Goal: Task Accomplishment & Management: Use online tool/utility

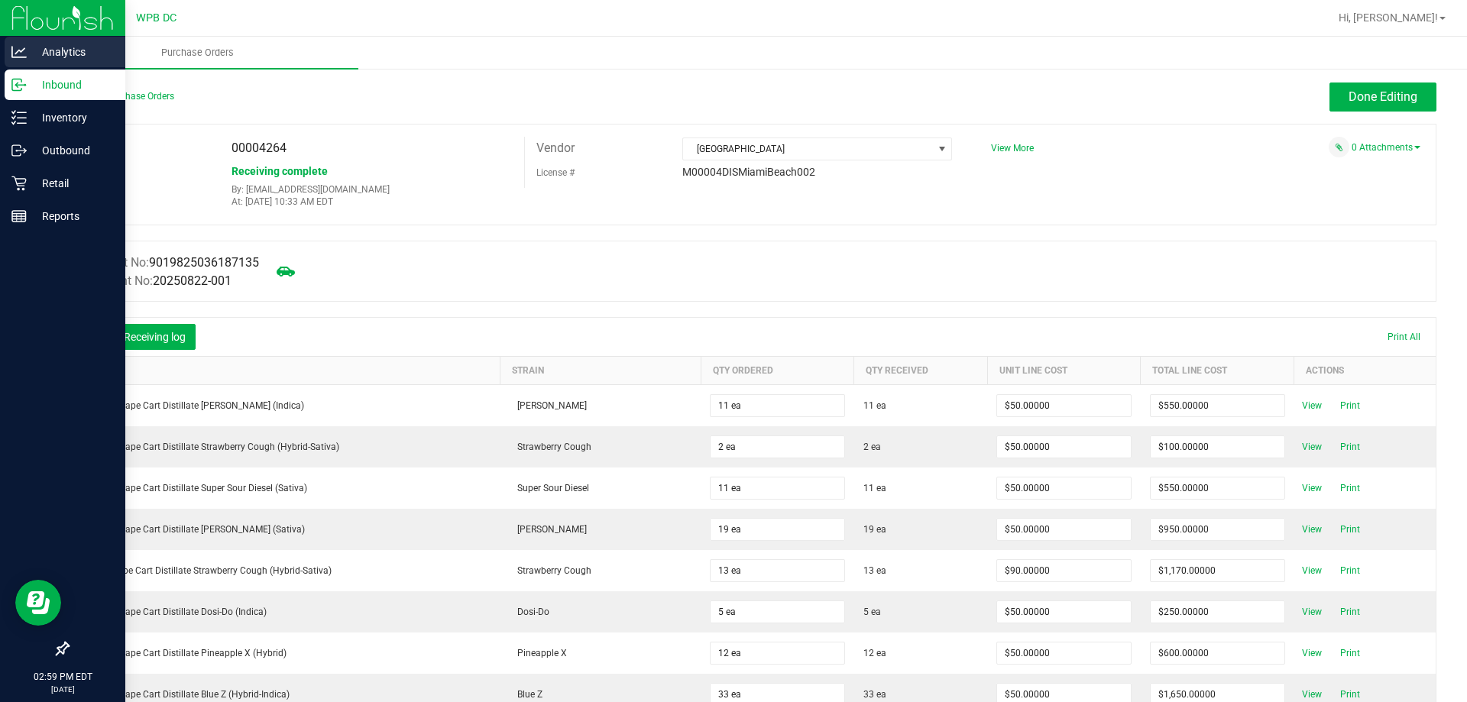
scroll to position [76, 0]
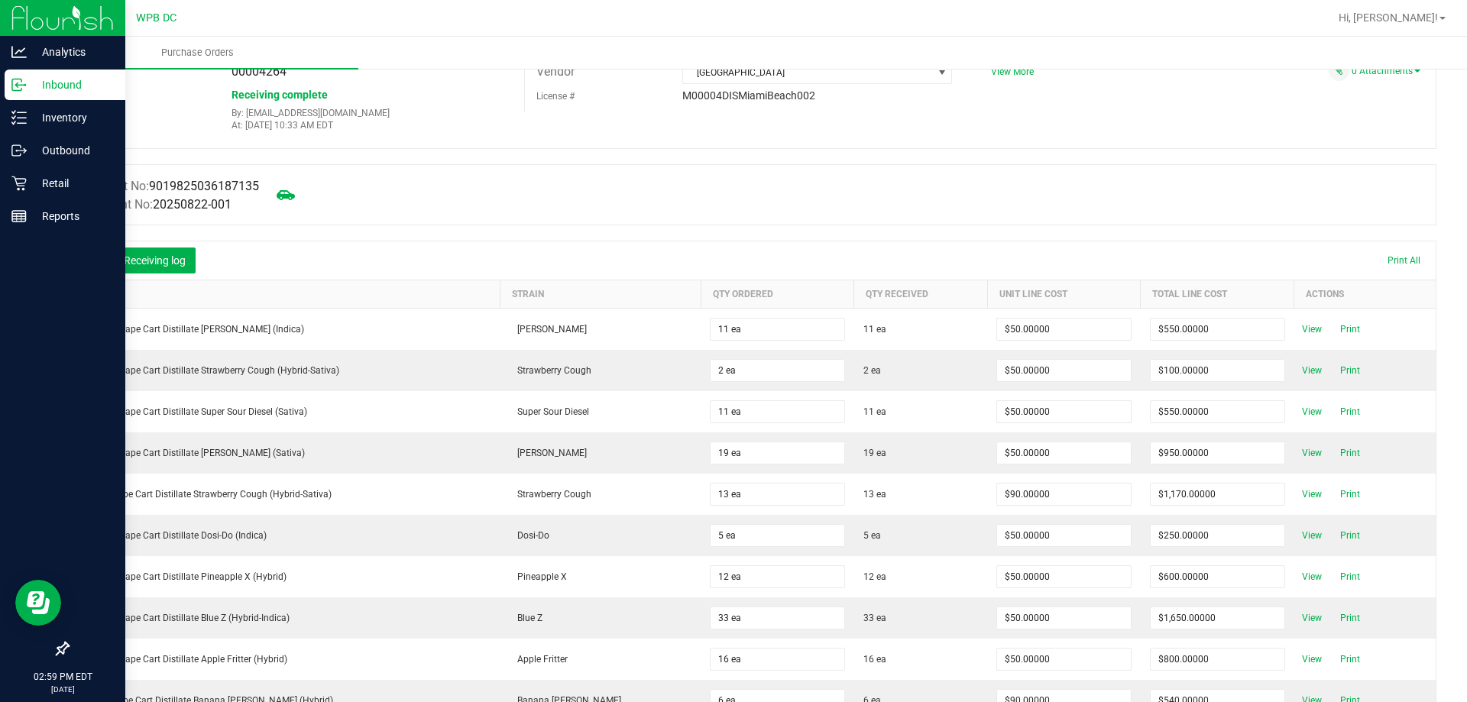
click at [57, 74] on div "Inbound" at bounding box center [65, 85] width 121 height 31
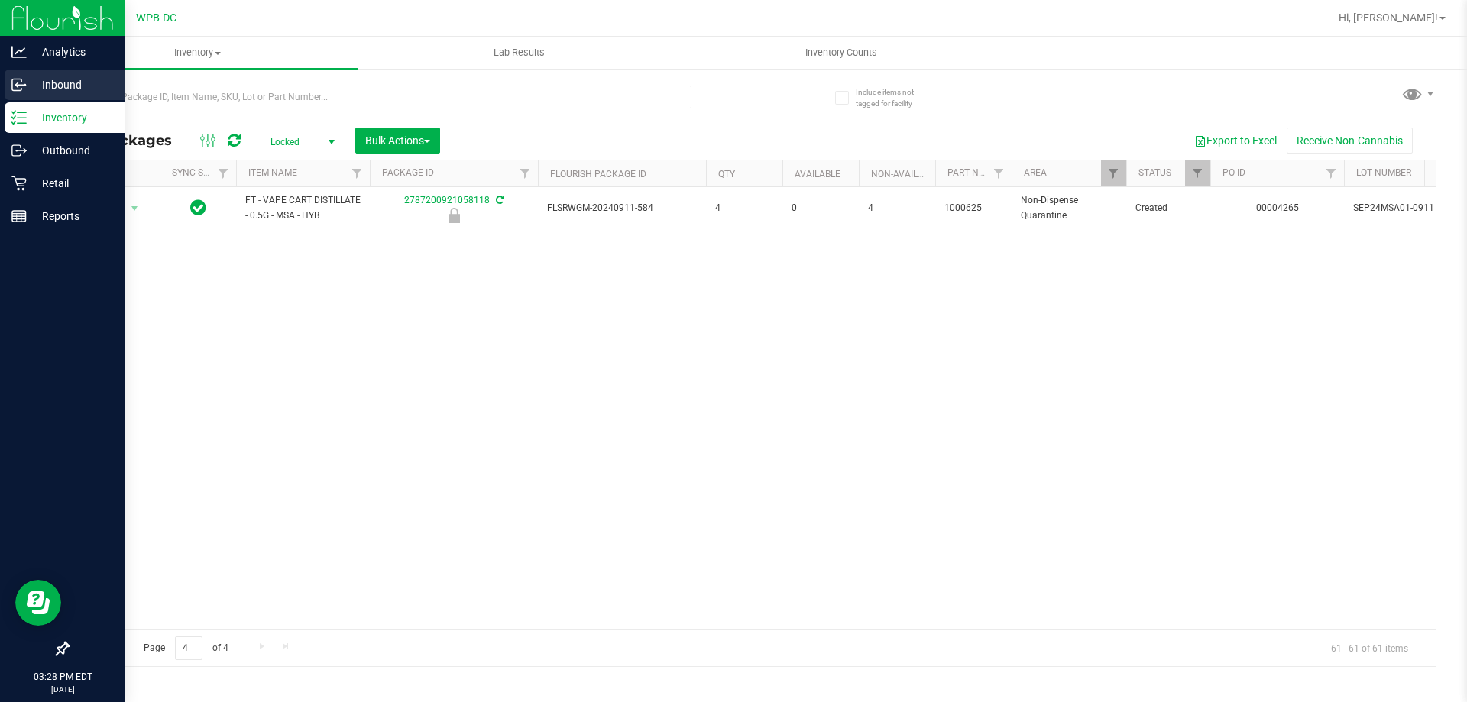
click at [40, 86] on p "Inbound" at bounding box center [73, 85] width 92 height 18
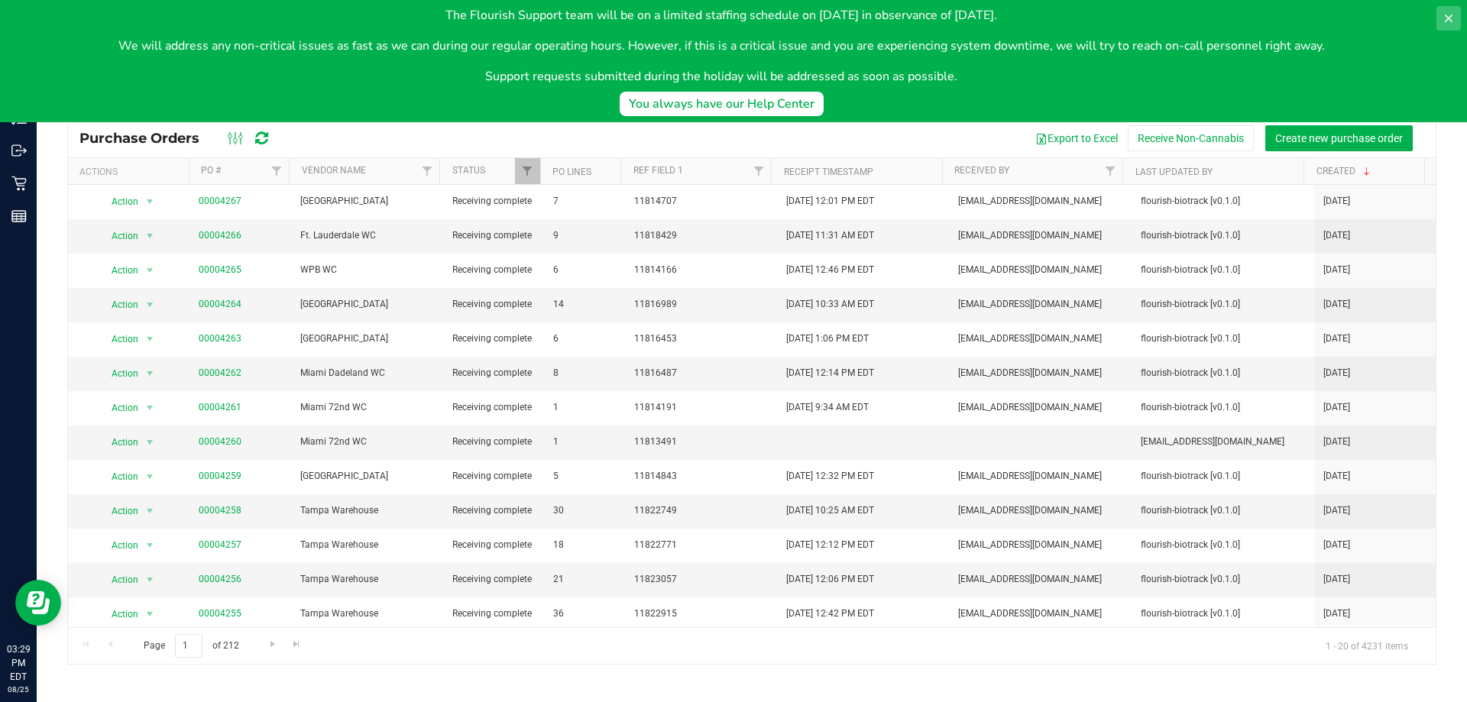
click at [1449, 21] on icon at bounding box center [1448, 18] width 12 height 12
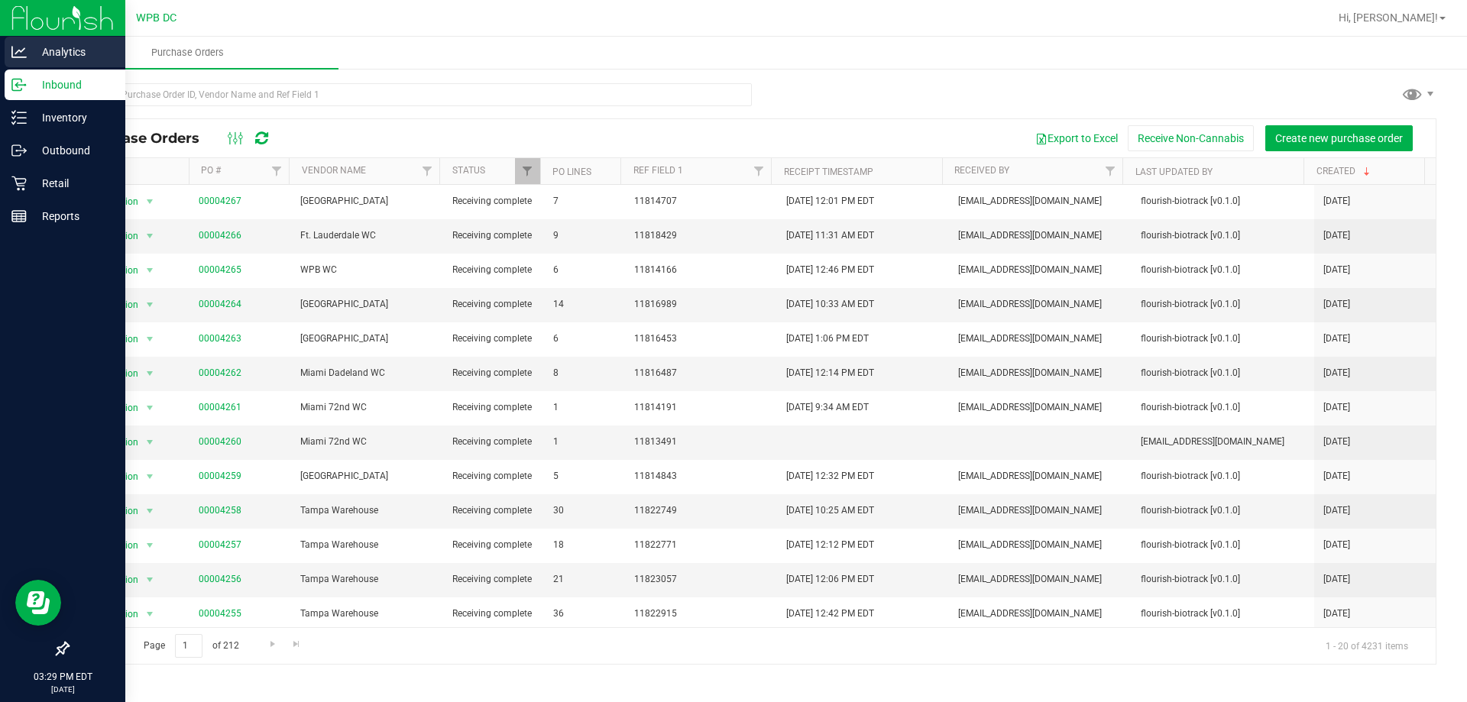
click at [89, 47] on p "Analytics" at bounding box center [73, 52] width 92 height 18
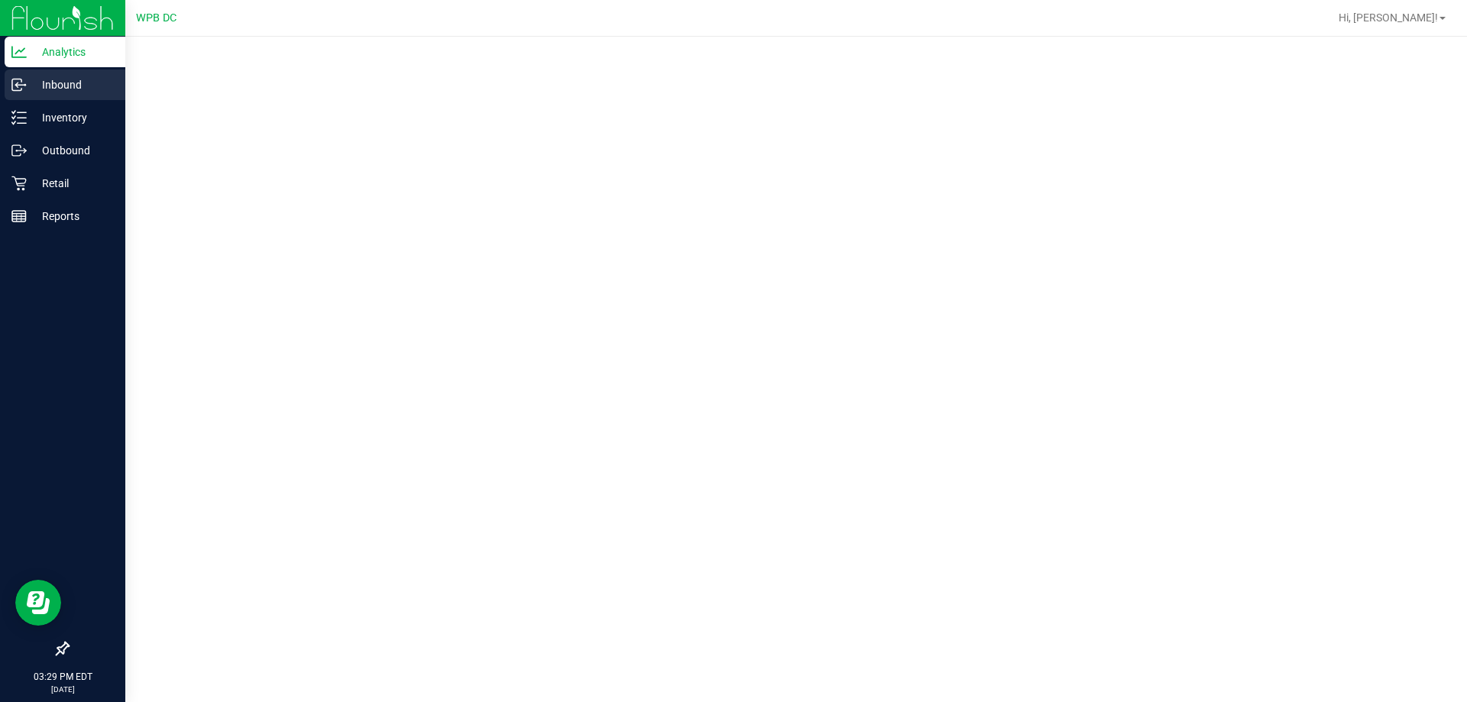
click at [90, 75] on div "Inbound" at bounding box center [65, 85] width 121 height 31
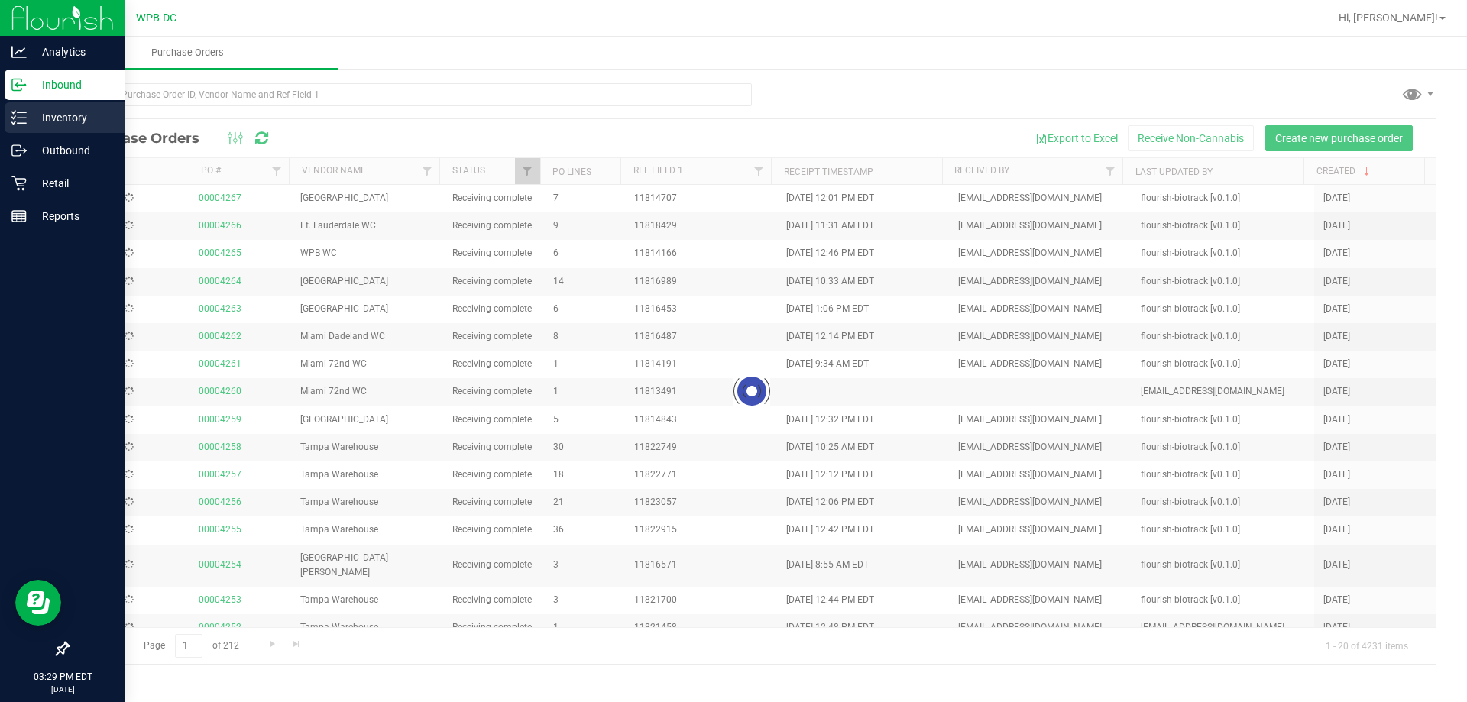
click at [89, 118] on p "Inventory" at bounding box center [73, 117] width 92 height 18
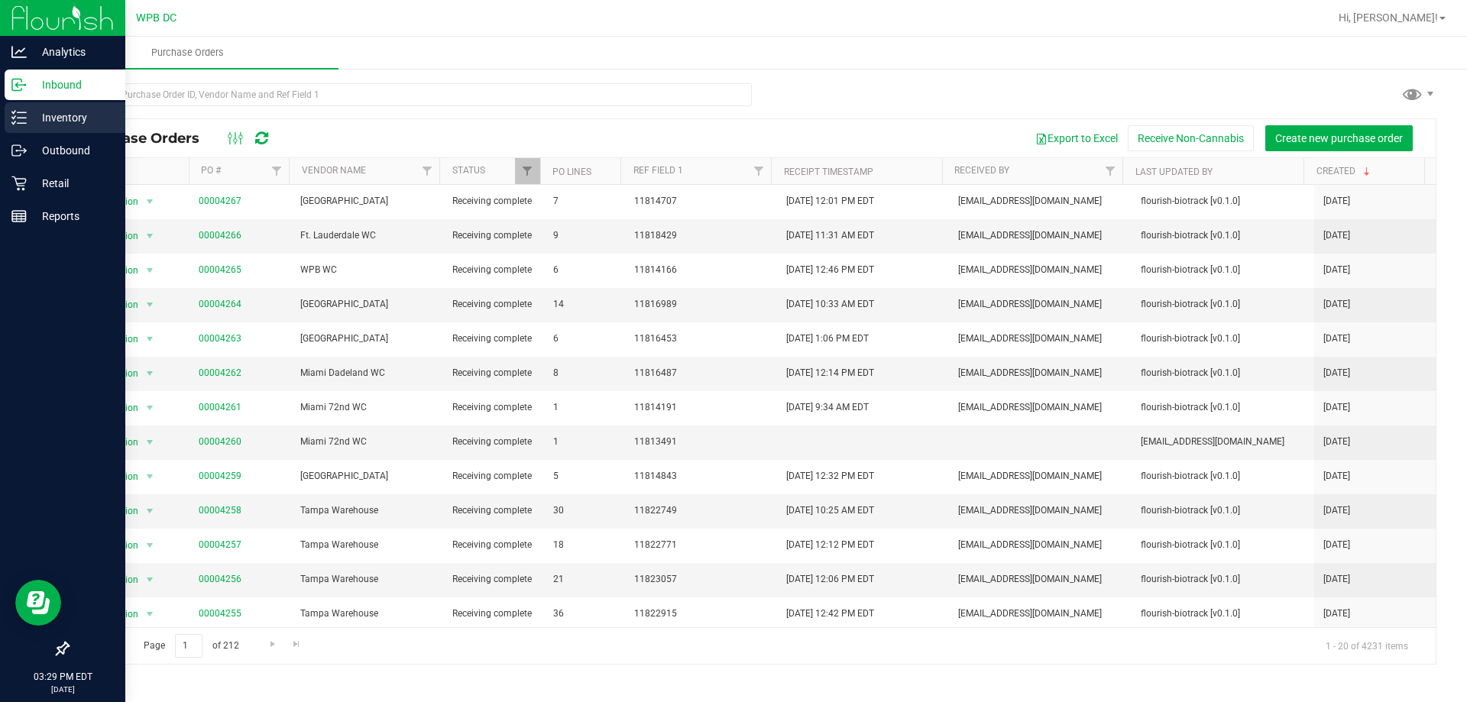
click at [89, 118] on p "Inventory" at bounding box center [73, 117] width 92 height 18
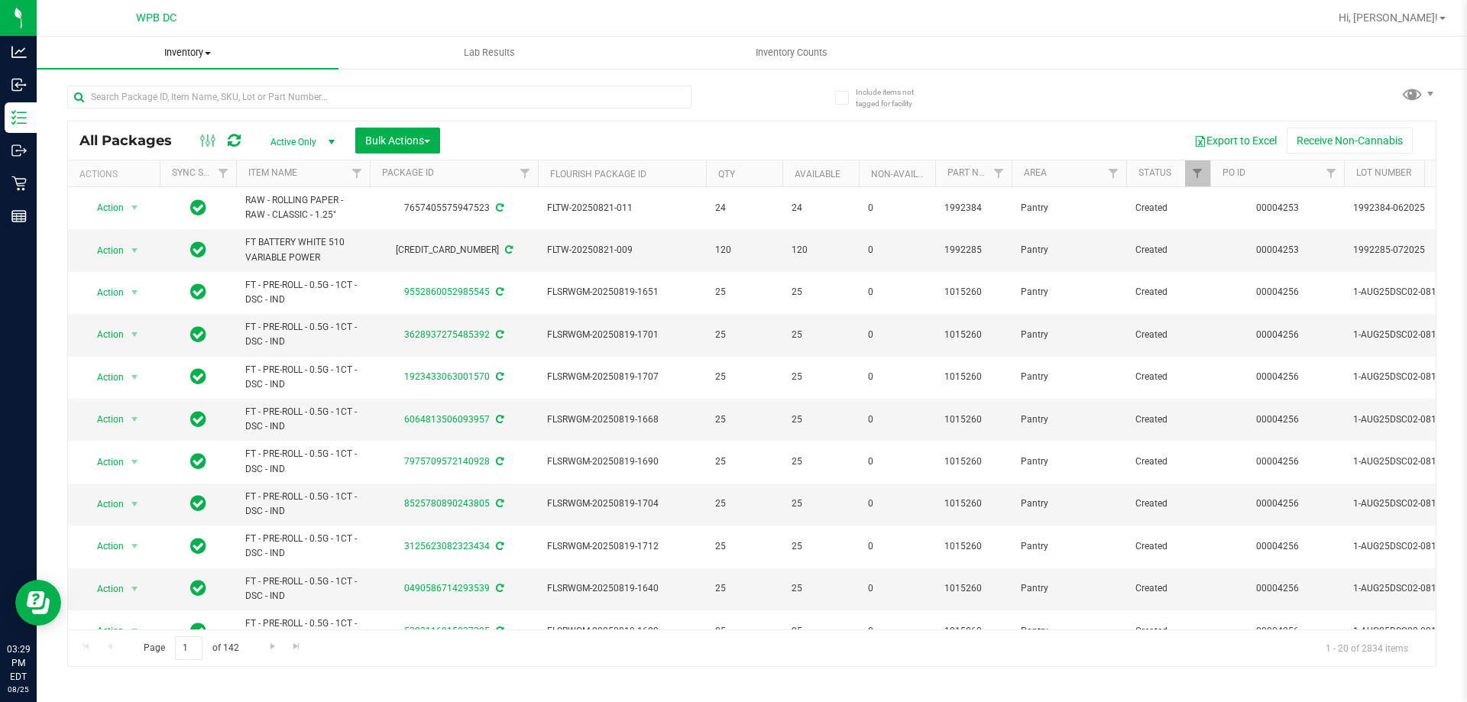
click at [176, 50] on span "Inventory" at bounding box center [188, 53] width 302 height 14
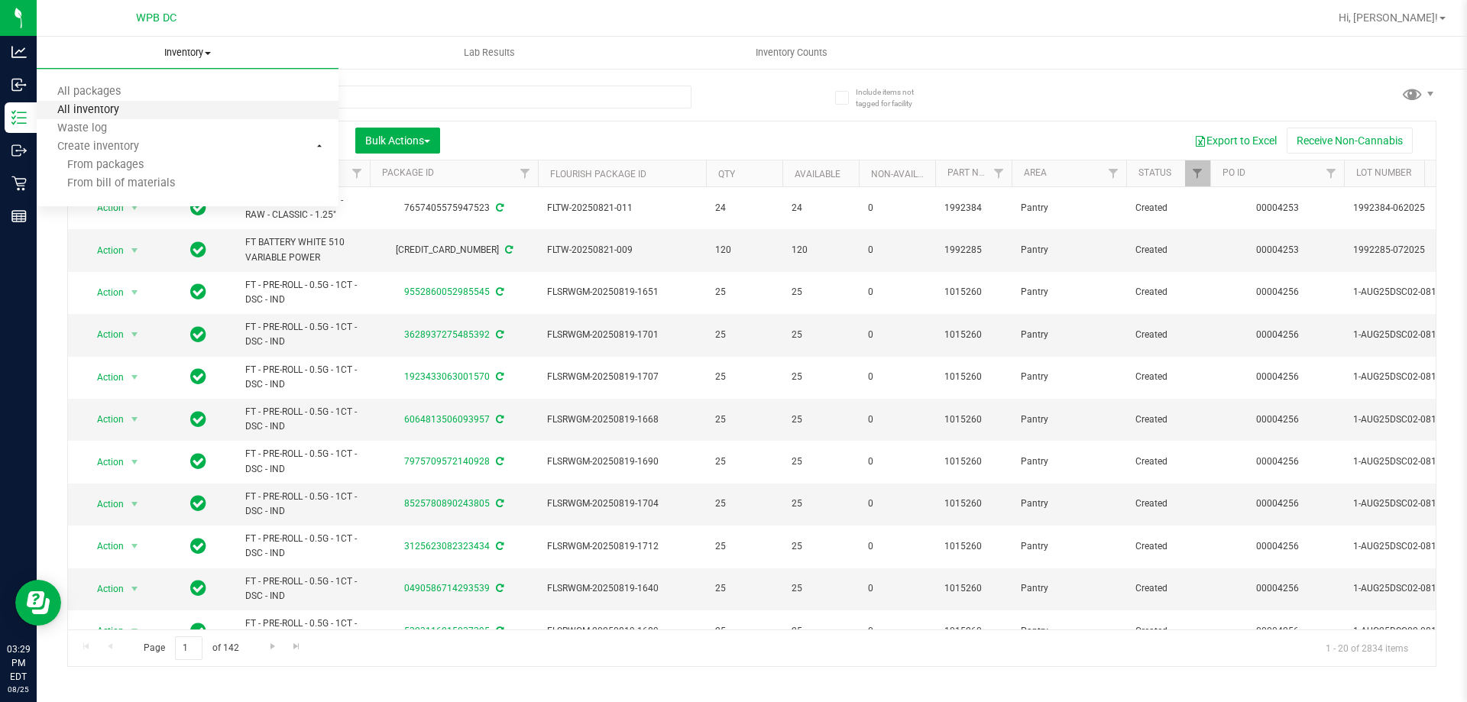
click at [117, 113] on span "All inventory" at bounding box center [88, 110] width 103 height 13
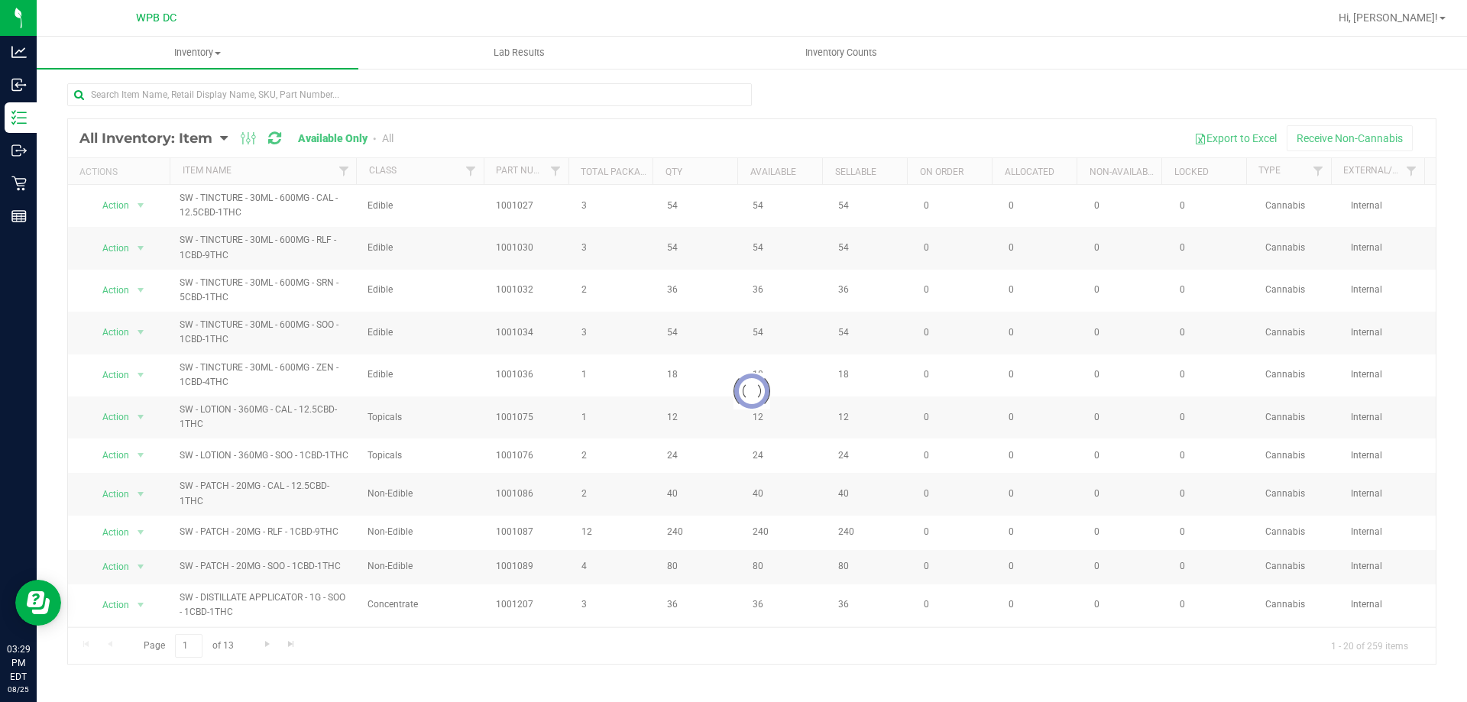
click at [468, 169] on div at bounding box center [752, 391] width 1368 height 545
click at [474, 167] on span "Filter" at bounding box center [471, 171] width 12 height 12
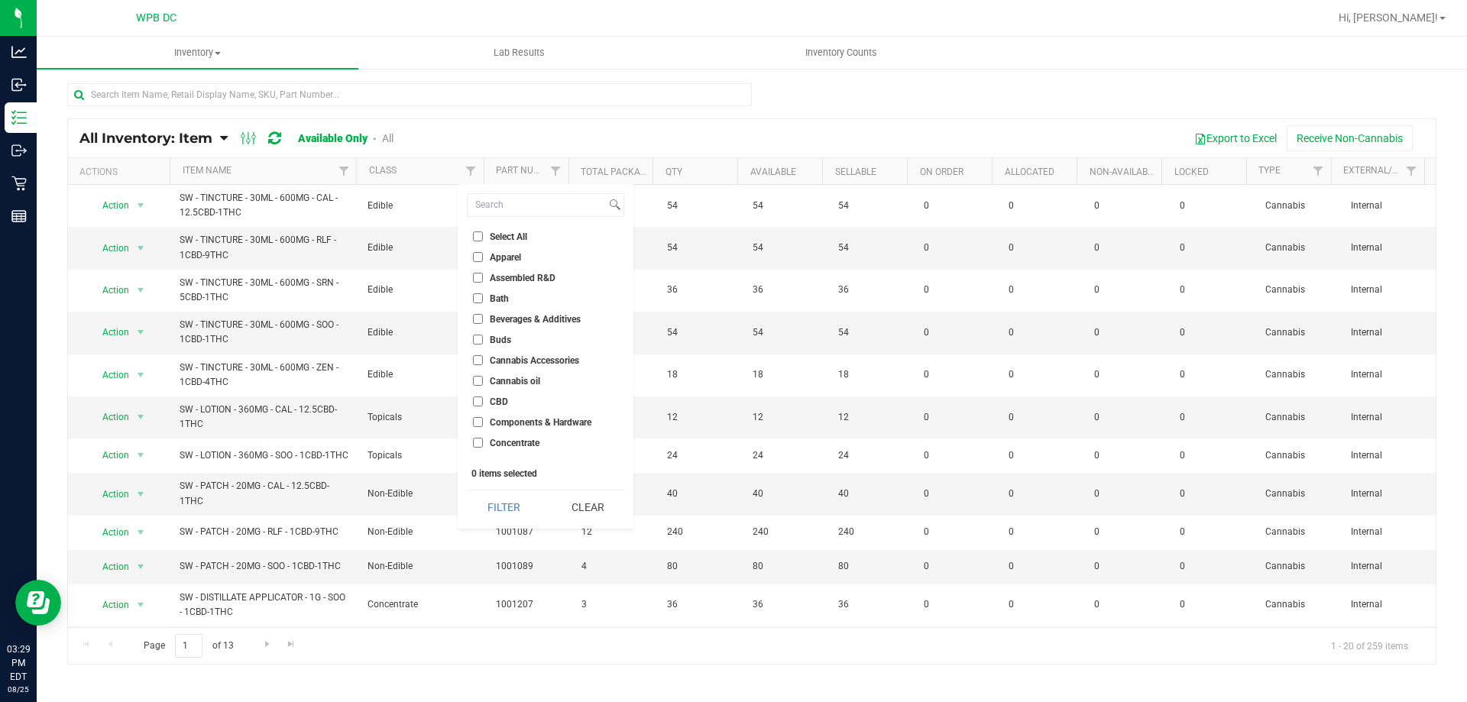
click at [538, 358] on span "Cannabis Accessories" at bounding box center [534, 360] width 89 height 9
click at [483, 358] on input "Cannabis Accessories" at bounding box center [478, 360] width 10 height 10
checkbox input "true"
click at [521, 505] on button "Filter" at bounding box center [503, 507] width 73 height 34
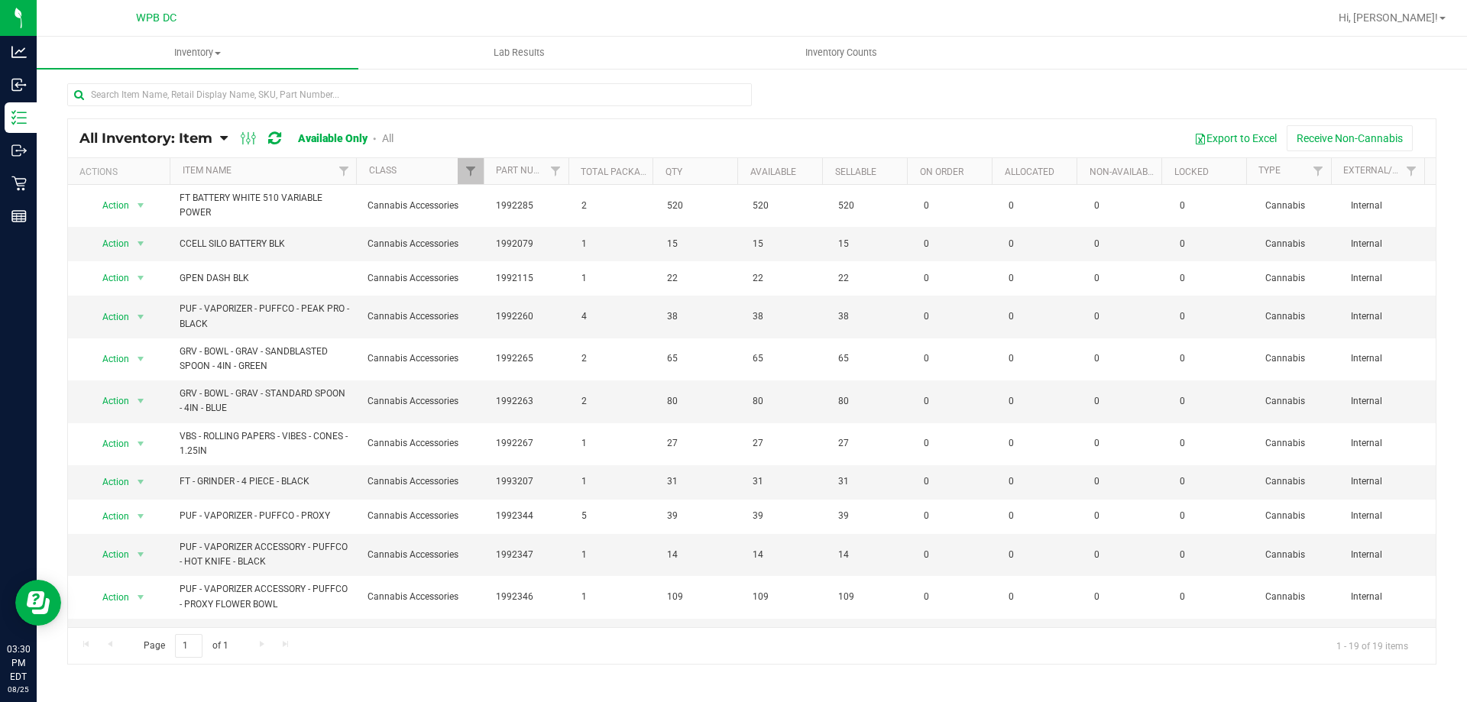
click at [273, 165] on th "Item Name" at bounding box center [263, 171] width 186 height 27
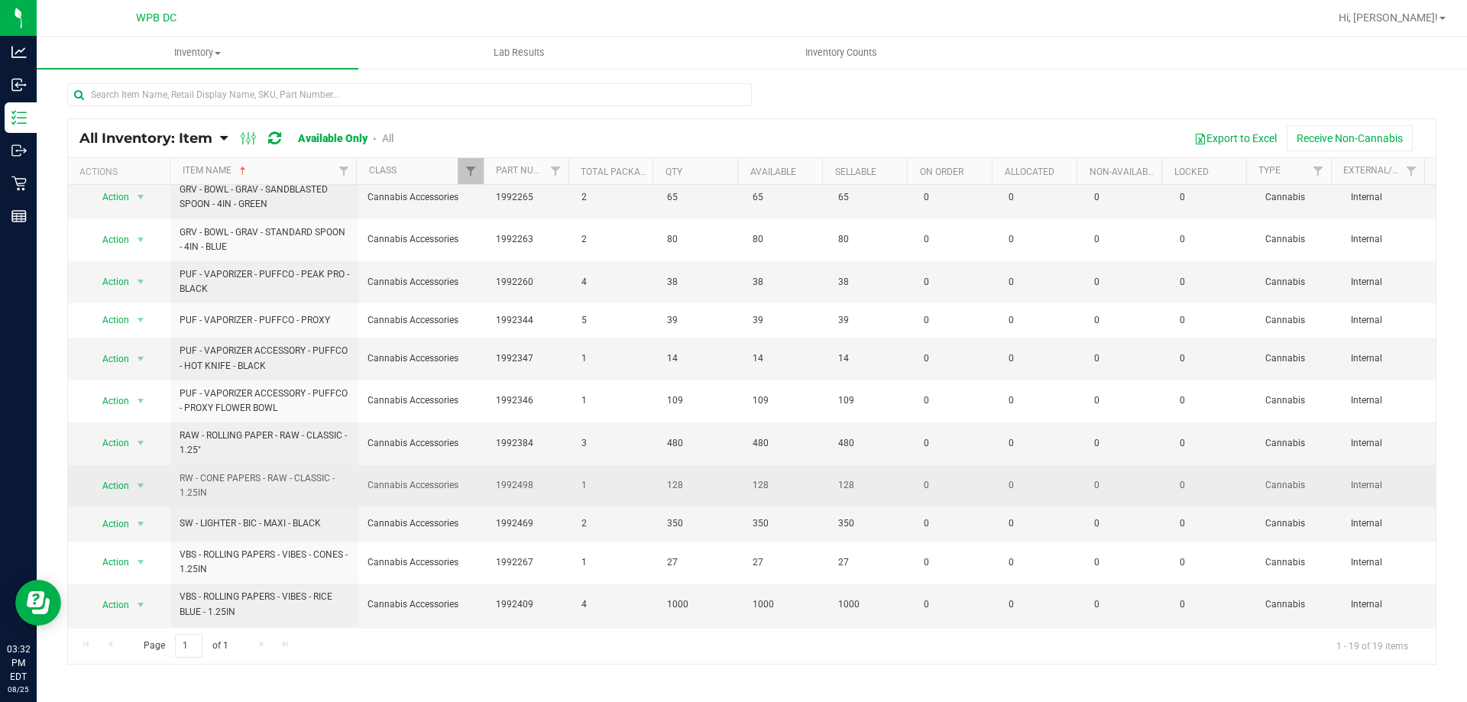
scroll to position [313, 0]
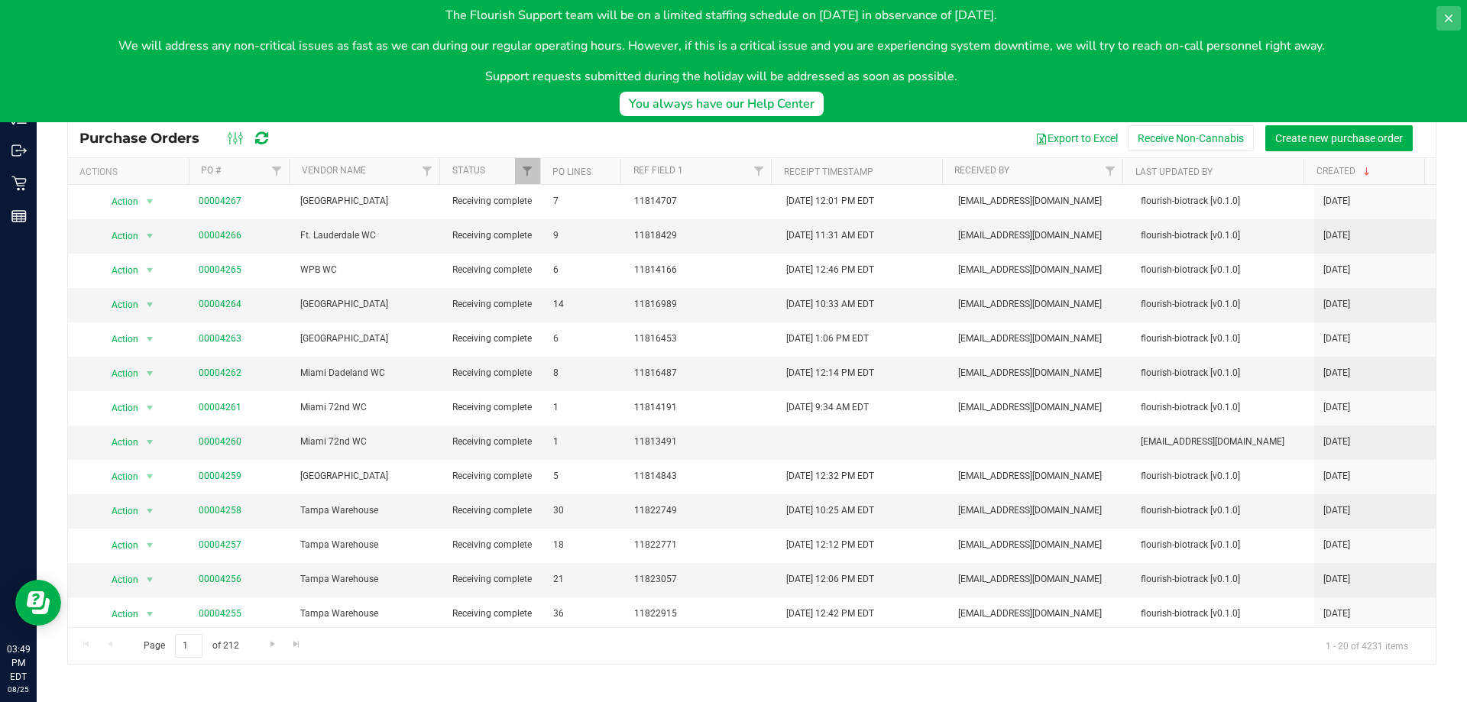
click at [1450, 15] on icon at bounding box center [1448, 18] width 12 height 12
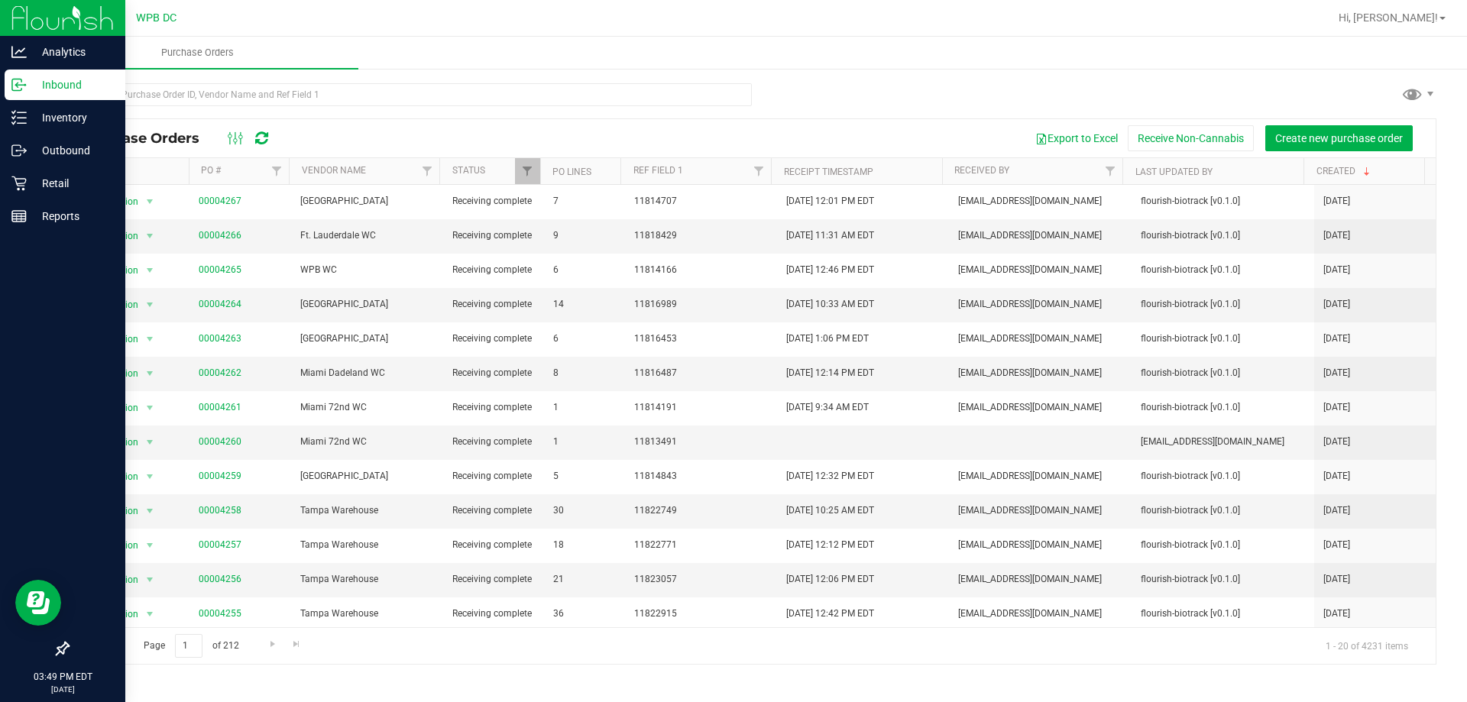
click at [51, 76] on p "Inbound" at bounding box center [73, 85] width 92 height 18
click at [81, 147] on p "Outbound" at bounding box center [73, 150] width 92 height 18
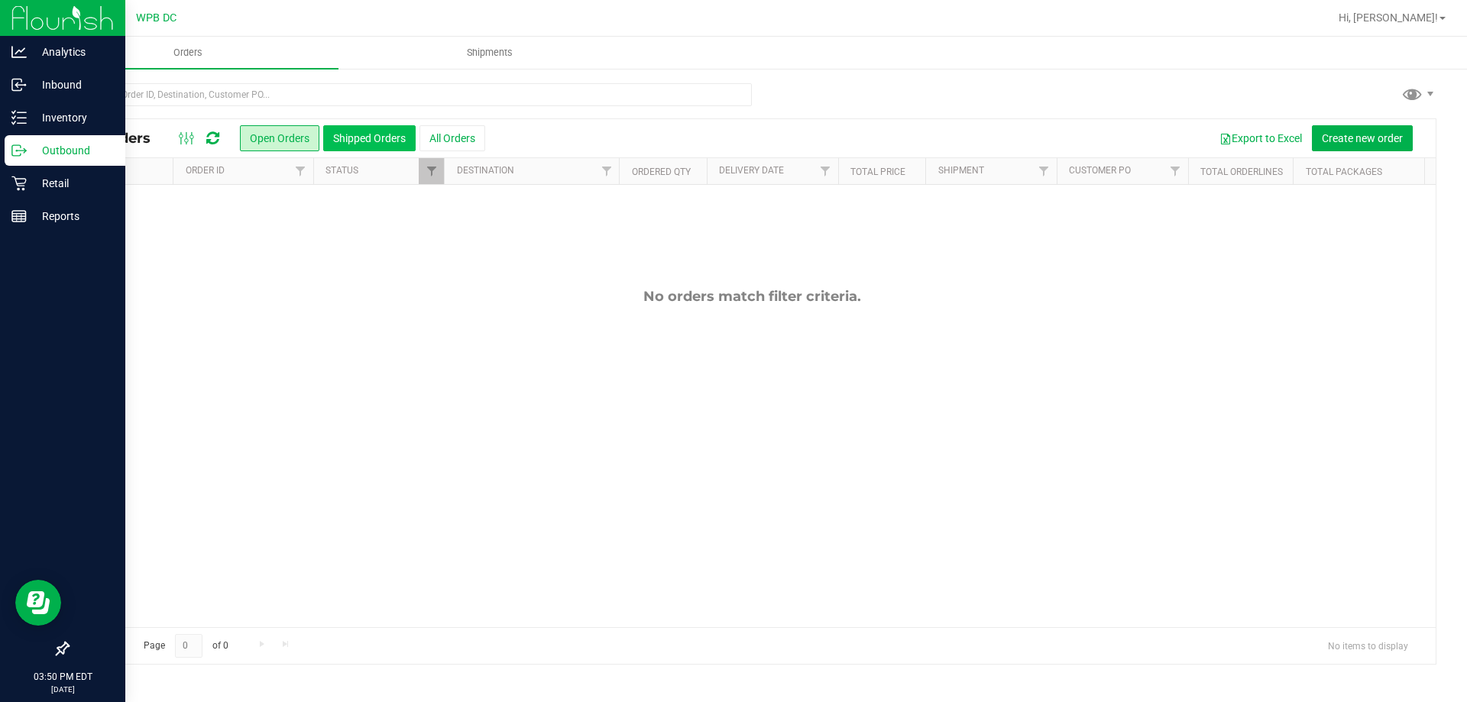
click at [395, 137] on button "Shipped Orders" at bounding box center [369, 138] width 92 height 26
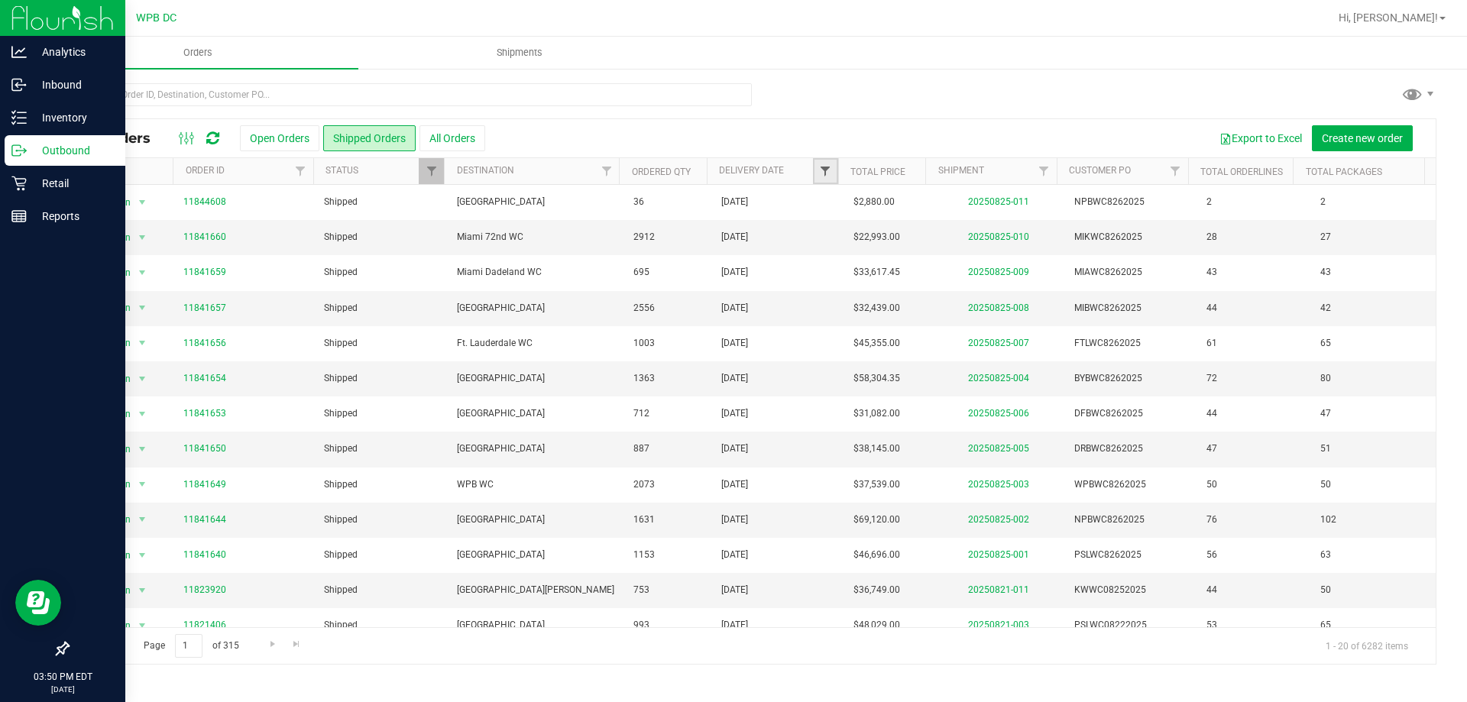
click at [826, 177] on span "Filter" at bounding box center [825, 171] width 12 height 12
click at [971, 264] on span "select" at bounding box center [966, 263] width 12 height 12
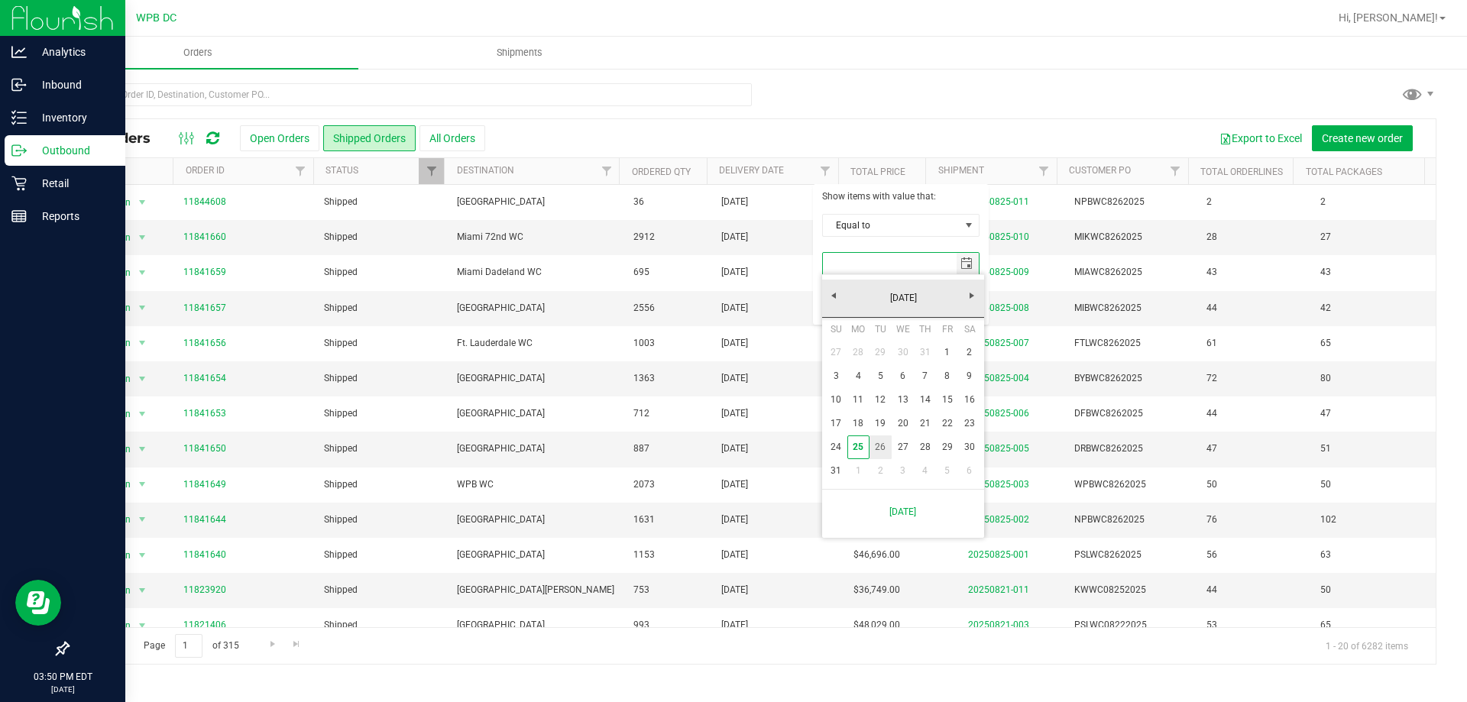
click at [884, 454] on link "26" at bounding box center [880, 447] width 22 height 24
type input "8/26/2025"
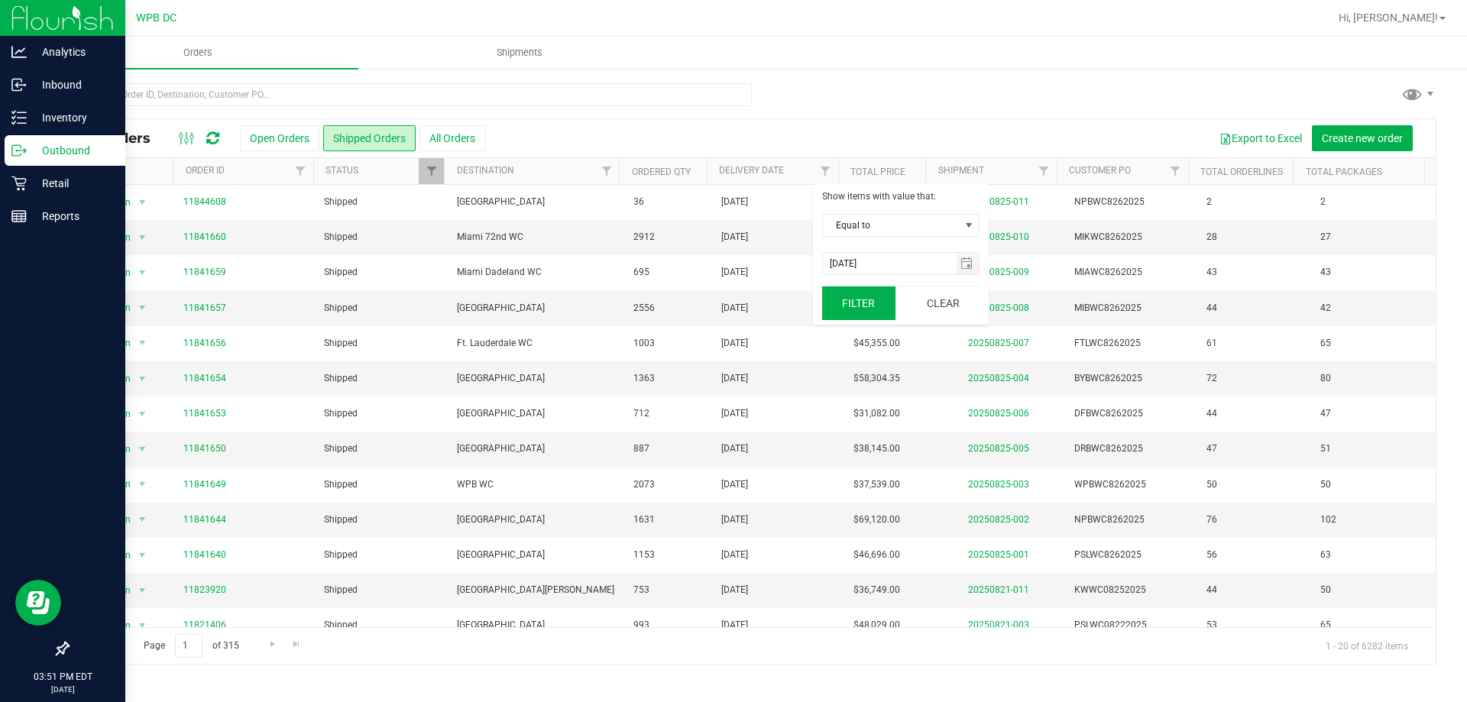
click at [869, 305] on button "Filter" at bounding box center [858, 303] width 73 height 34
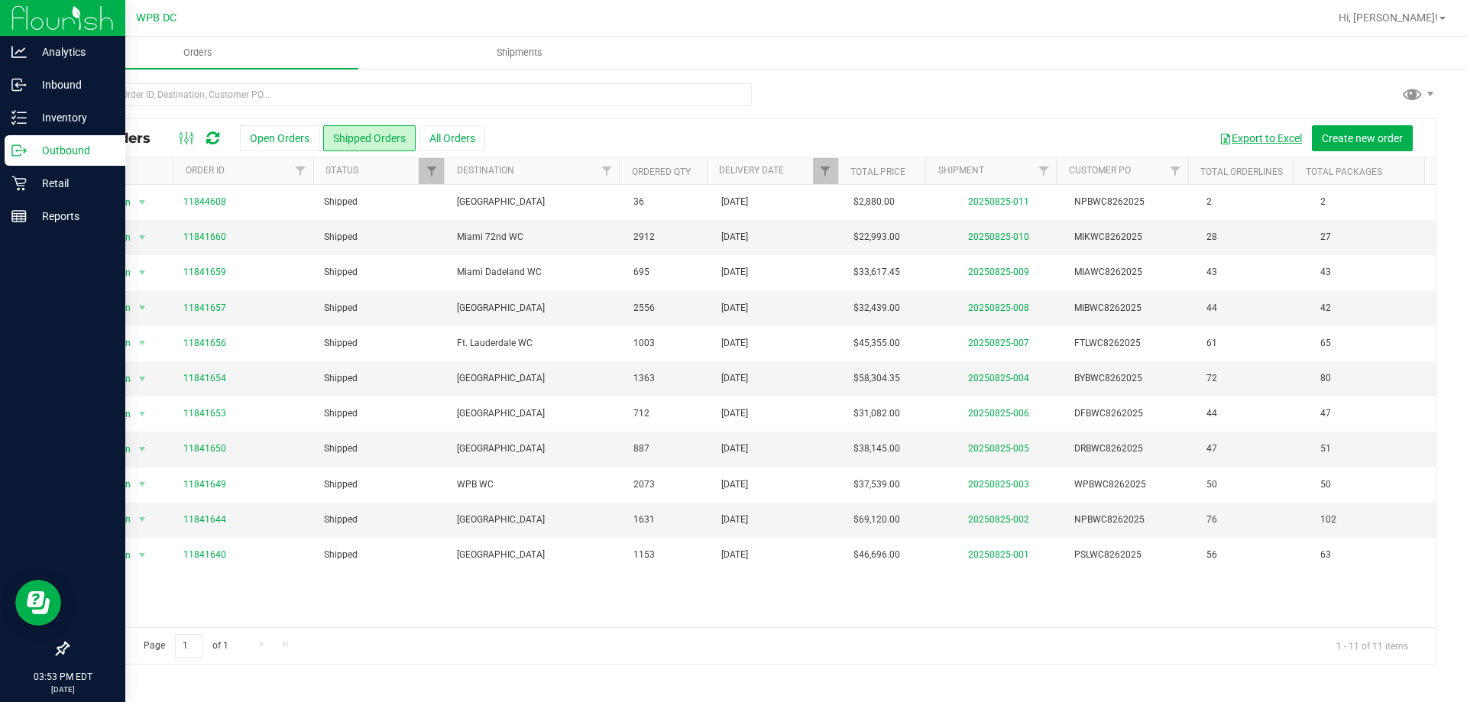
click at [1274, 134] on button "Export to Excel" at bounding box center [1260, 138] width 102 height 26
click at [183, 375] on link "11841654" at bounding box center [204, 378] width 43 height 15
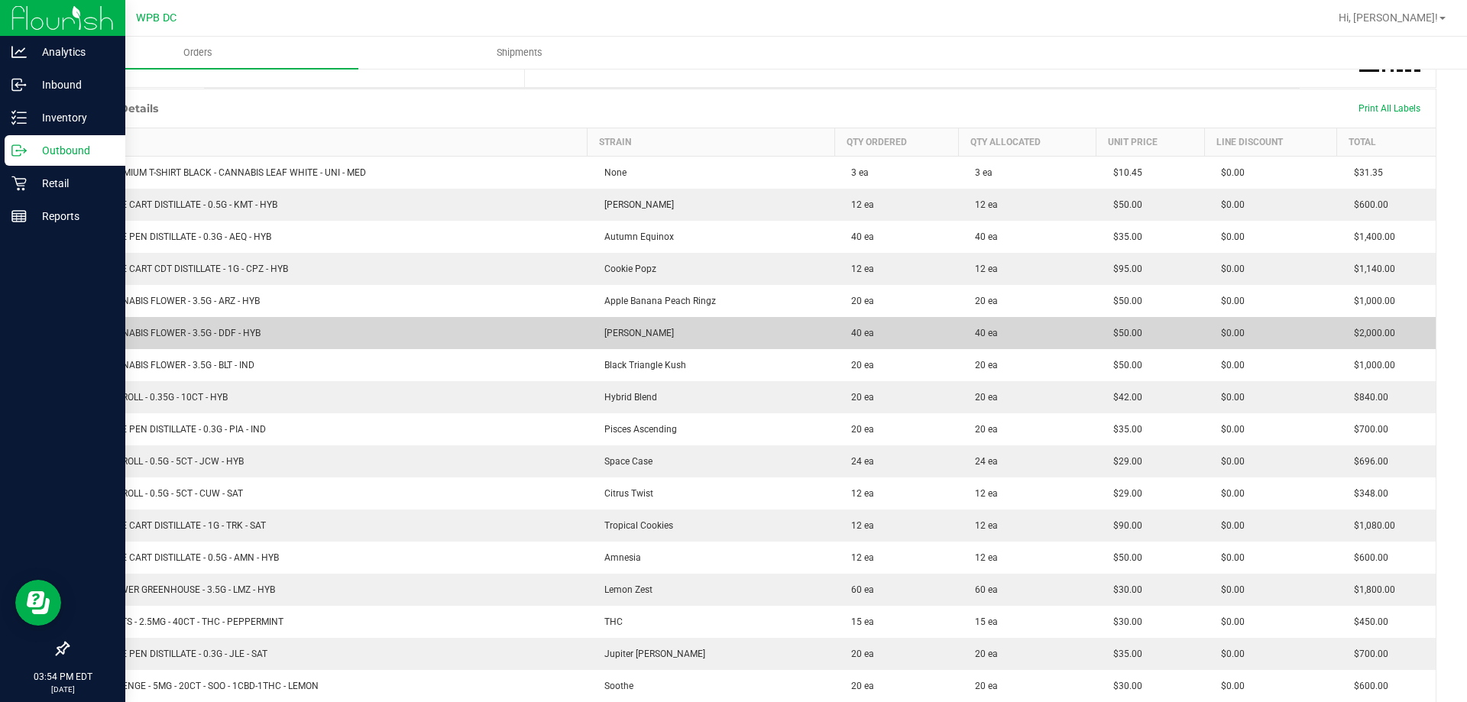
scroll to position [382, 0]
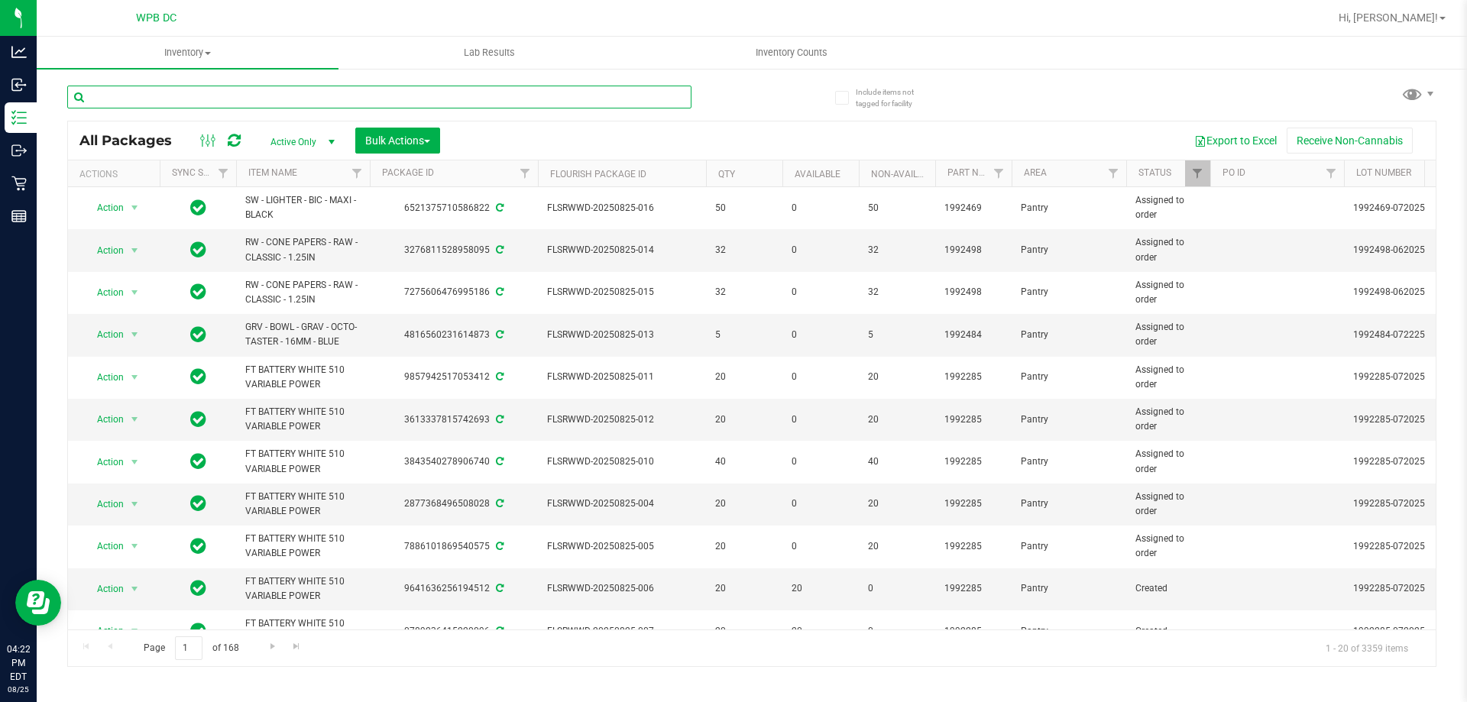
click at [224, 105] on input "text" at bounding box center [379, 97] width 624 height 23
click at [204, 50] on span "Inventory" at bounding box center [188, 53] width 302 height 14
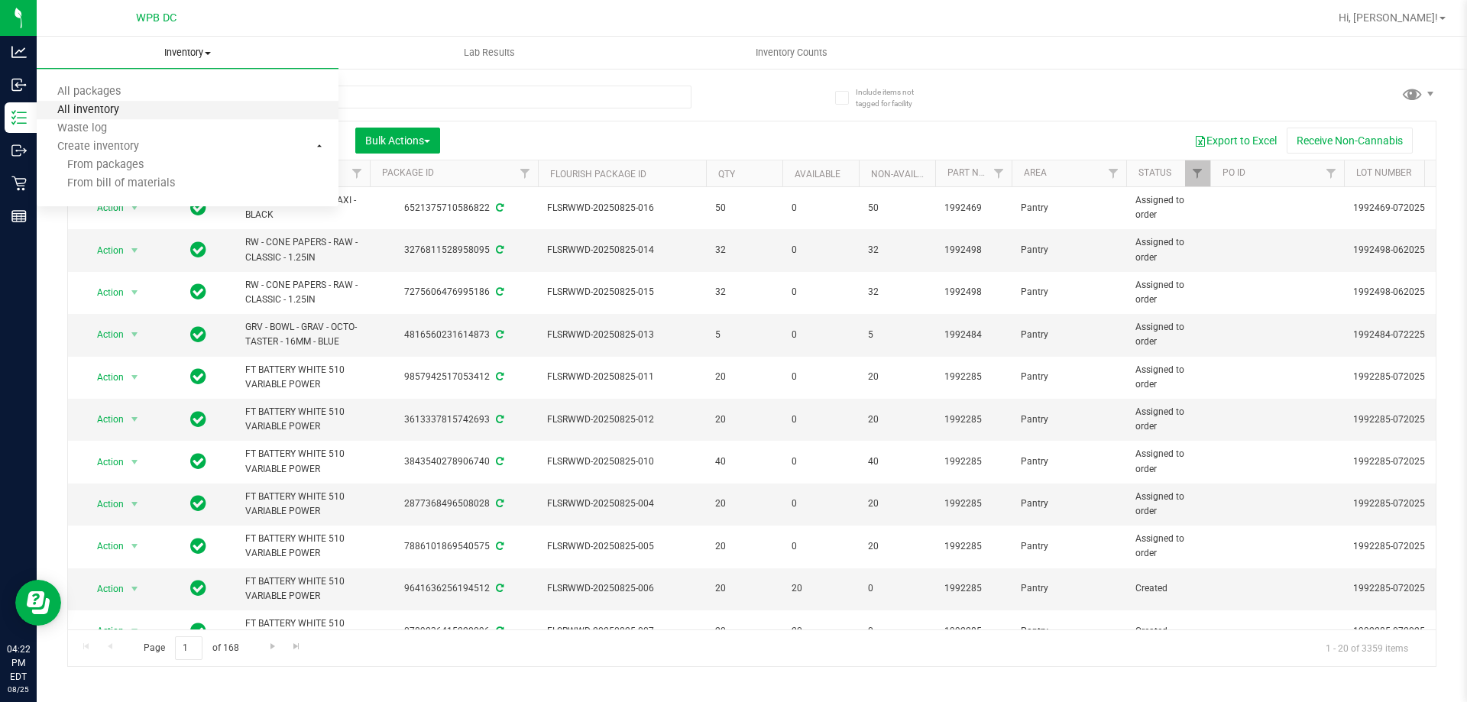
click at [91, 112] on span "All inventory" at bounding box center [88, 110] width 103 height 13
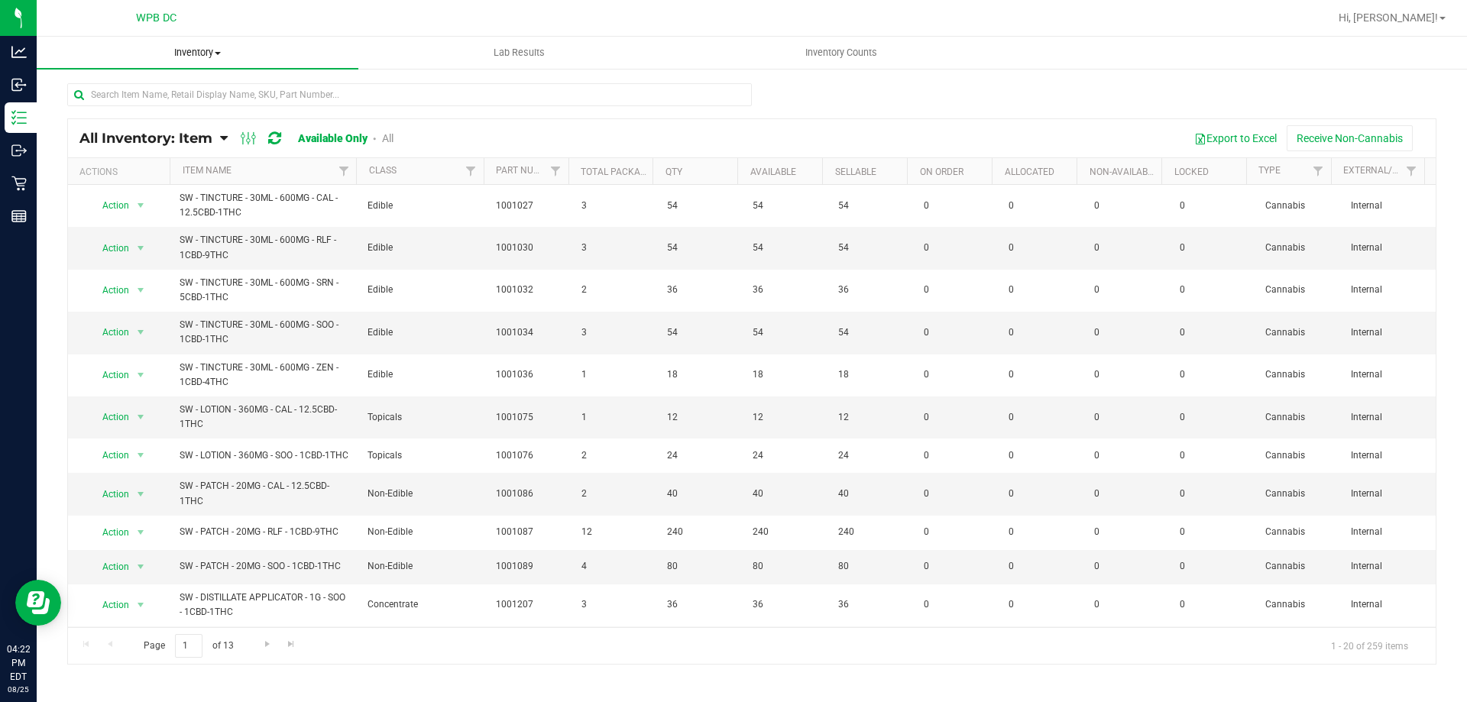
click at [215, 47] on span "Inventory" at bounding box center [198, 53] width 322 height 14
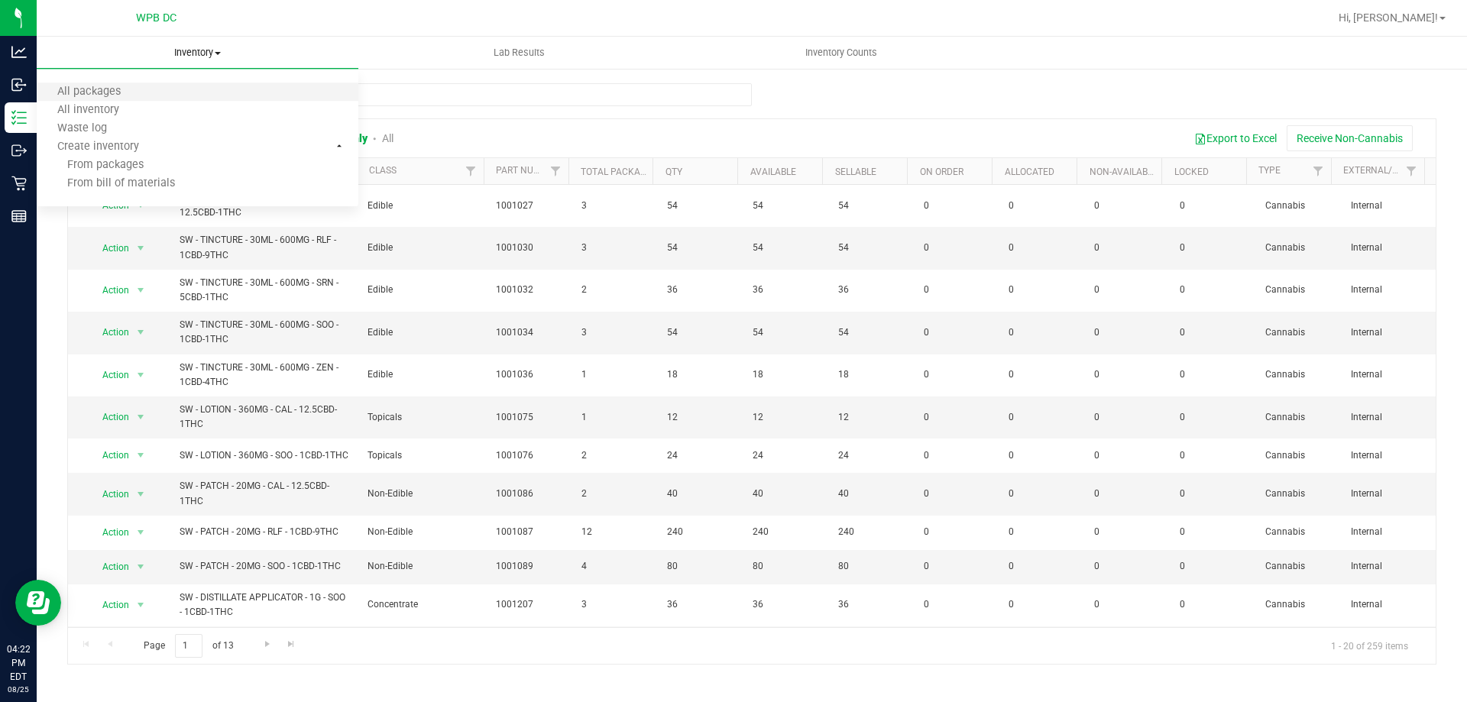
click at [153, 99] on li "All packages" at bounding box center [198, 92] width 322 height 18
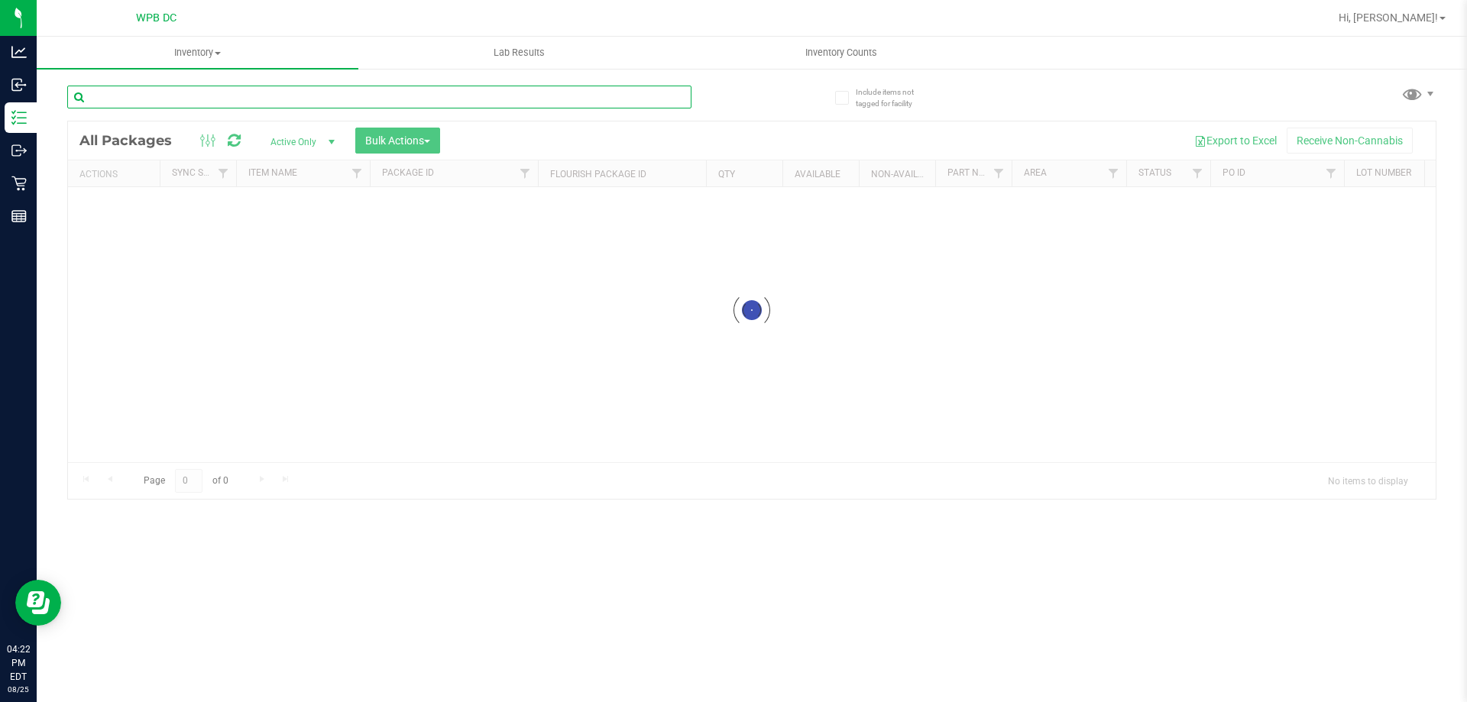
click at [219, 94] on input "text" at bounding box center [379, 97] width 624 height 23
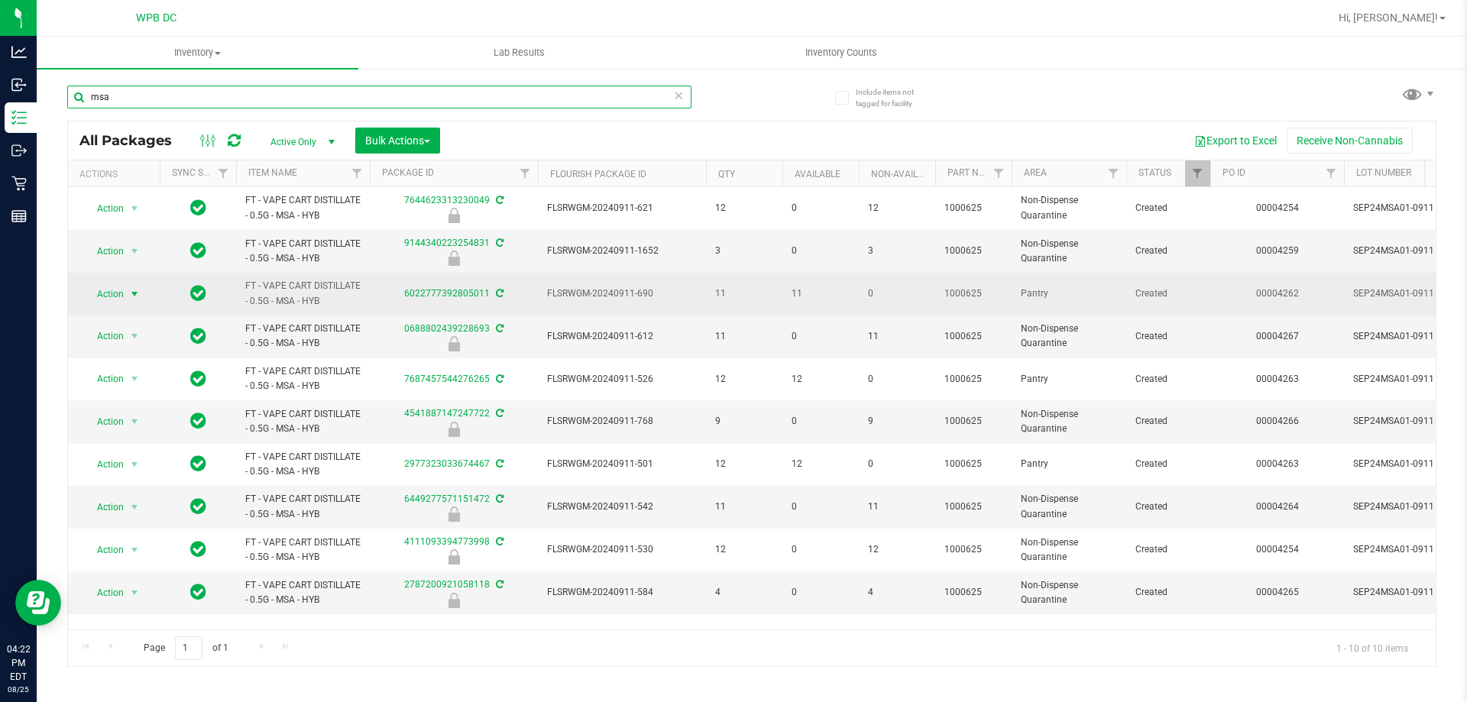
type input "msa"
click at [131, 293] on span "select" at bounding box center [134, 294] width 12 height 12
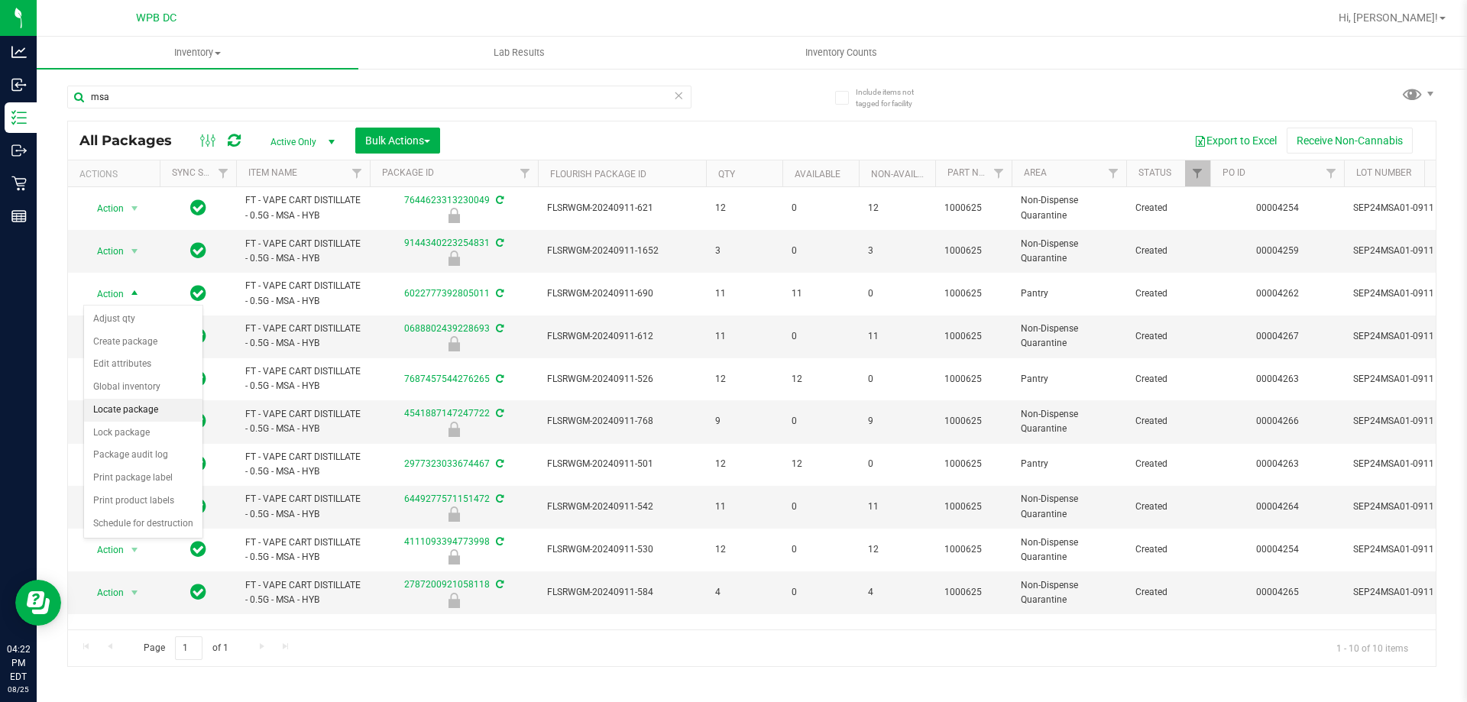
click at [112, 413] on li "Locate package" at bounding box center [143, 410] width 118 height 23
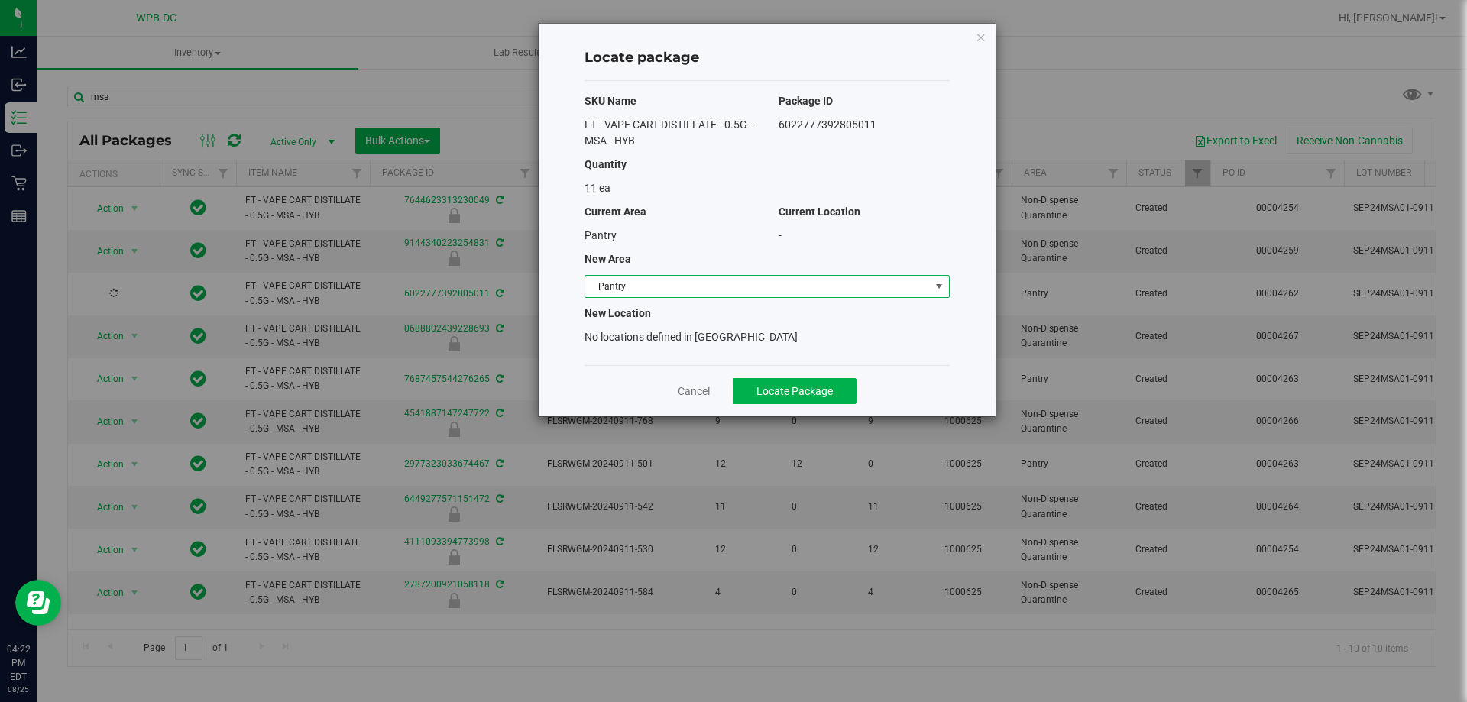
click at [762, 286] on span "Pantry" at bounding box center [757, 286] width 345 height 21
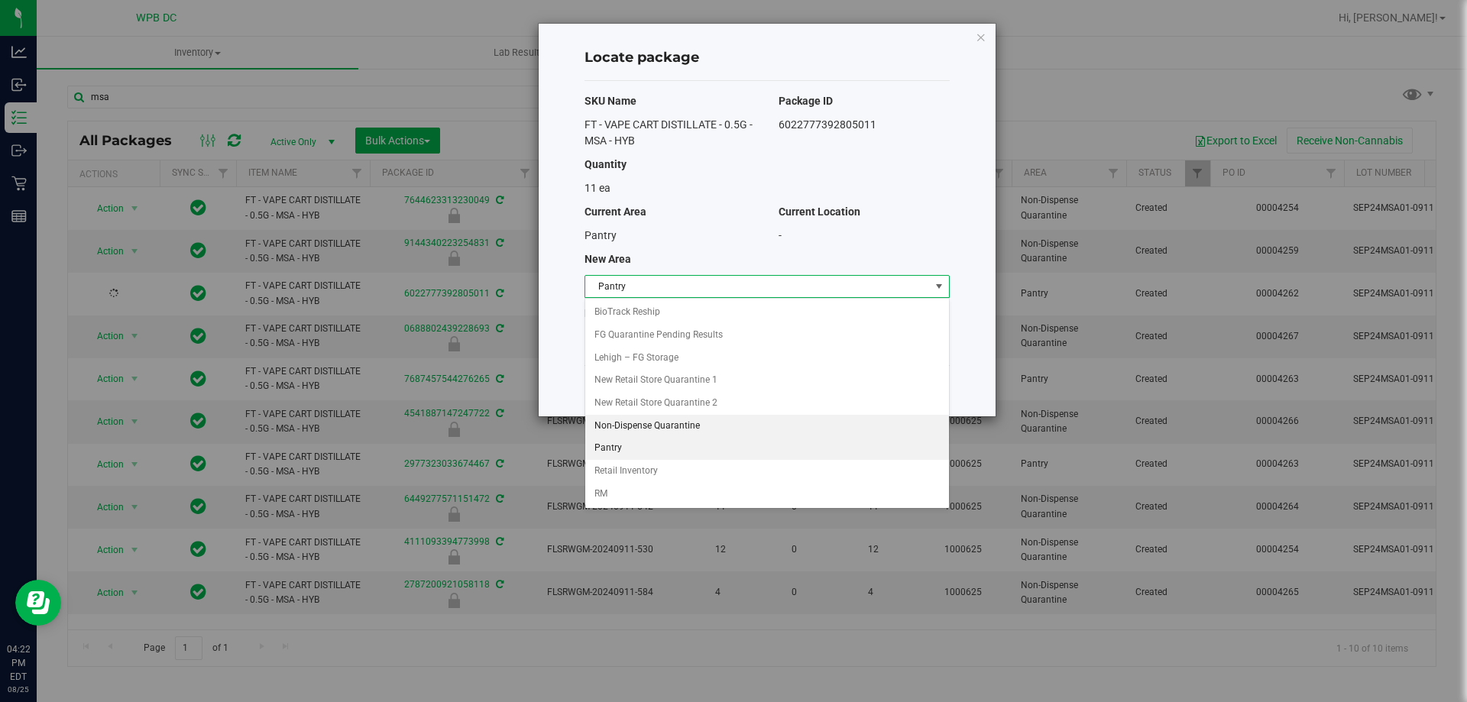
click at [653, 427] on li "Non-Dispense Quarantine" at bounding box center [767, 426] width 364 height 23
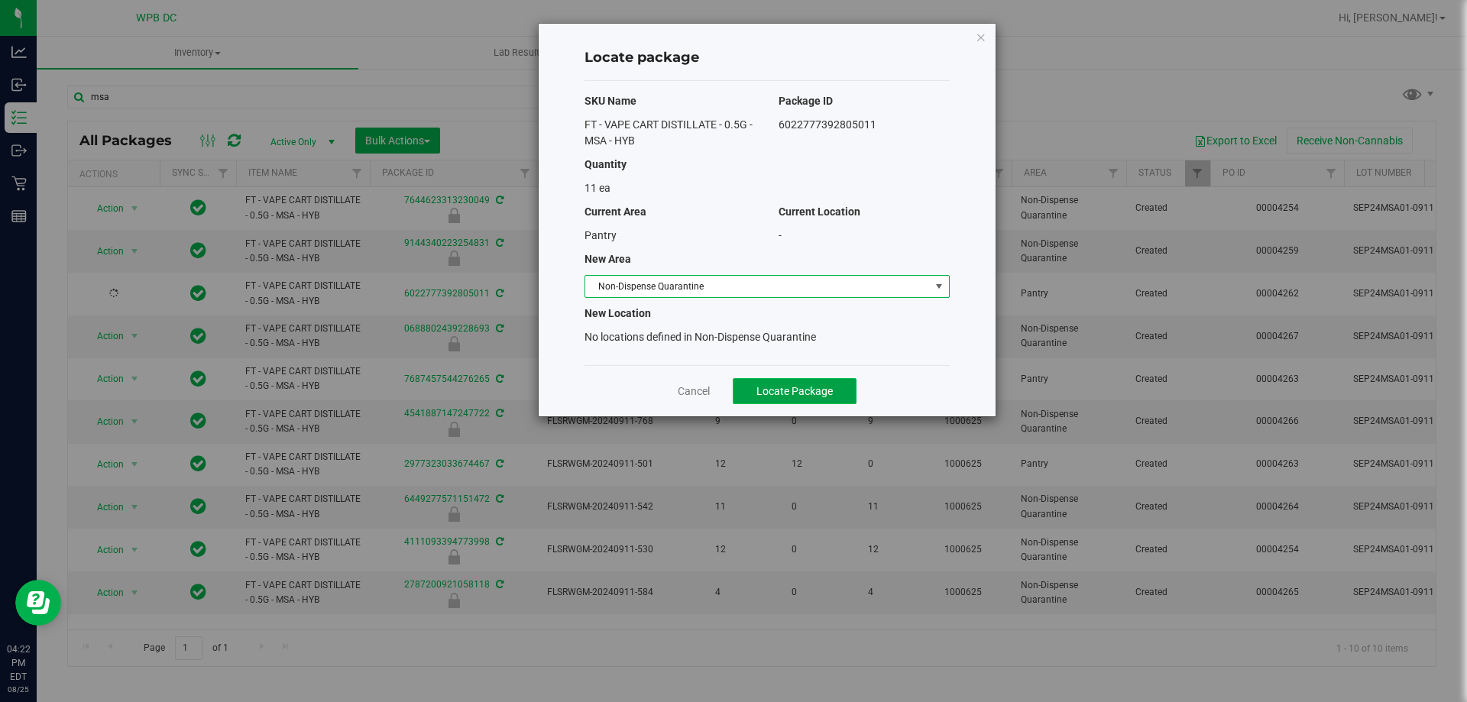
click at [822, 390] on span "Locate Package" at bounding box center [794, 391] width 76 height 12
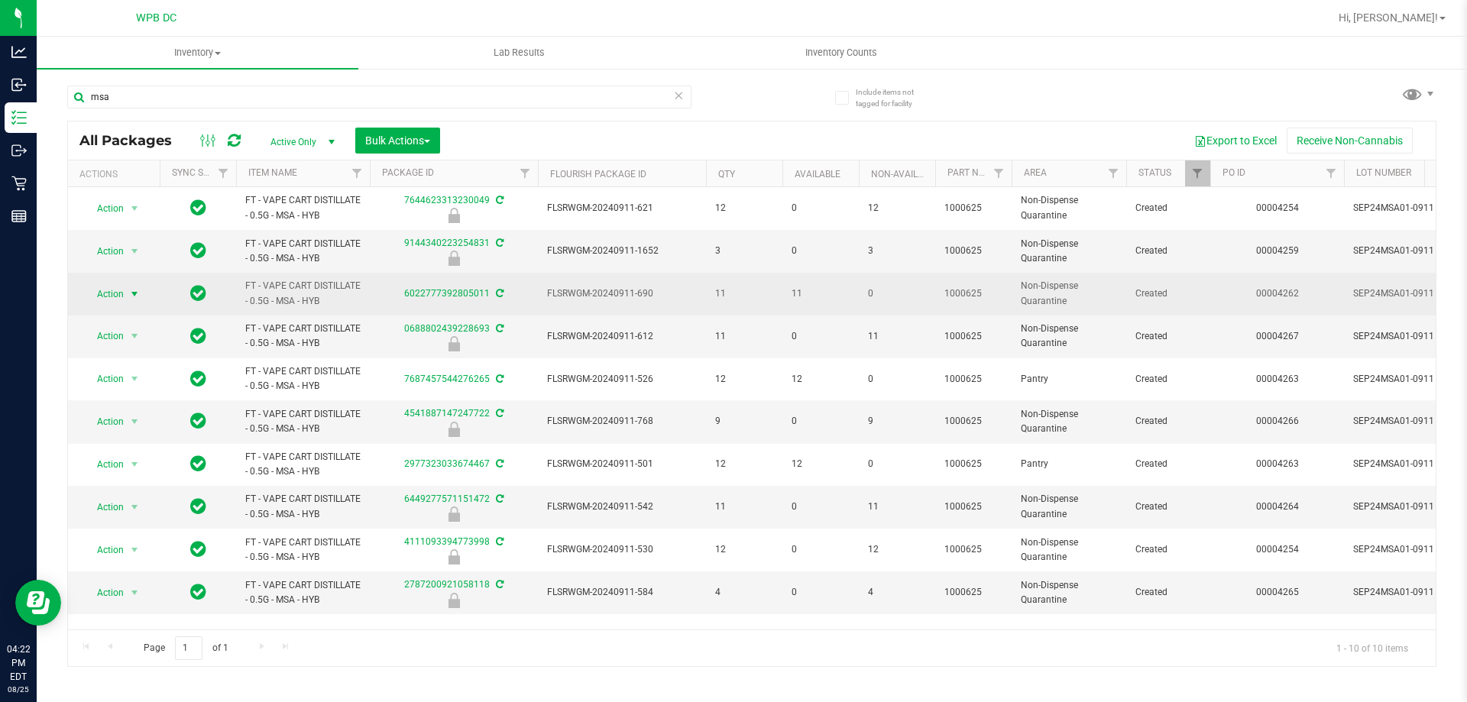
click at [138, 290] on span "select" at bounding box center [134, 294] width 12 height 12
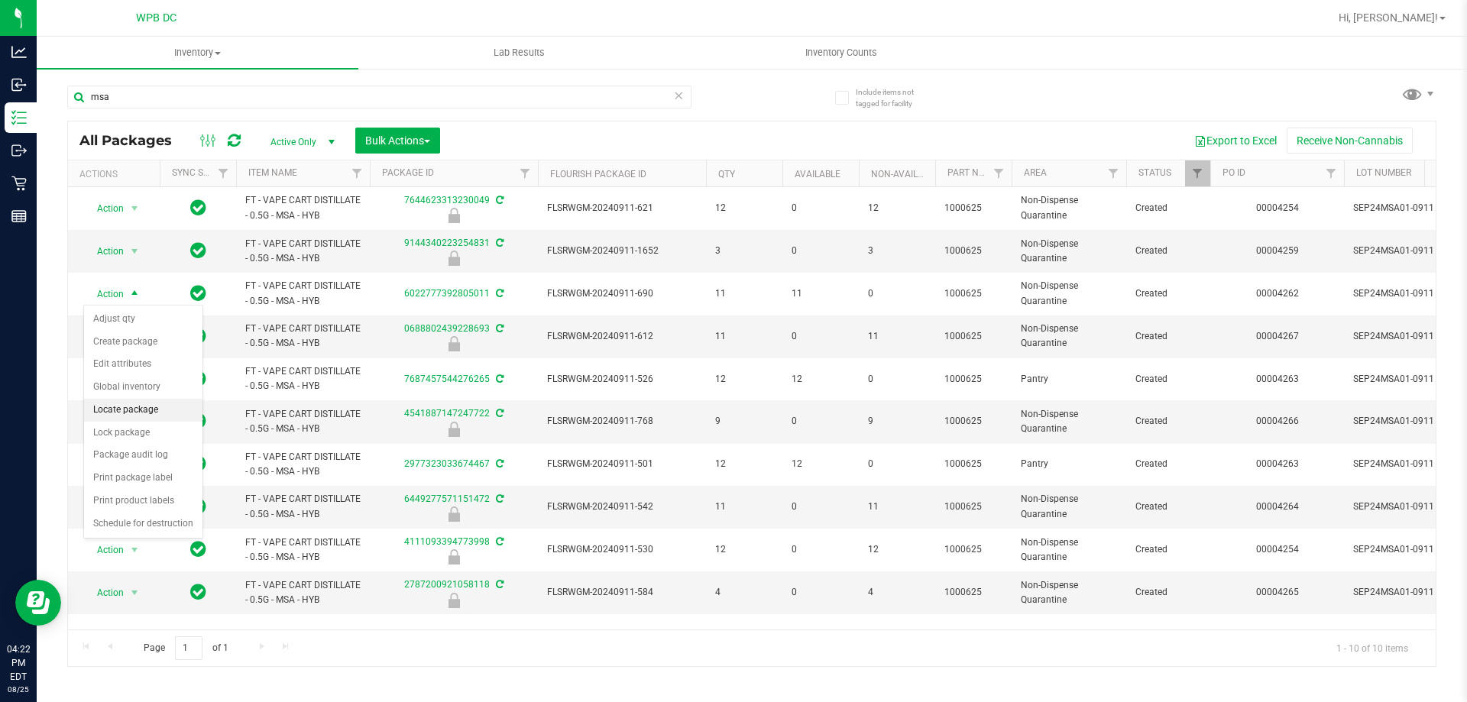
click at [131, 410] on li "Locate package" at bounding box center [143, 410] width 118 height 23
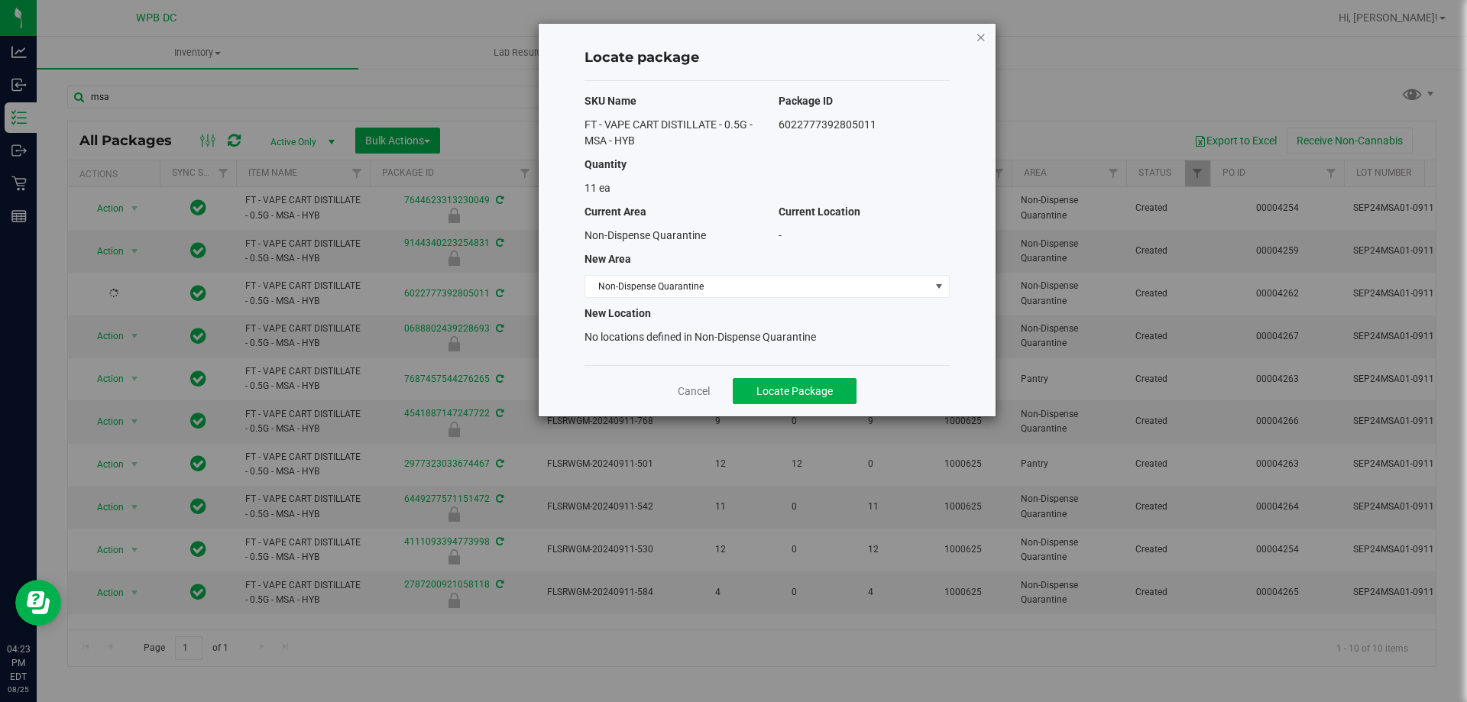
click at [983, 40] on icon "button" at bounding box center [981, 37] width 11 height 18
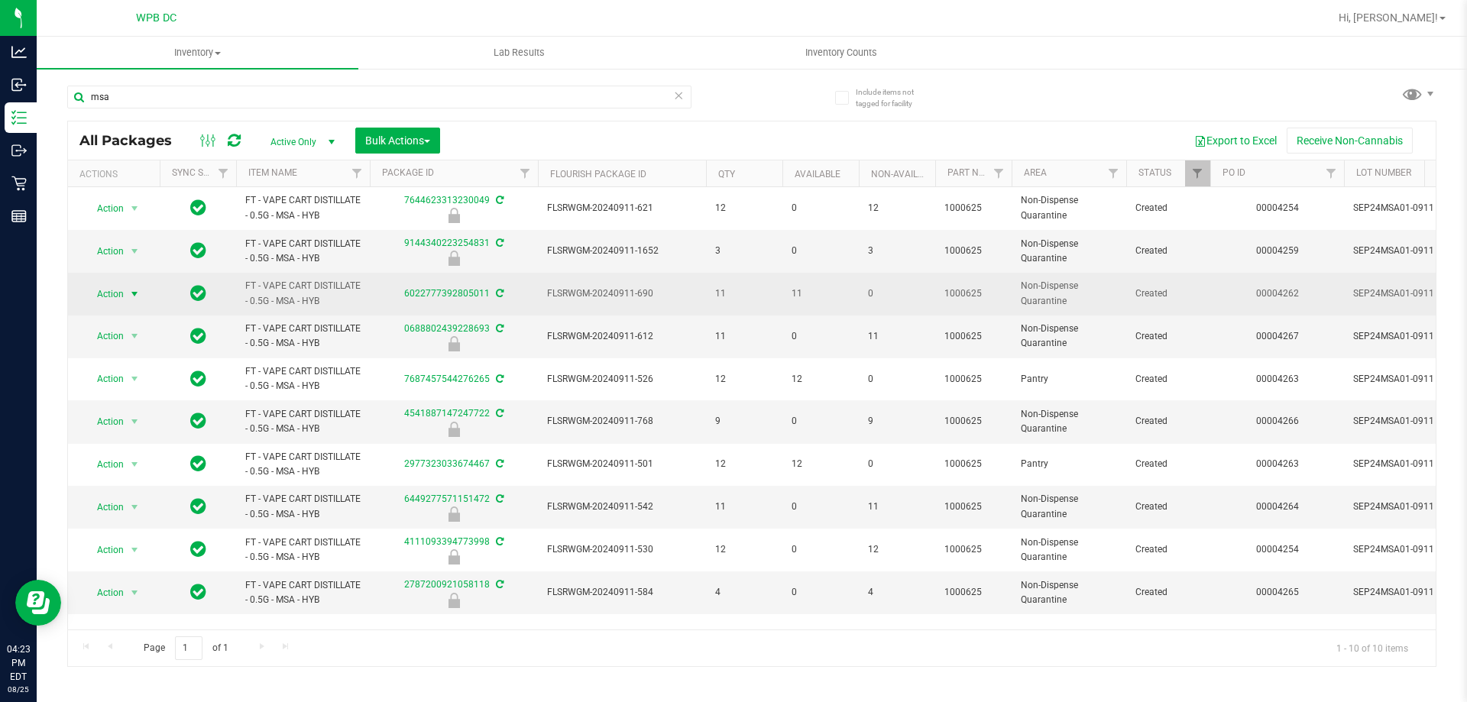
click at [134, 296] on span "select" at bounding box center [134, 294] width 12 height 12
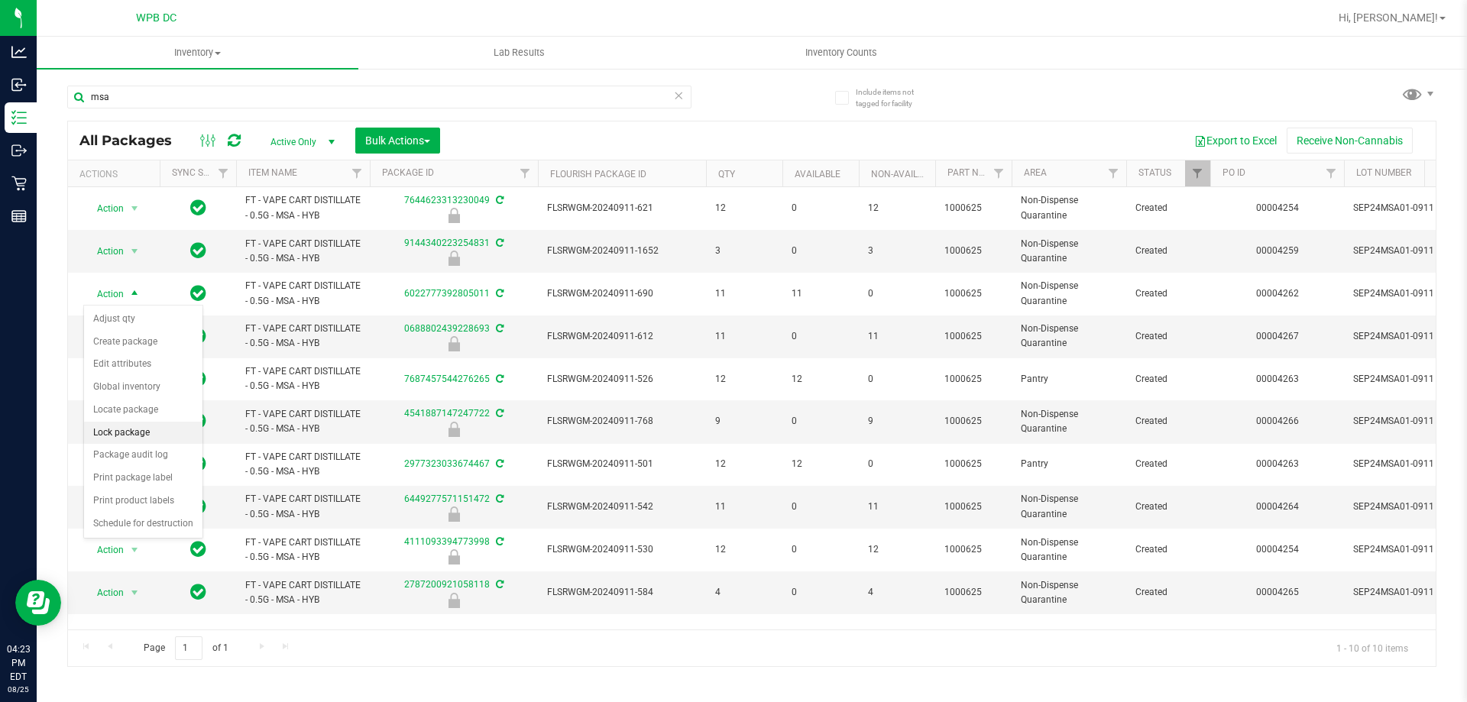
click at [141, 423] on li "Lock package" at bounding box center [143, 433] width 118 height 23
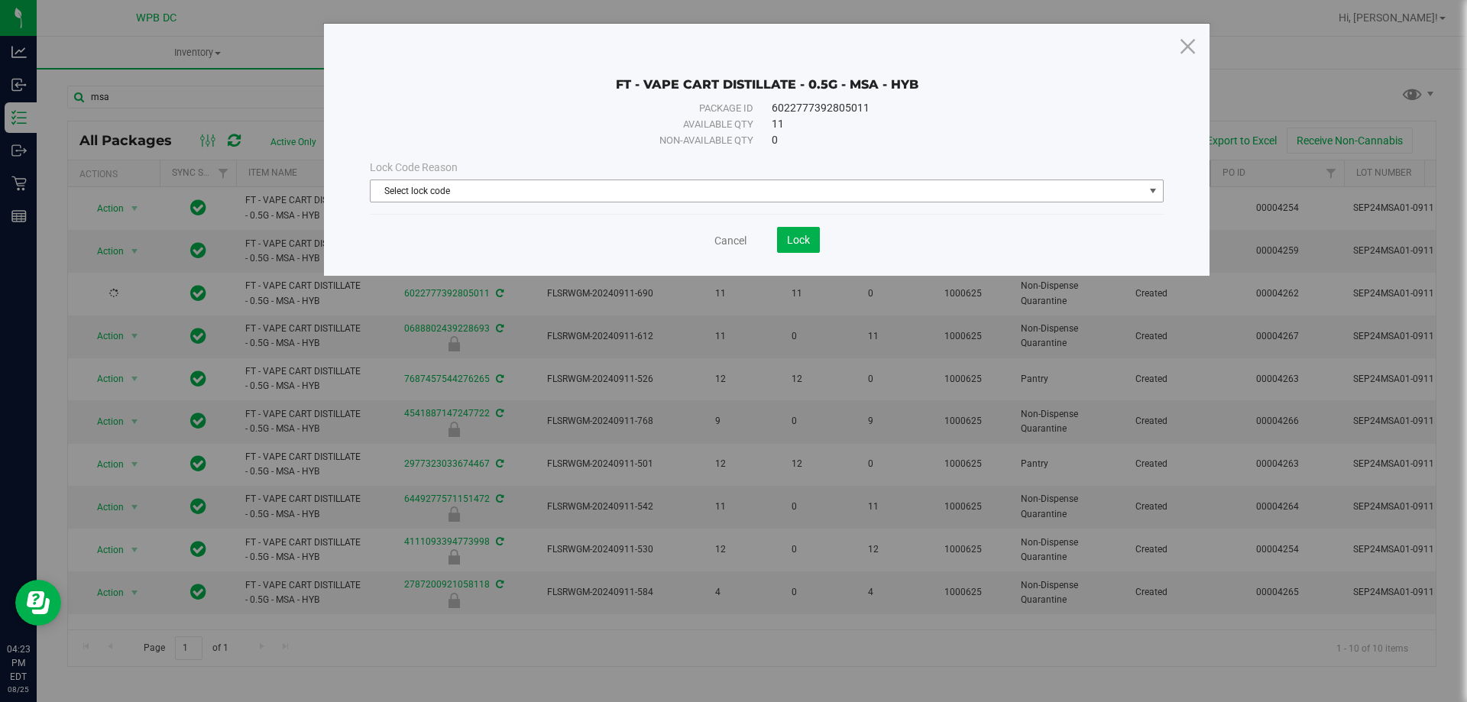
click at [629, 188] on span "Select lock code" at bounding box center [757, 190] width 773 height 21
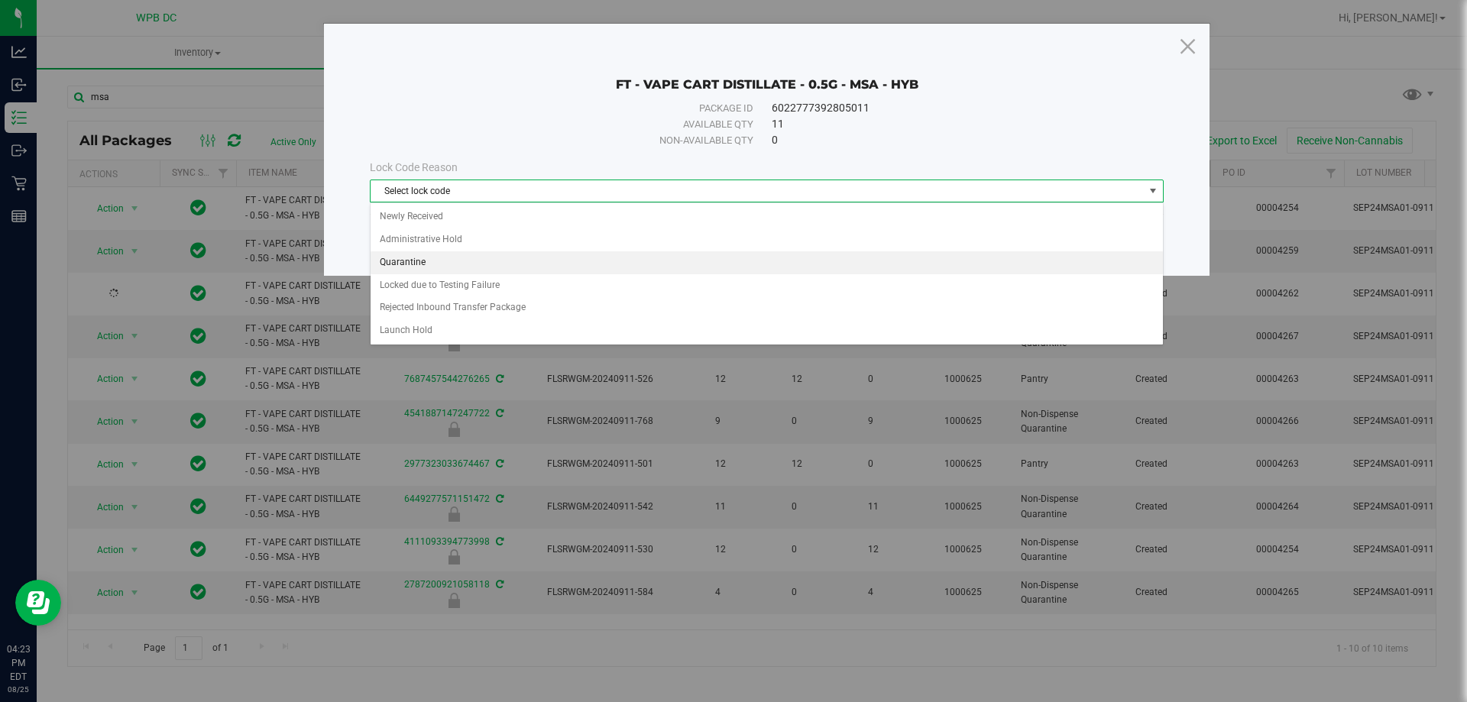
click at [445, 263] on li "Quarantine" at bounding box center [767, 262] width 792 height 23
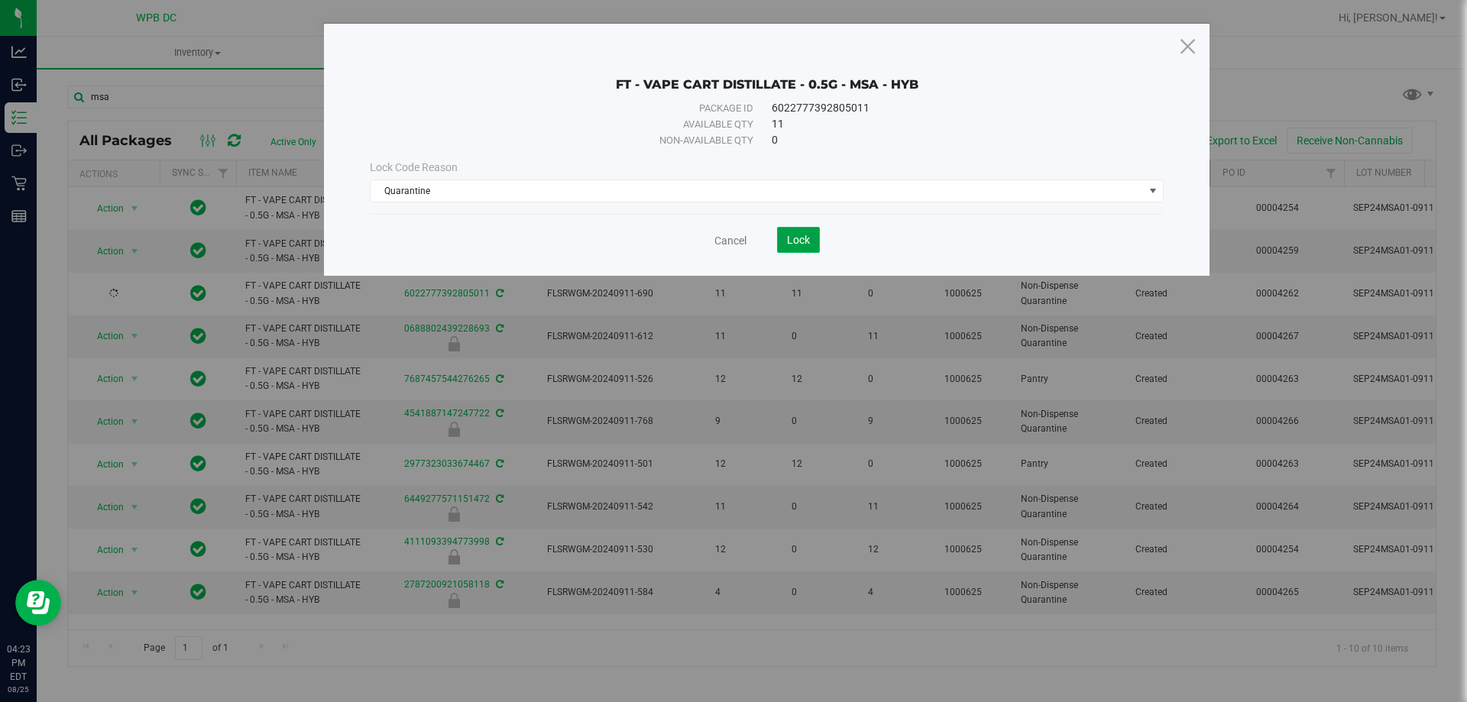
click at [808, 228] on button "Lock" at bounding box center [798, 240] width 43 height 26
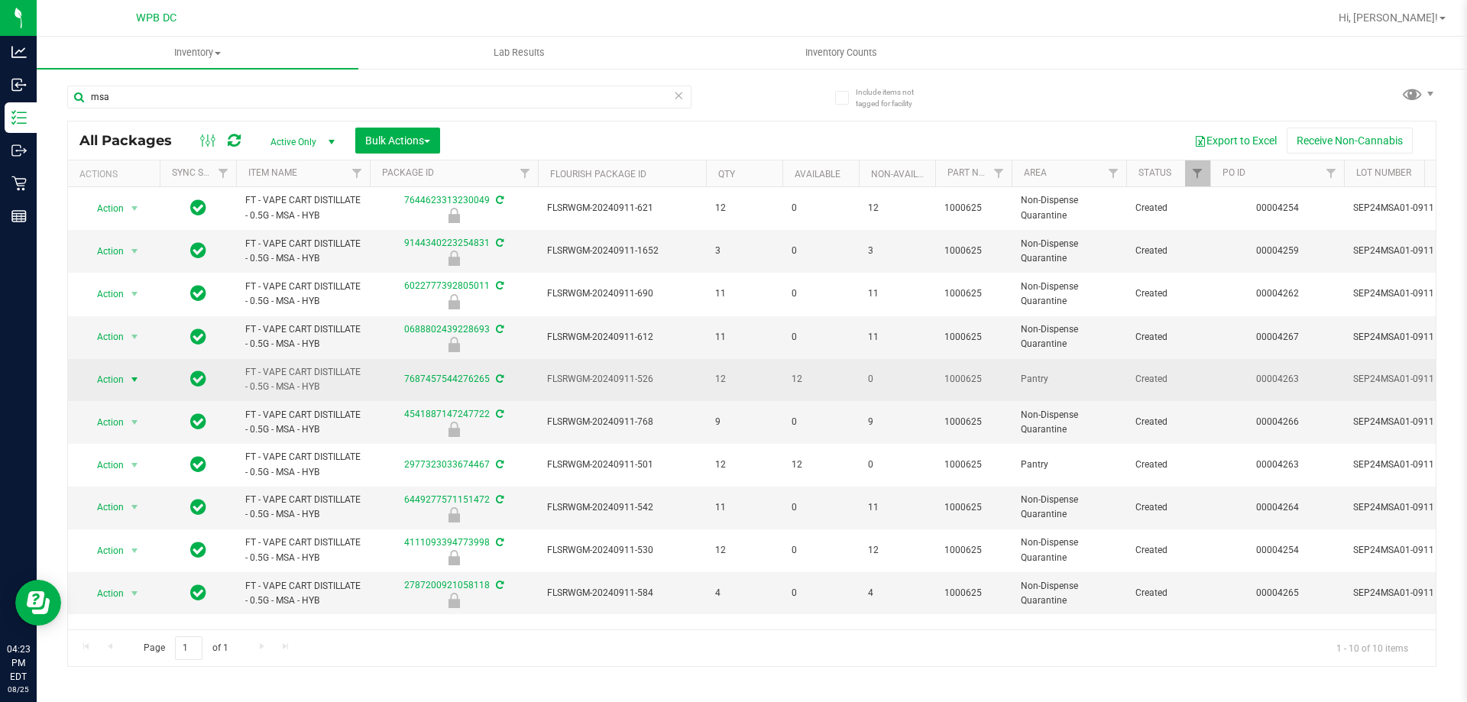
click at [137, 378] on span "select" at bounding box center [134, 380] width 12 height 12
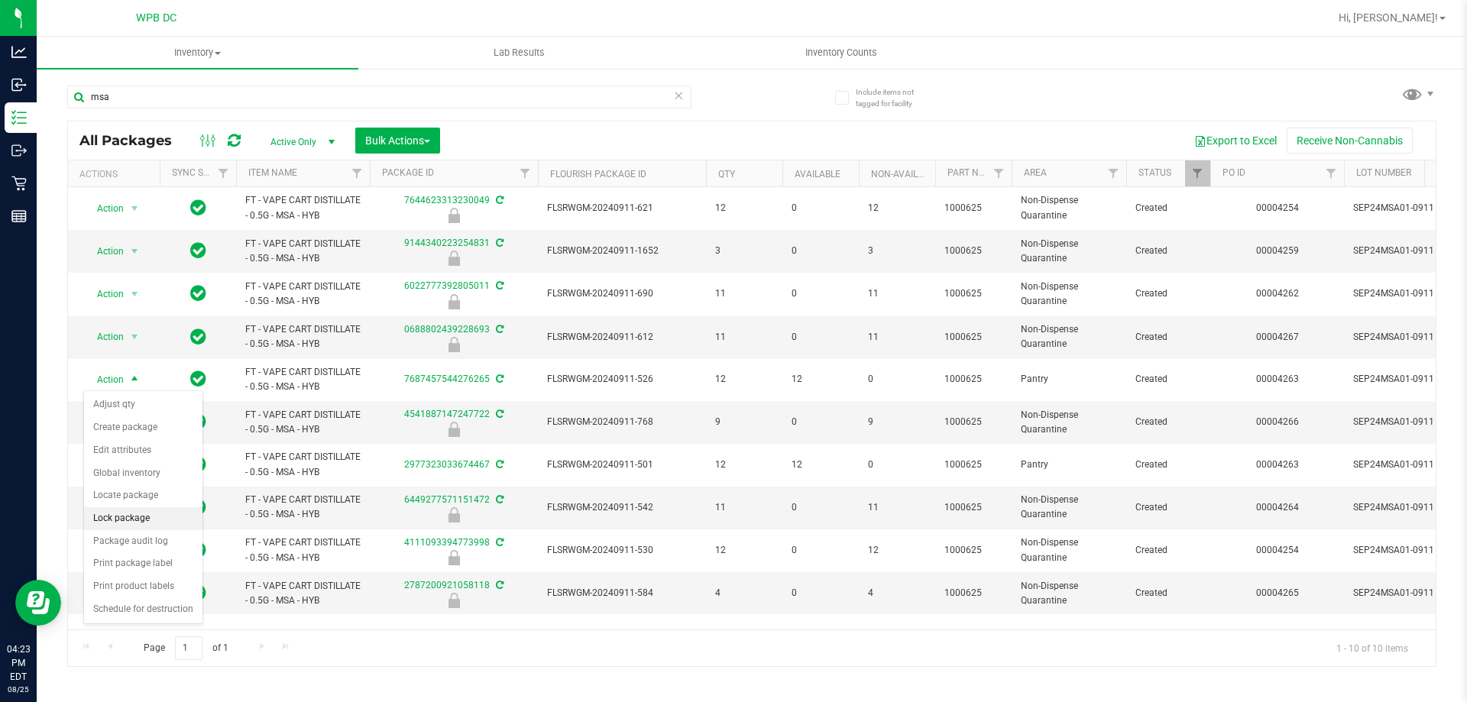
click at [144, 520] on li "Lock package" at bounding box center [143, 518] width 118 height 23
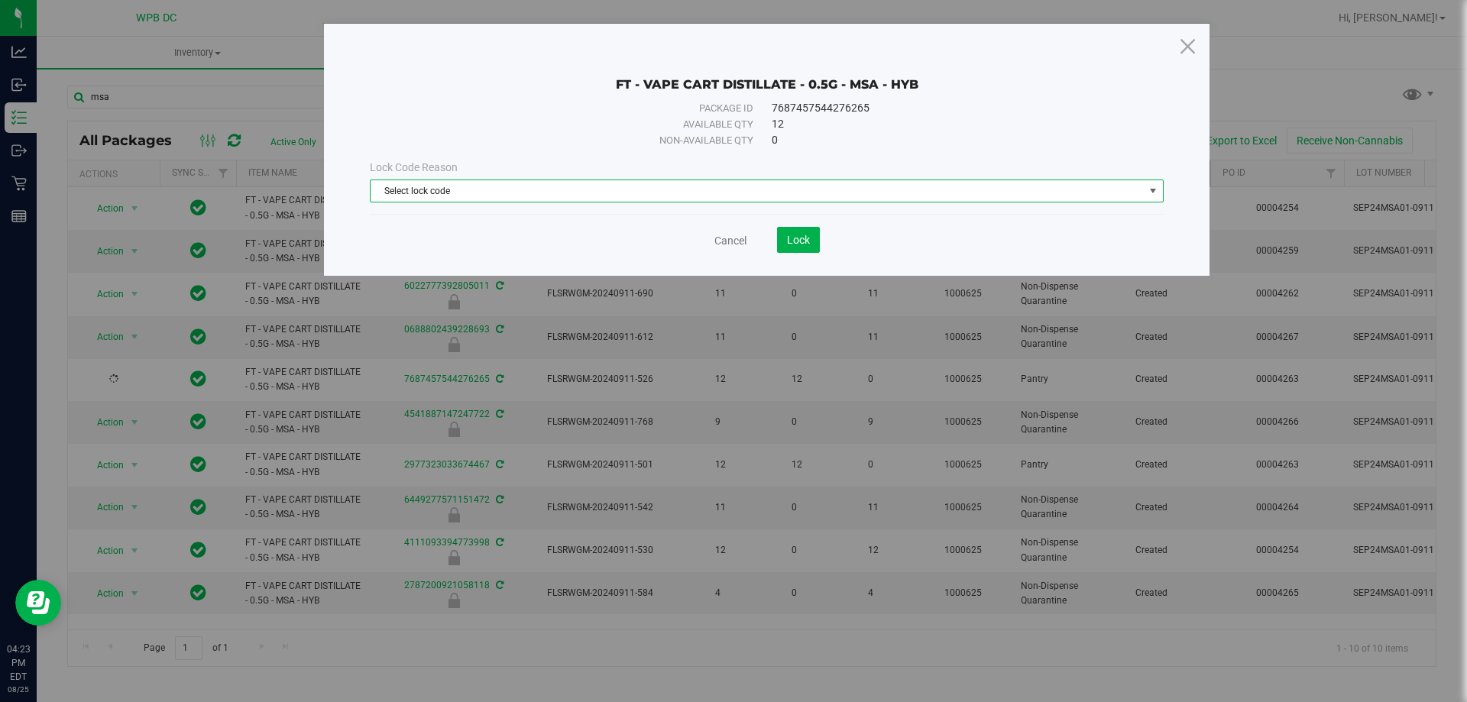
click at [775, 185] on span "Select lock code" at bounding box center [757, 190] width 773 height 21
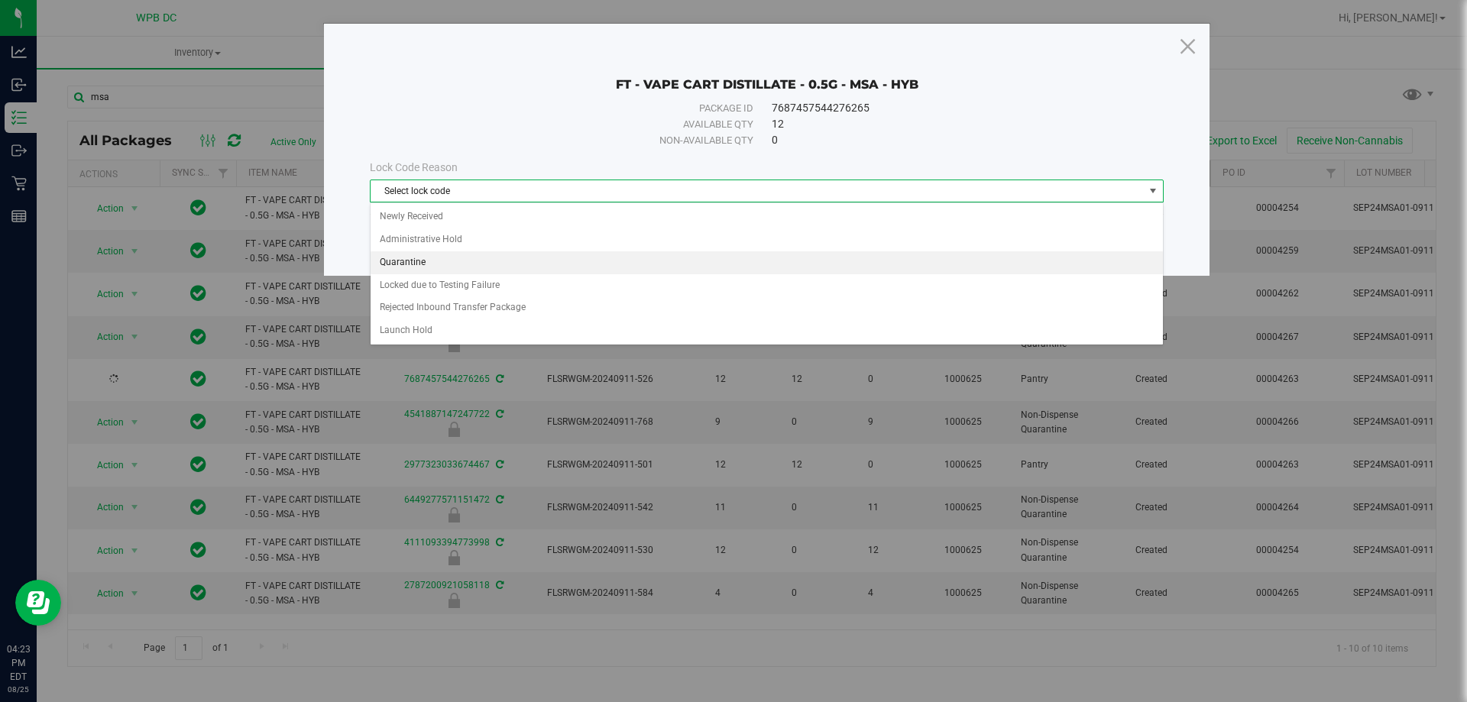
drag, startPoint x: 416, startPoint y: 261, endPoint x: 435, endPoint y: 264, distance: 19.5
click at [418, 261] on li "Quarantine" at bounding box center [767, 262] width 792 height 23
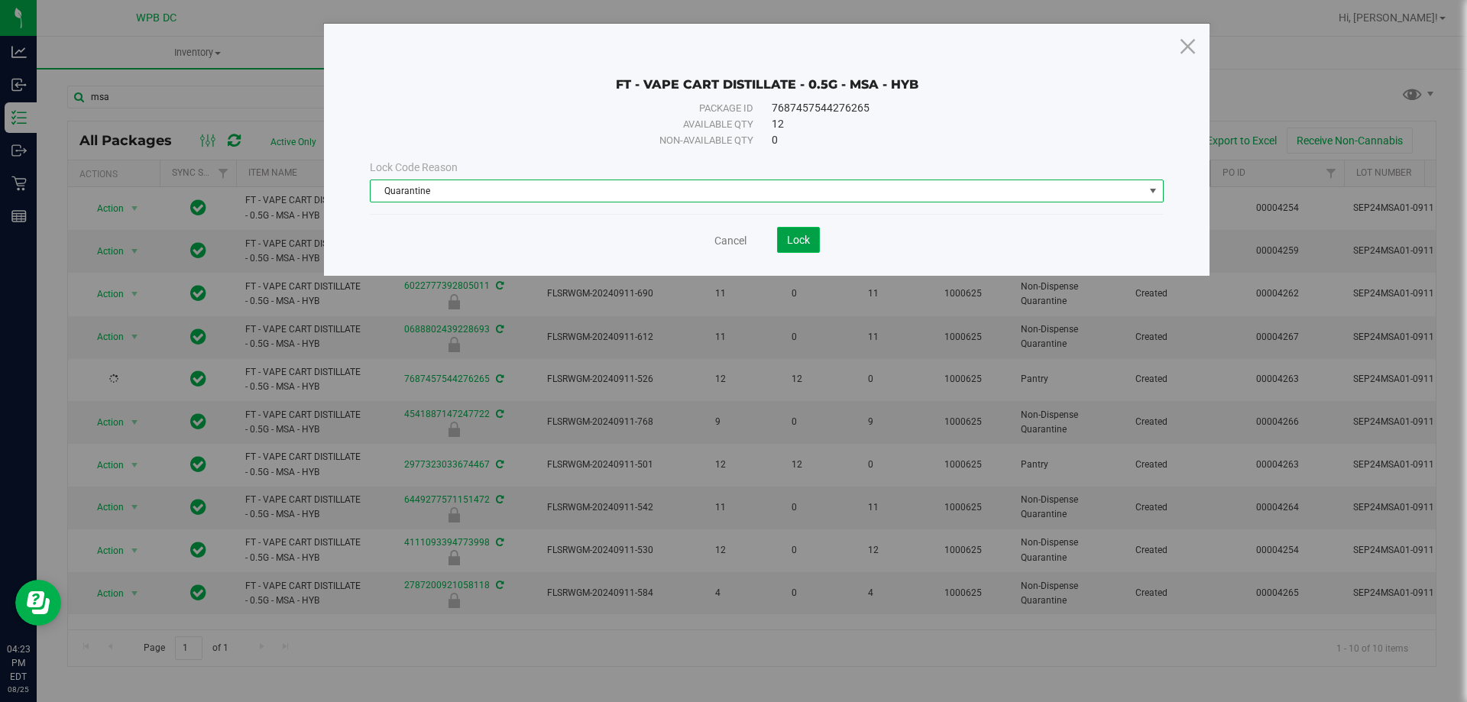
click at [793, 243] on span "Lock" at bounding box center [798, 240] width 23 height 12
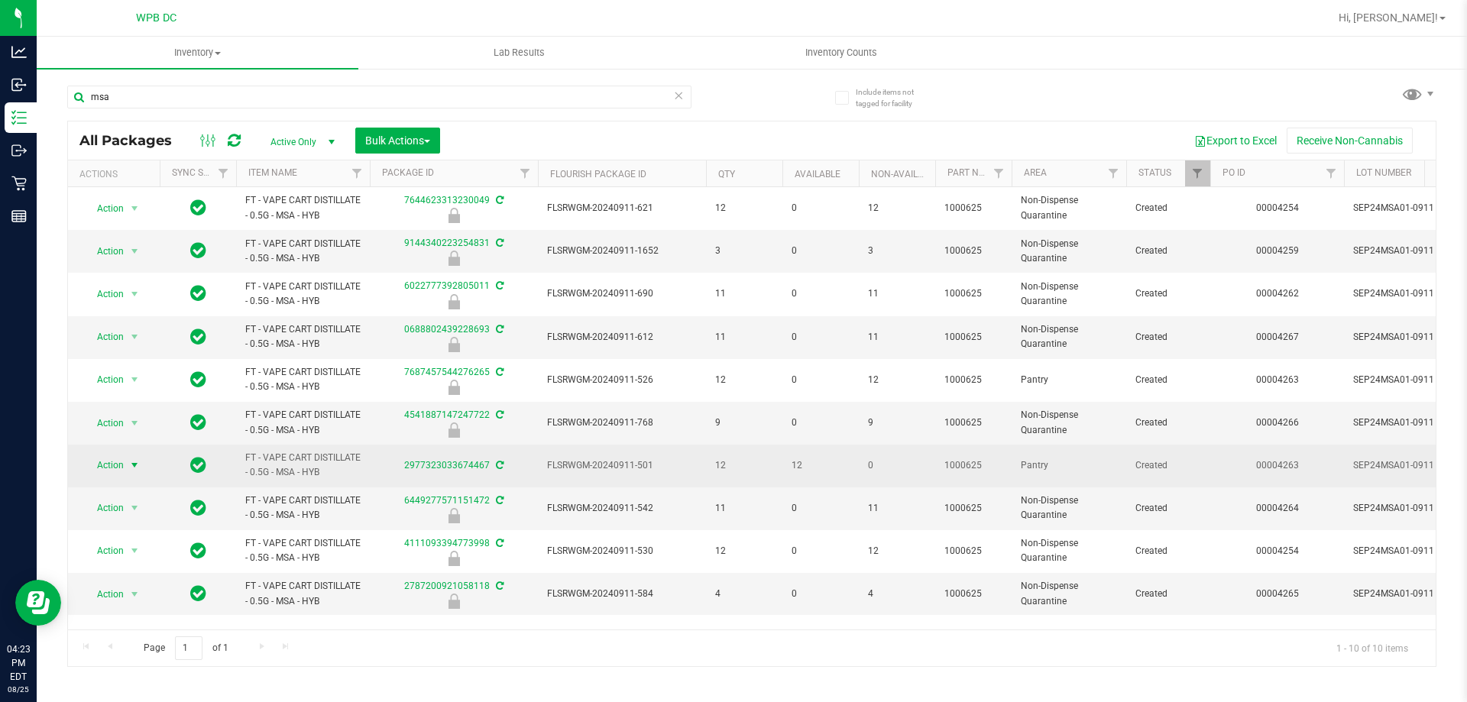
click at [138, 462] on span "select" at bounding box center [134, 465] width 12 height 12
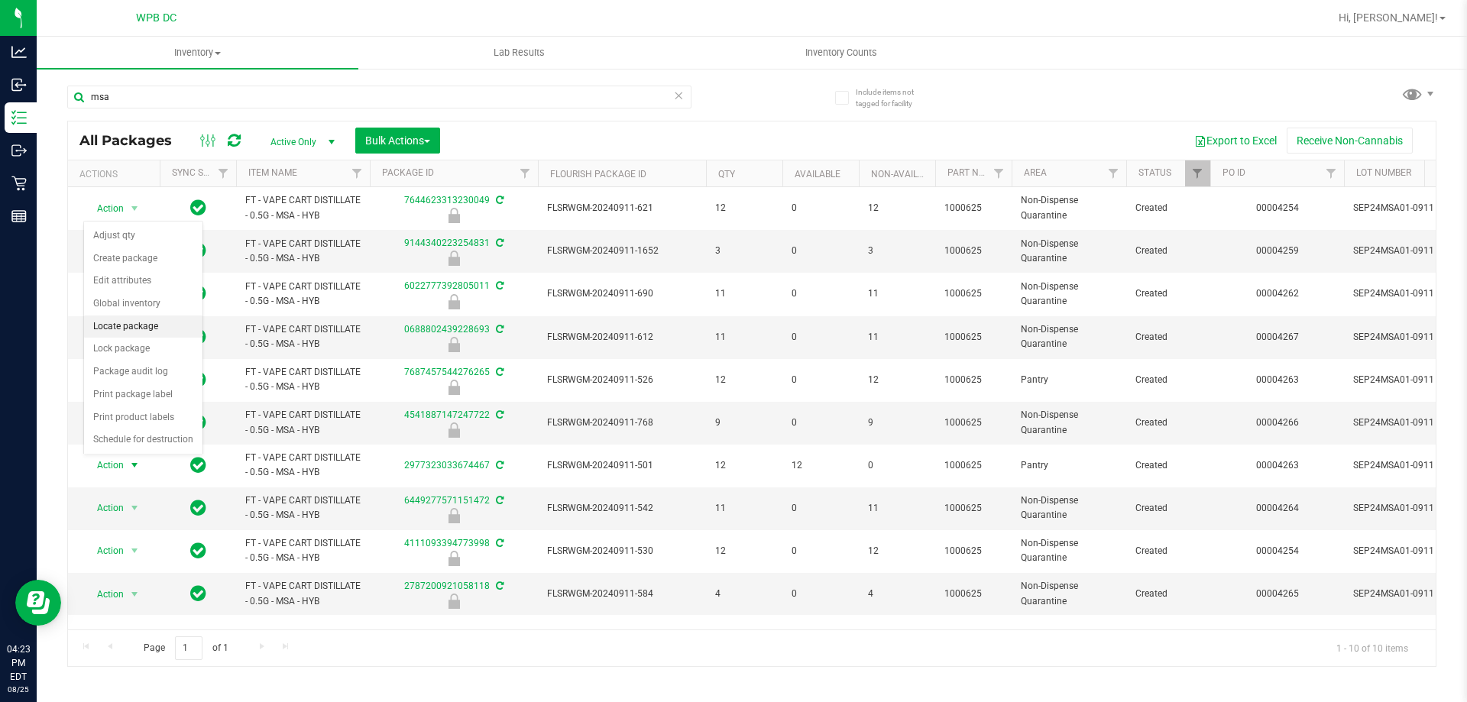
click at [149, 329] on li "Locate package" at bounding box center [143, 327] width 118 height 23
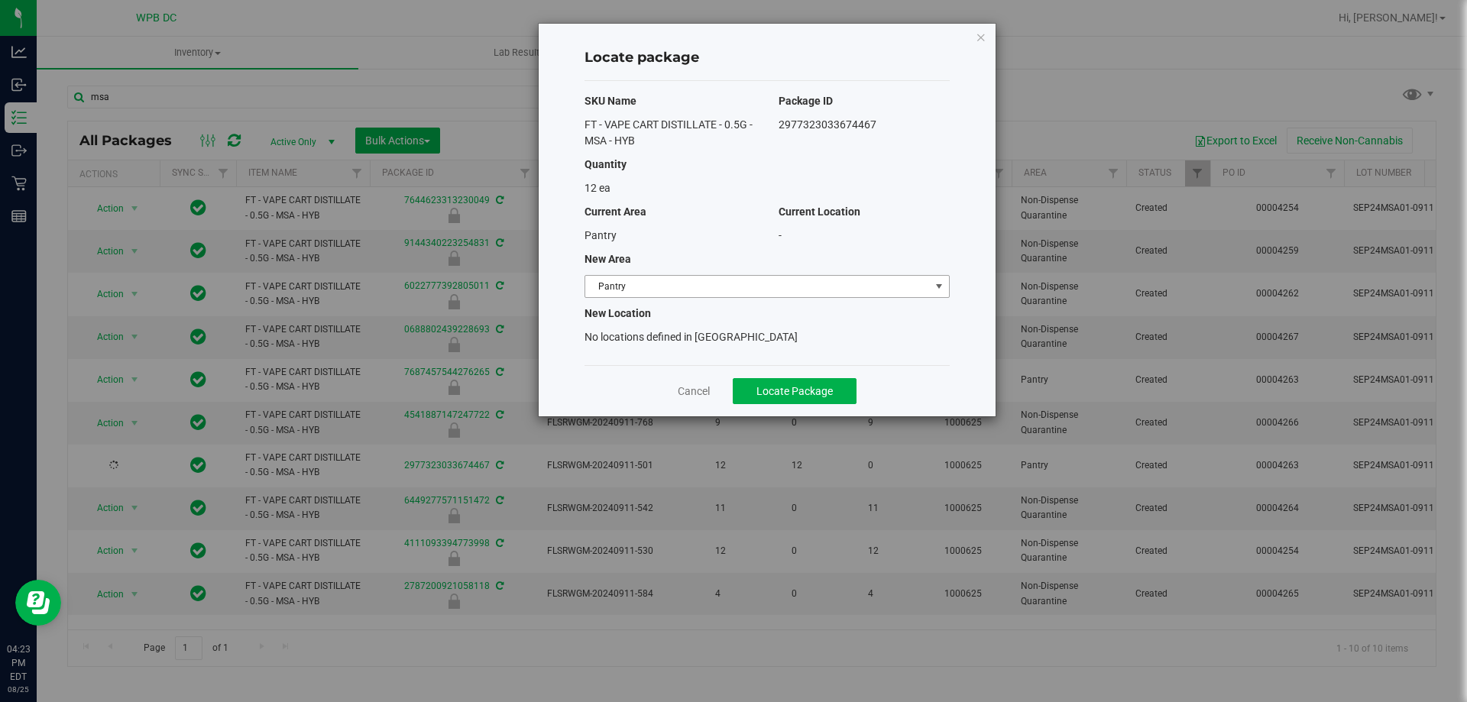
click at [788, 280] on span "Pantry" at bounding box center [757, 286] width 345 height 21
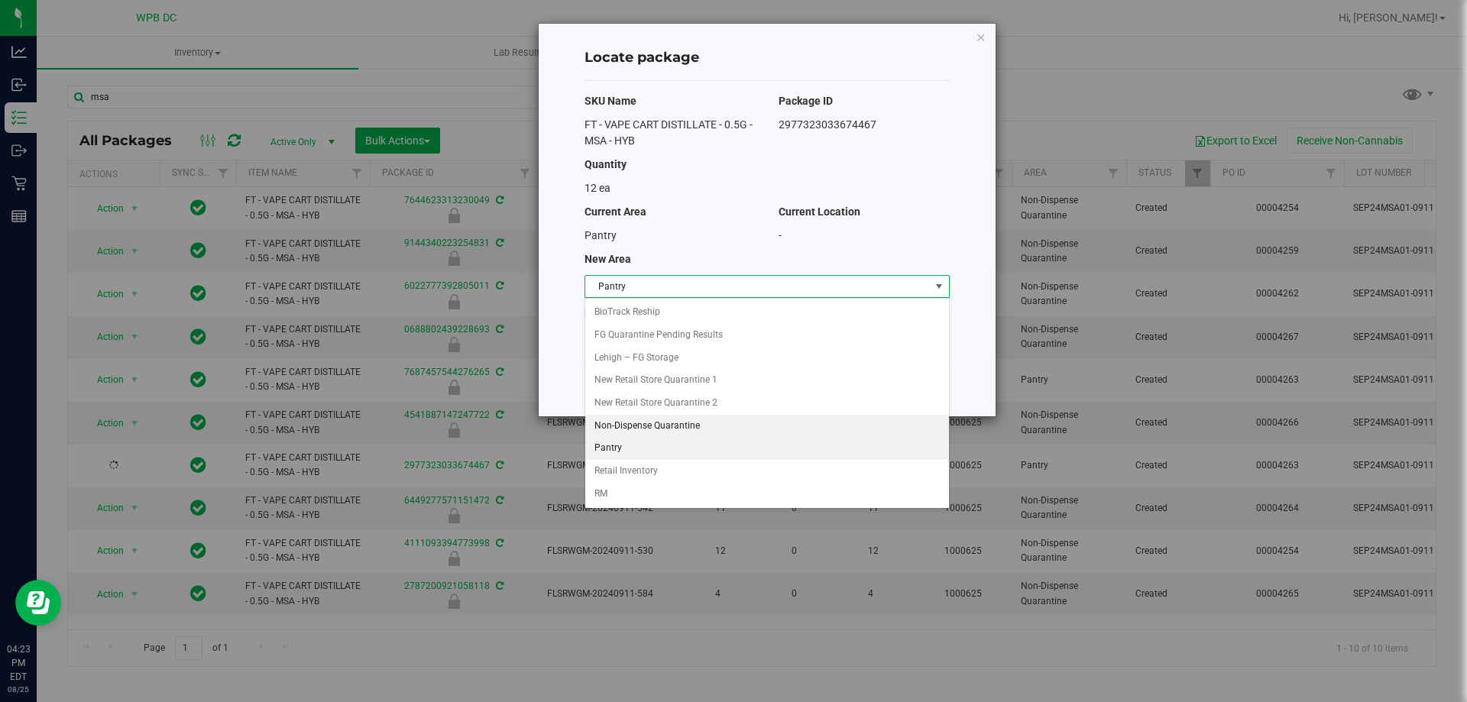
click at [635, 424] on li "Non-Dispense Quarantine" at bounding box center [767, 426] width 364 height 23
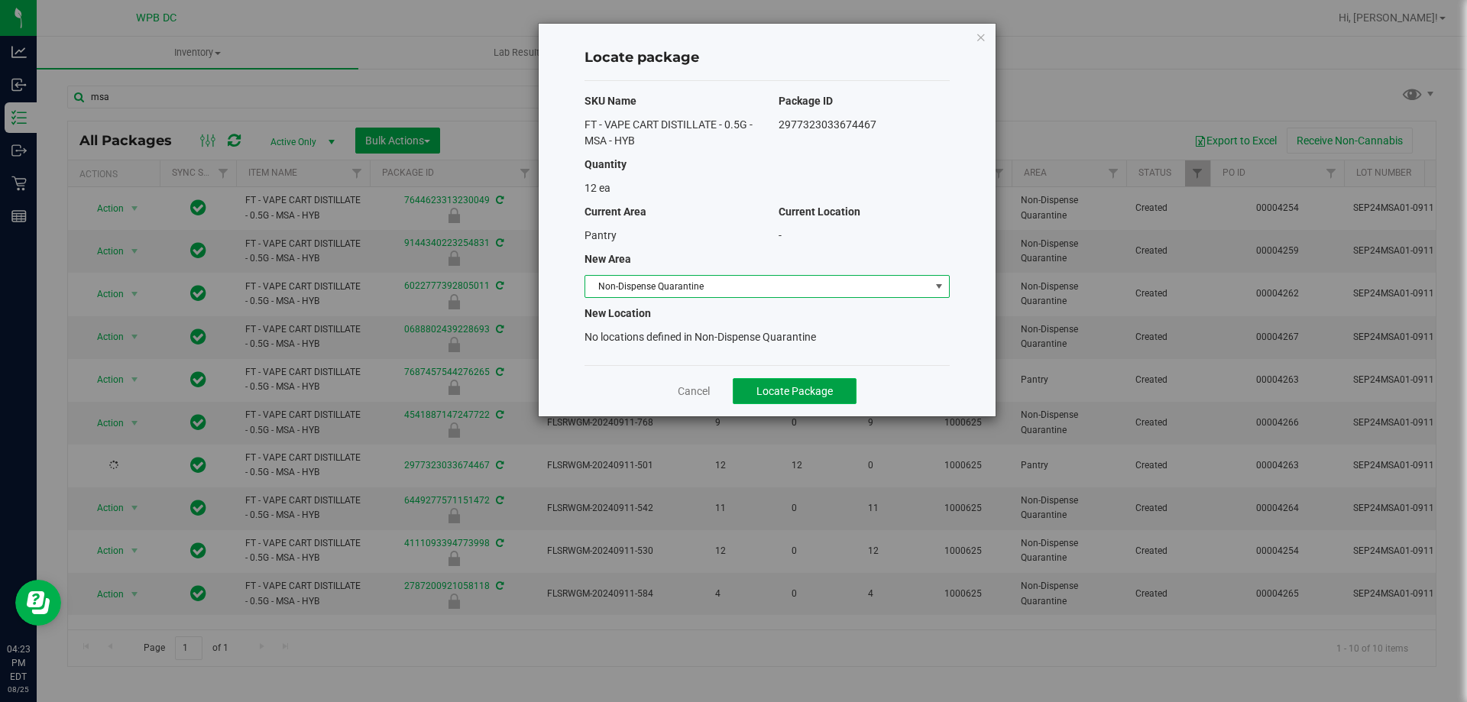
click at [804, 390] on span "Locate Package" at bounding box center [794, 391] width 76 height 12
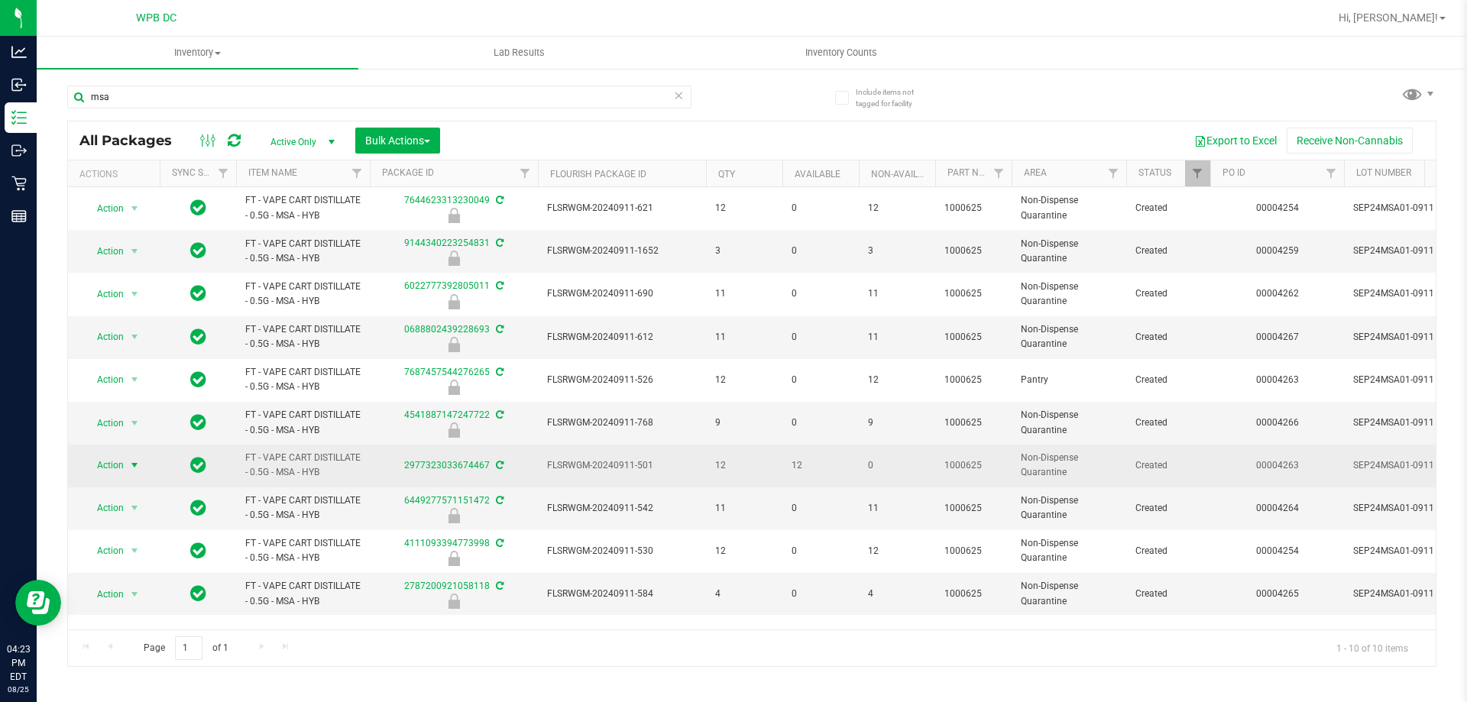
click at [138, 463] on span "select" at bounding box center [134, 465] width 12 height 12
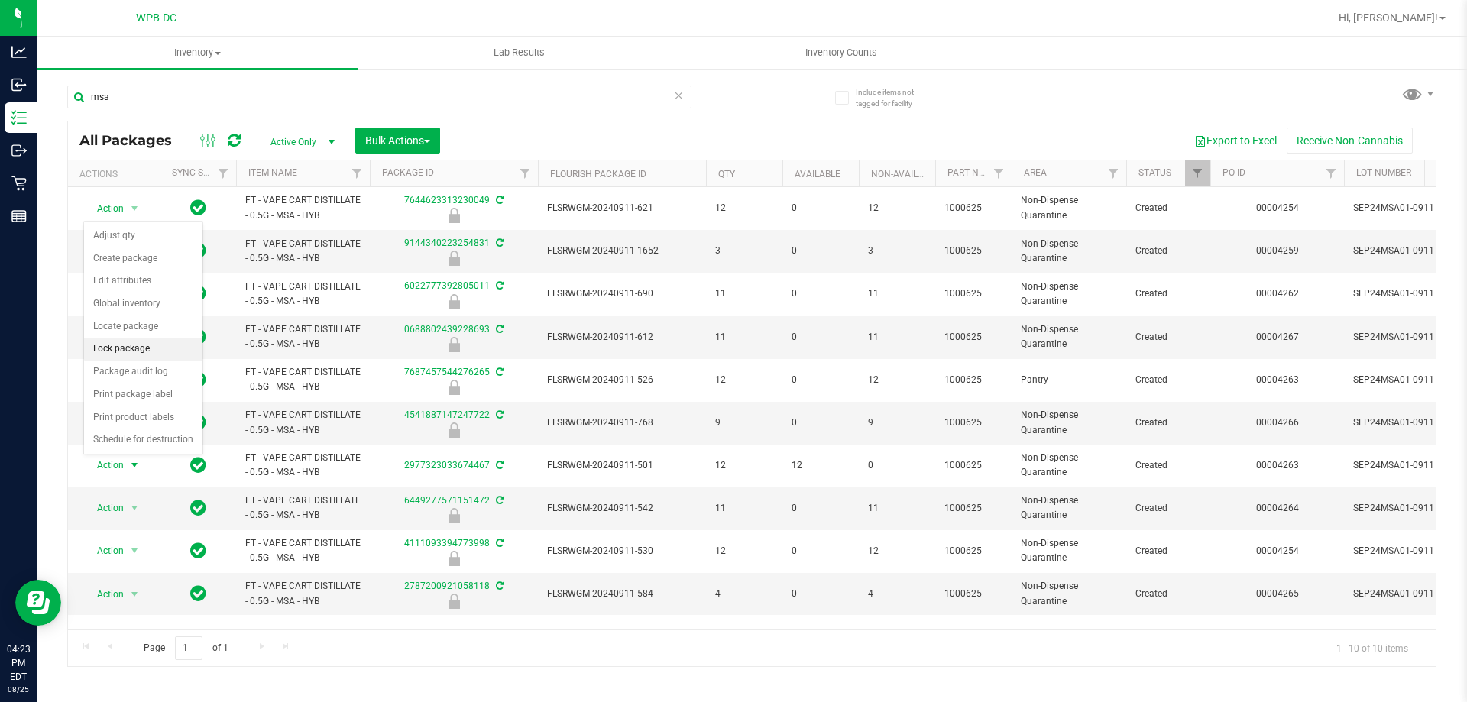
click at [138, 345] on li "Lock package" at bounding box center [143, 349] width 118 height 23
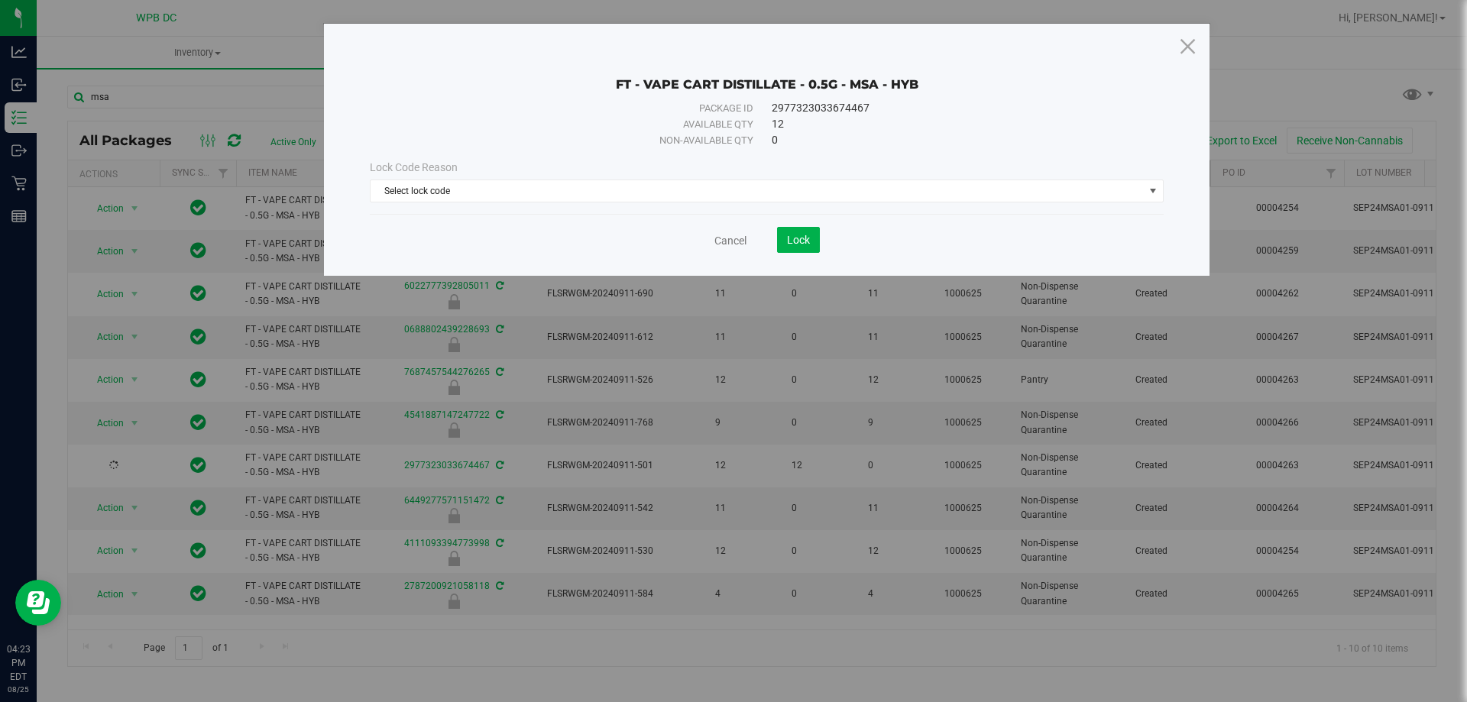
click at [783, 212] on div "Lock Code Reason Select lock code Select lock code Newly Received Administrativ…" at bounding box center [766, 181] width 817 height 66
click at [799, 217] on div "Cancel Lock" at bounding box center [767, 233] width 794 height 37
click at [808, 235] on span "Lock" at bounding box center [798, 240] width 23 height 12
click at [796, 190] on span "Select lock code" at bounding box center [757, 190] width 773 height 21
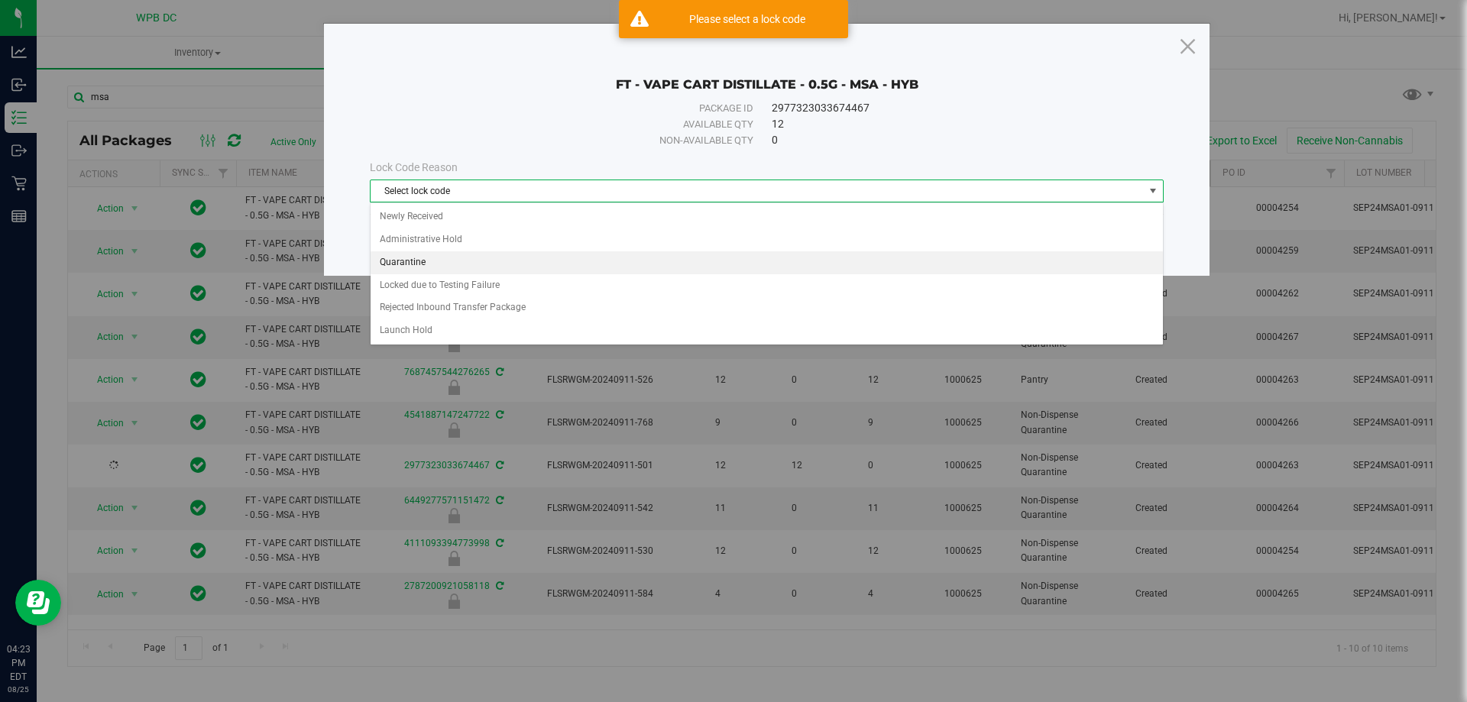
click at [400, 259] on li "Quarantine" at bounding box center [767, 262] width 792 height 23
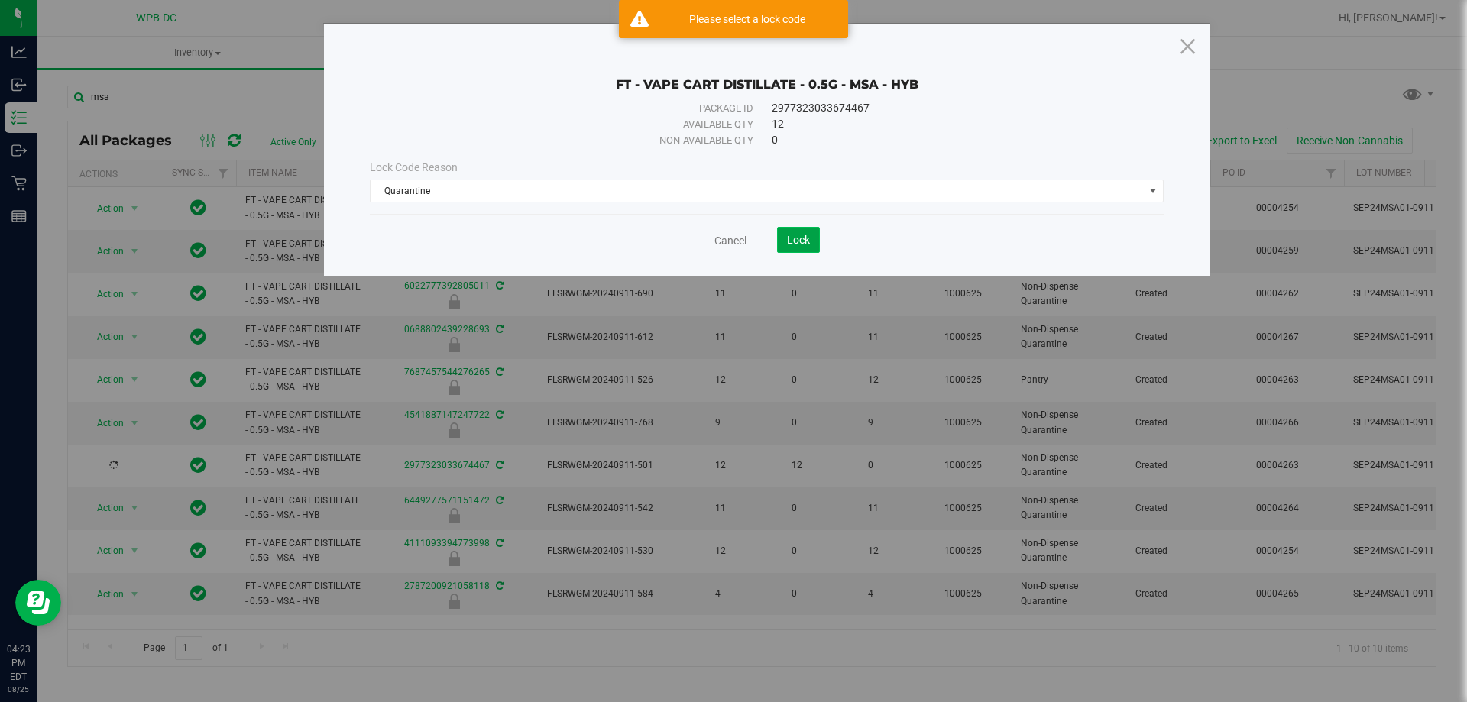
click at [780, 246] on button "Lock" at bounding box center [798, 240] width 43 height 26
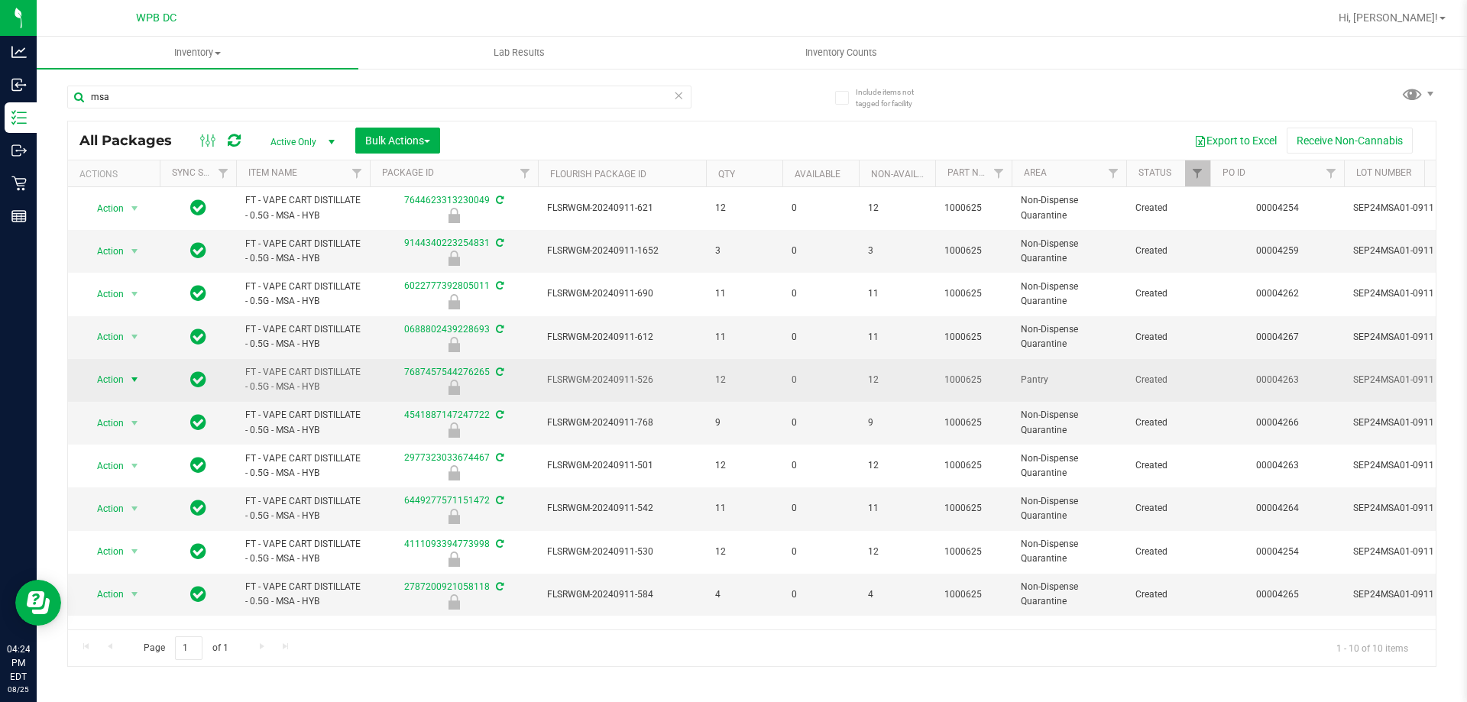
click at [134, 378] on span "select" at bounding box center [134, 380] width 12 height 12
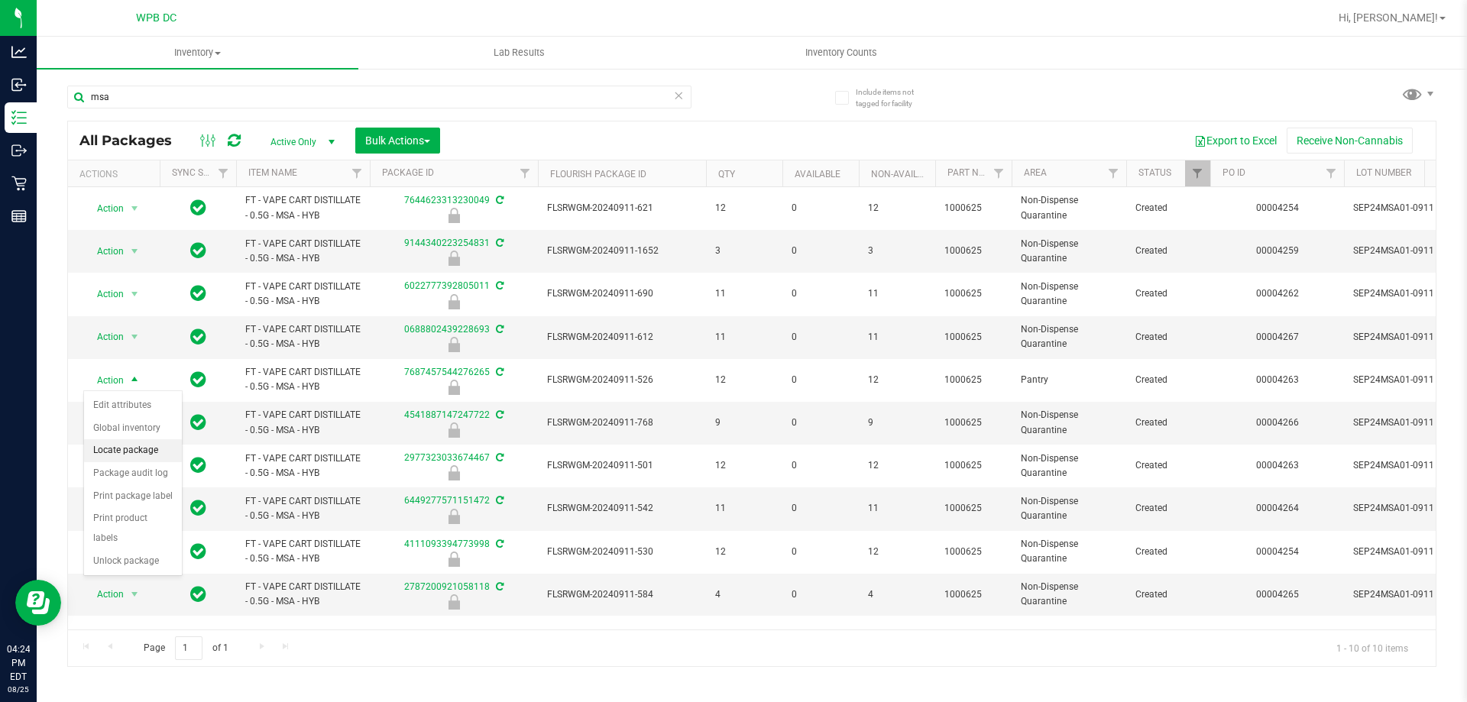
click at [144, 444] on li "Locate package" at bounding box center [133, 450] width 98 height 23
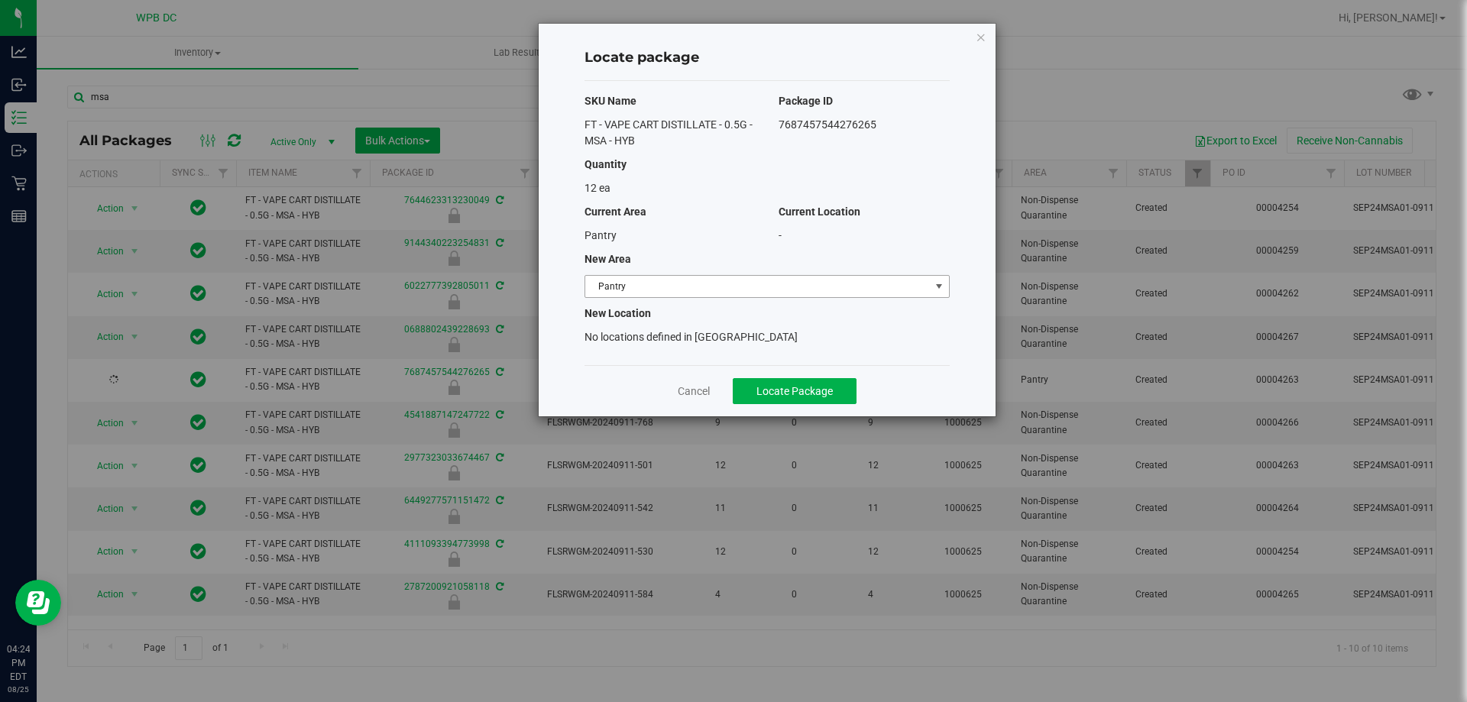
click at [866, 280] on span "Pantry" at bounding box center [757, 286] width 345 height 21
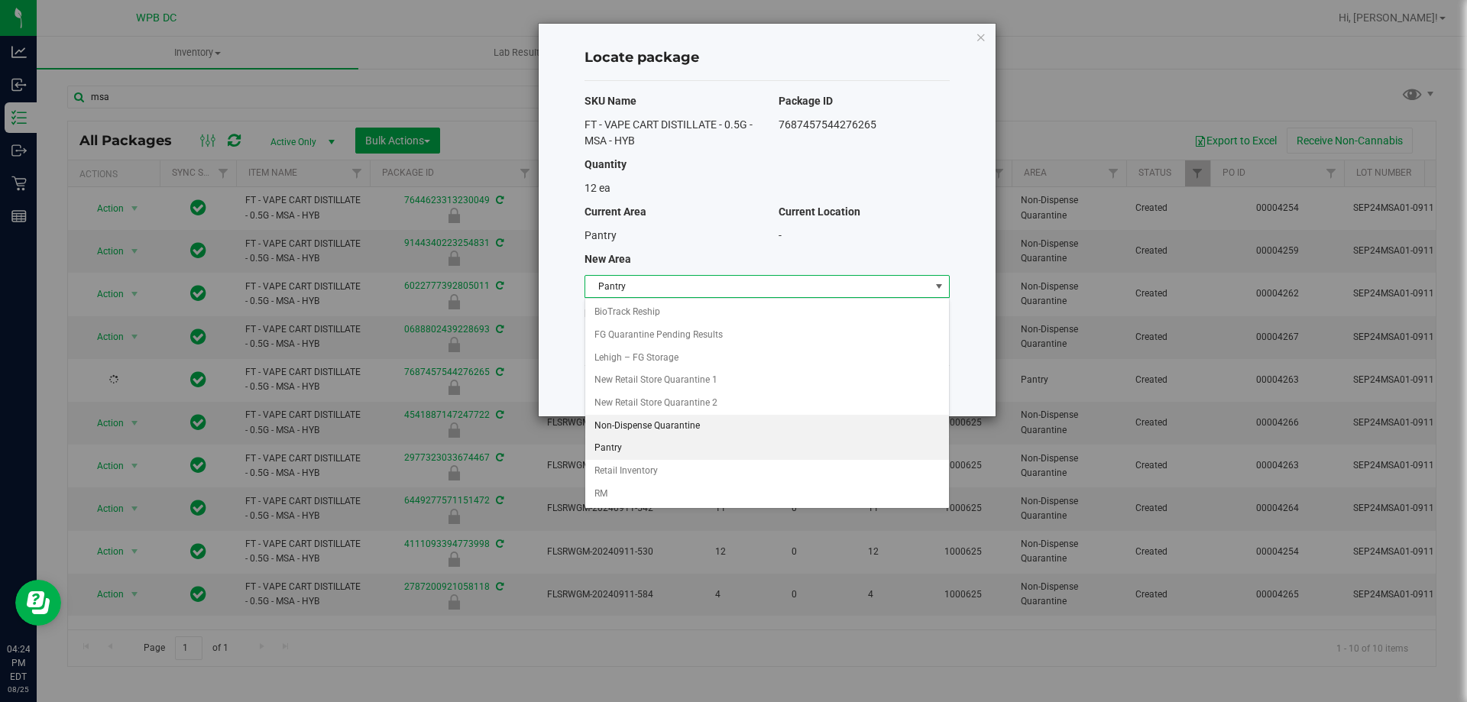
click at [649, 426] on li "Non-Dispense Quarantine" at bounding box center [767, 426] width 364 height 23
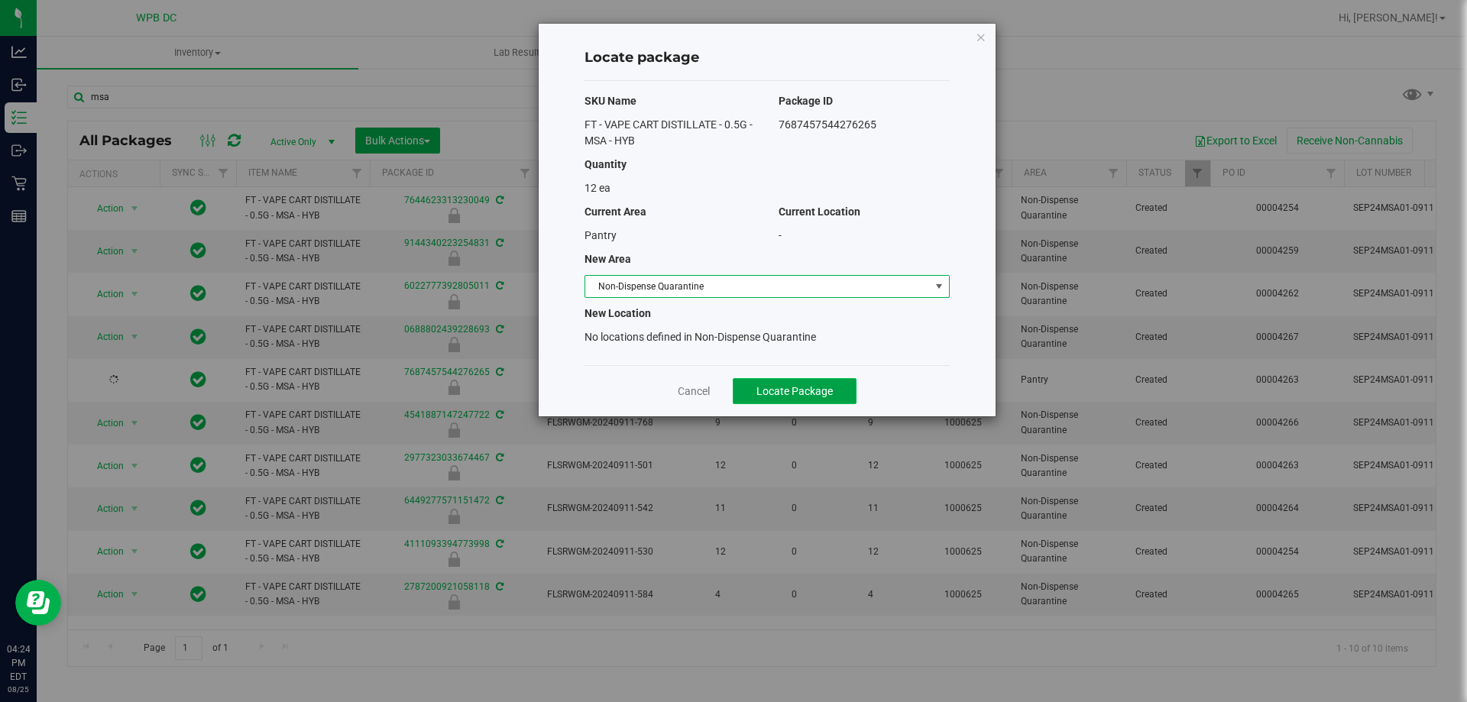
click at [808, 402] on button "Locate Package" at bounding box center [795, 391] width 124 height 26
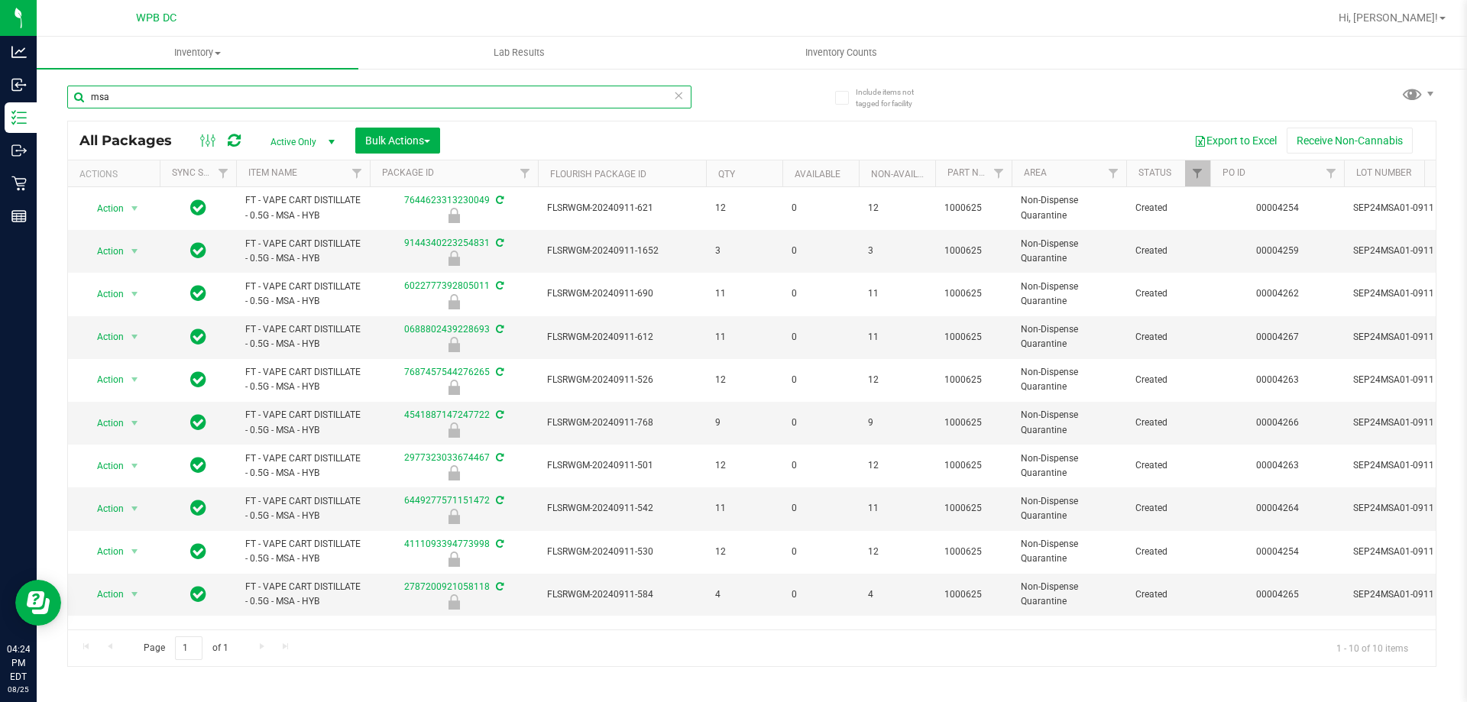
click at [141, 90] on input "msa" at bounding box center [379, 97] width 624 height 23
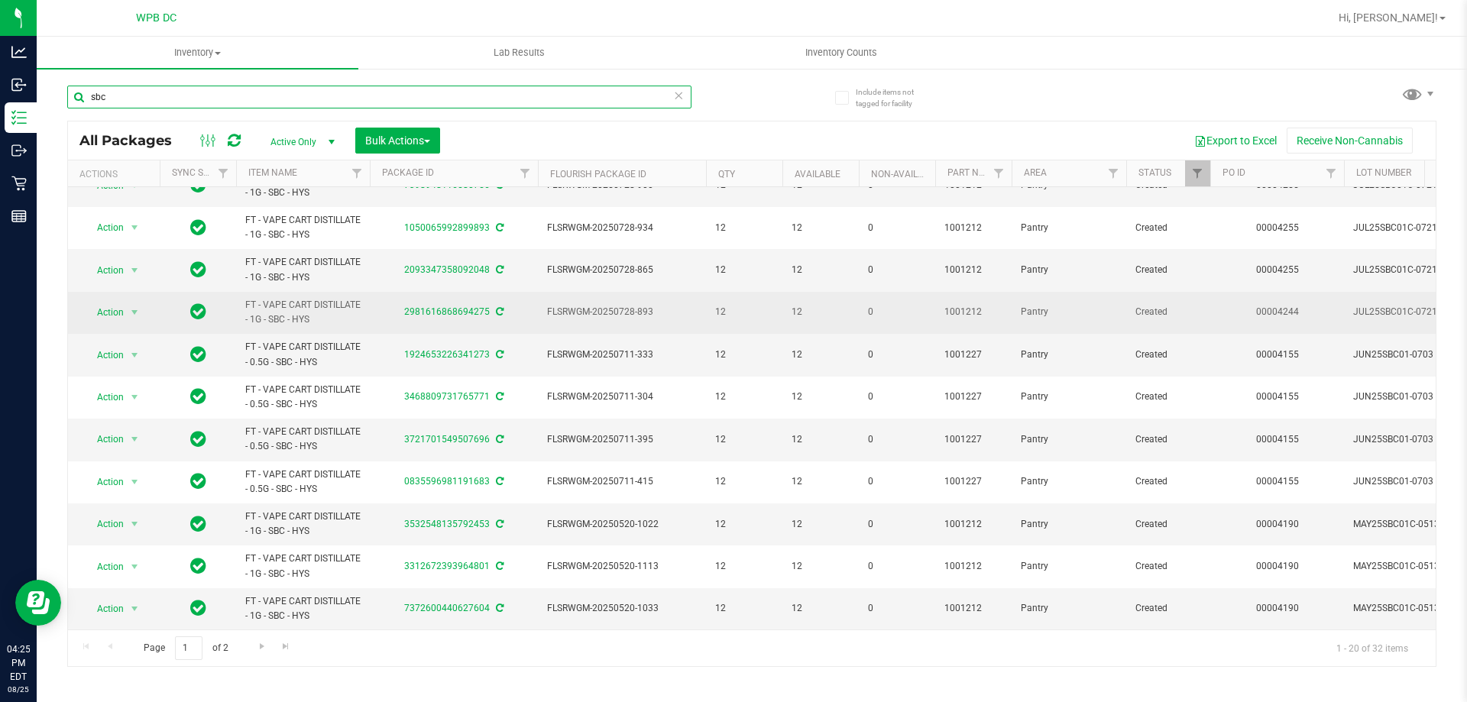
scroll to position [415, 0]
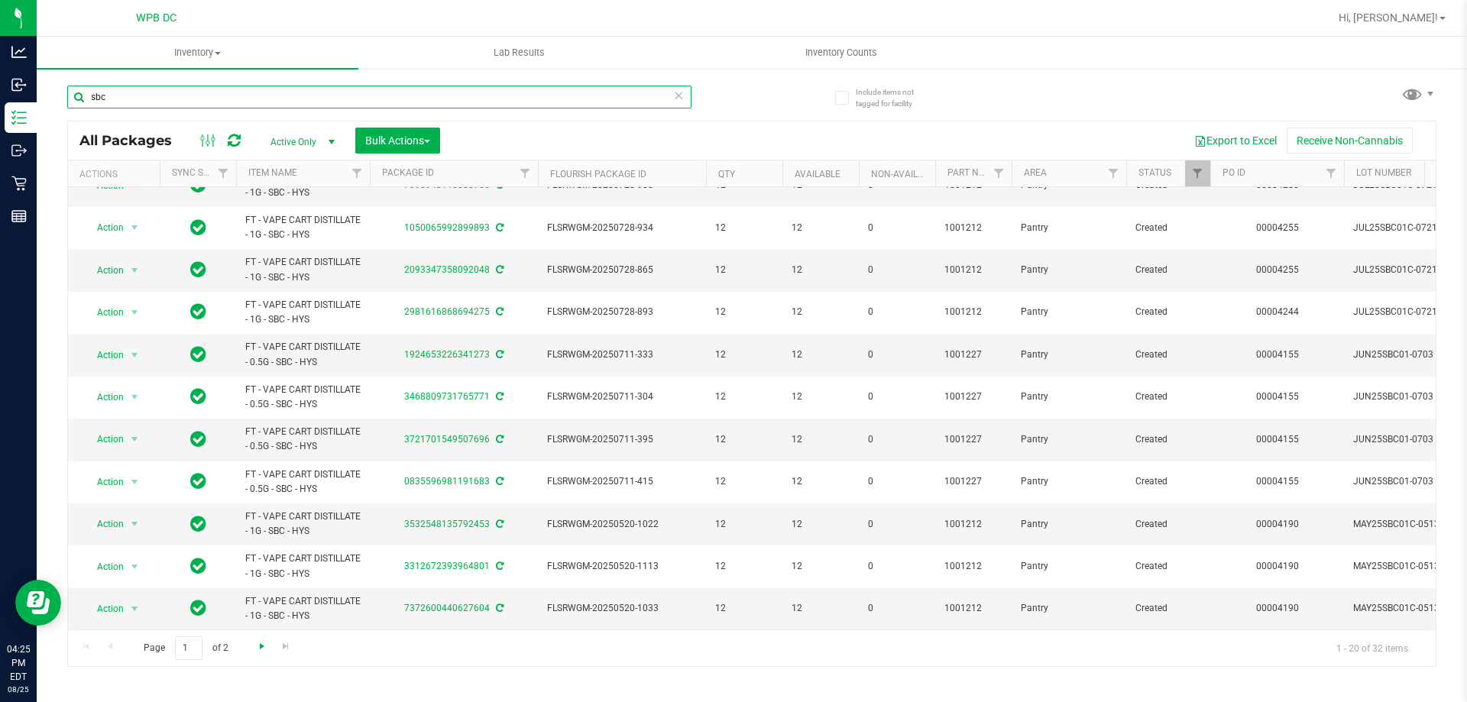
type input "sbc"
click at [256, 642] on span "Go to the next page" at bounding box center [262, 646] width 12 height 12
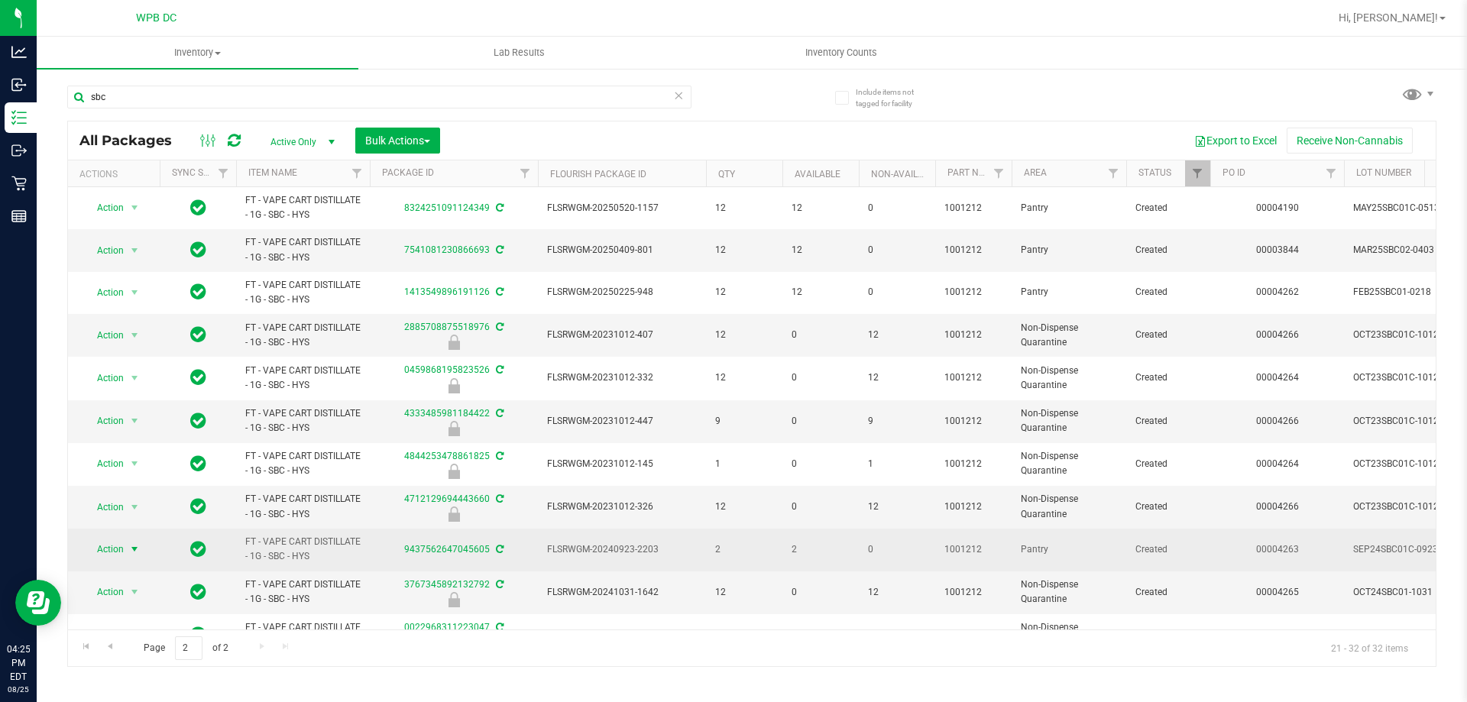
click at [134, 549] on span "select" at bounding box center [134, 549] width 12 height 12
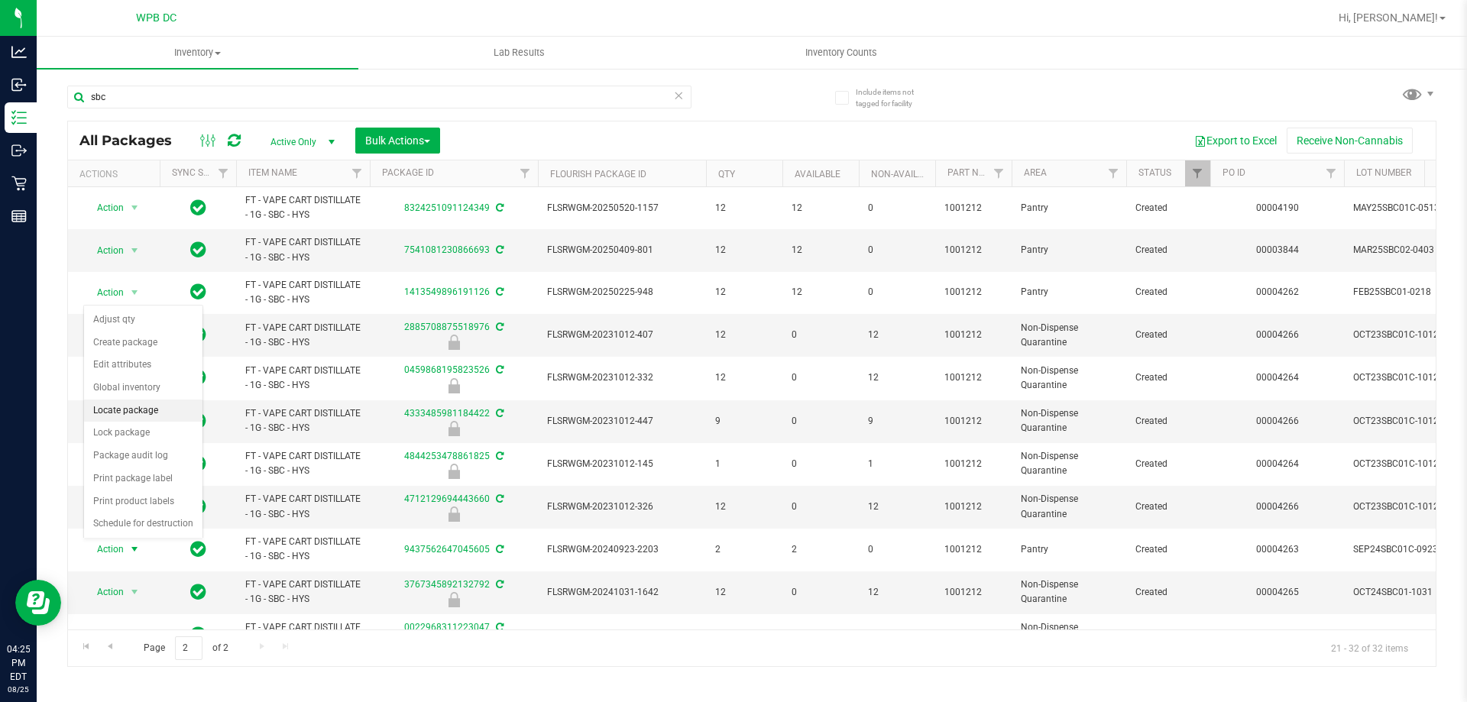
click at [136, 412] on li "Locate package" at bounding box center [143, 411] width 118 height 23
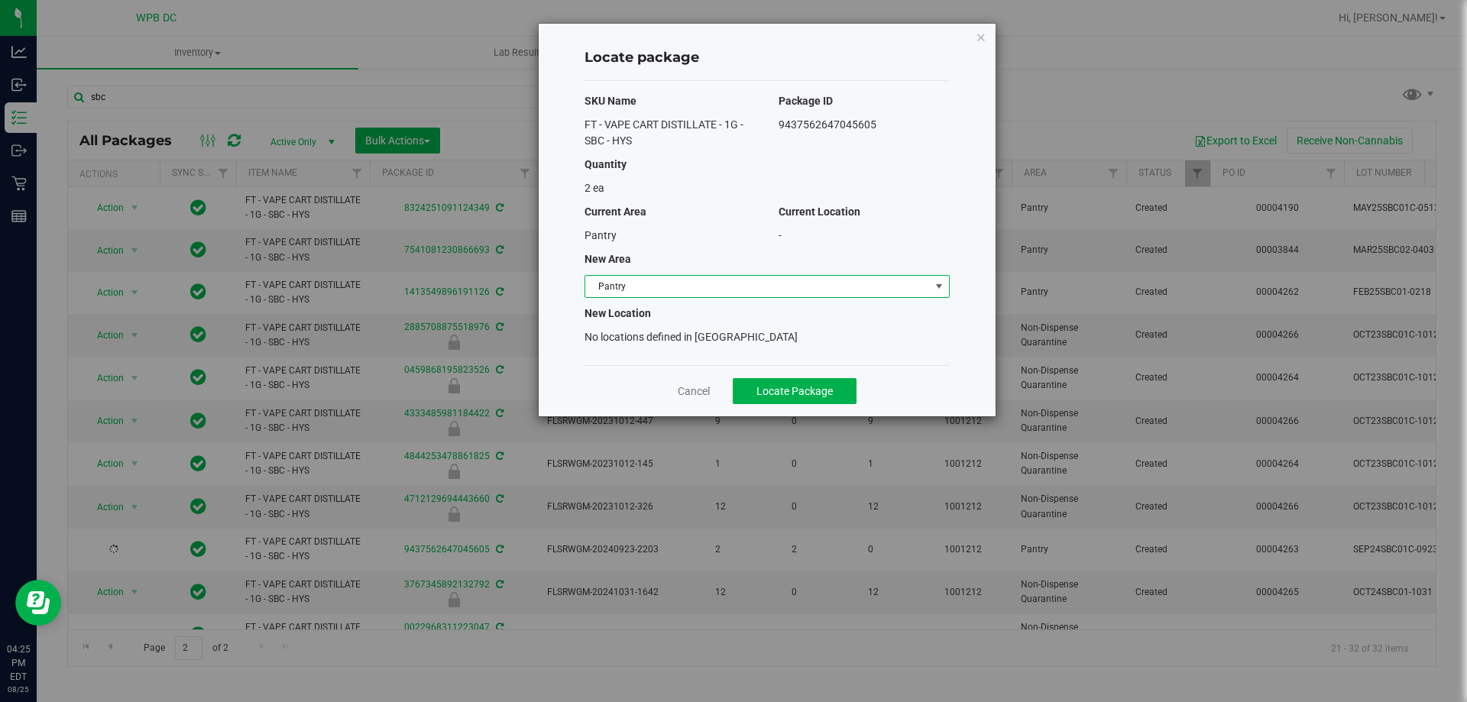
click at [793, 284] on span "Pantry" at bounding box center [757, 286] width 345 height 21
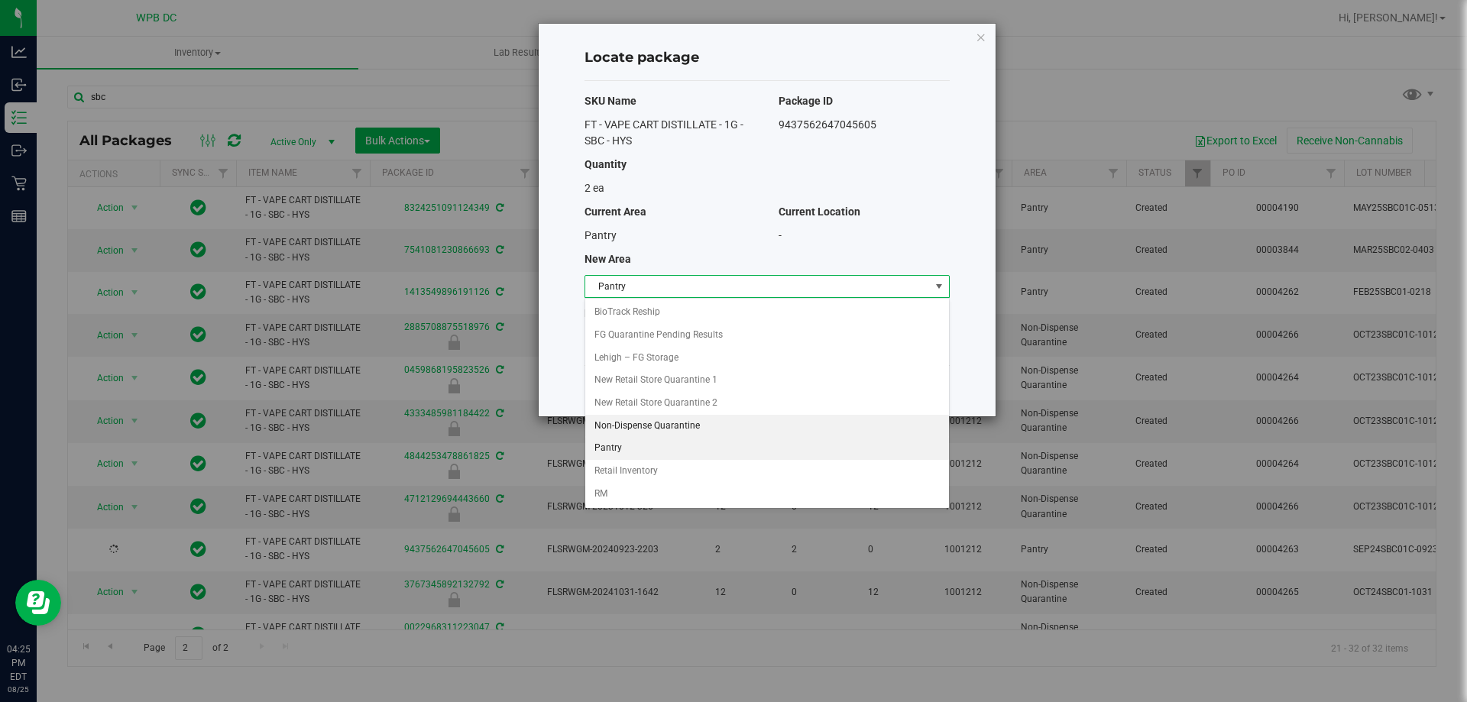
click at [656, 424] on li "Non-Dispense Quarantine" at bounding box center [767, 426] width 364 height 23
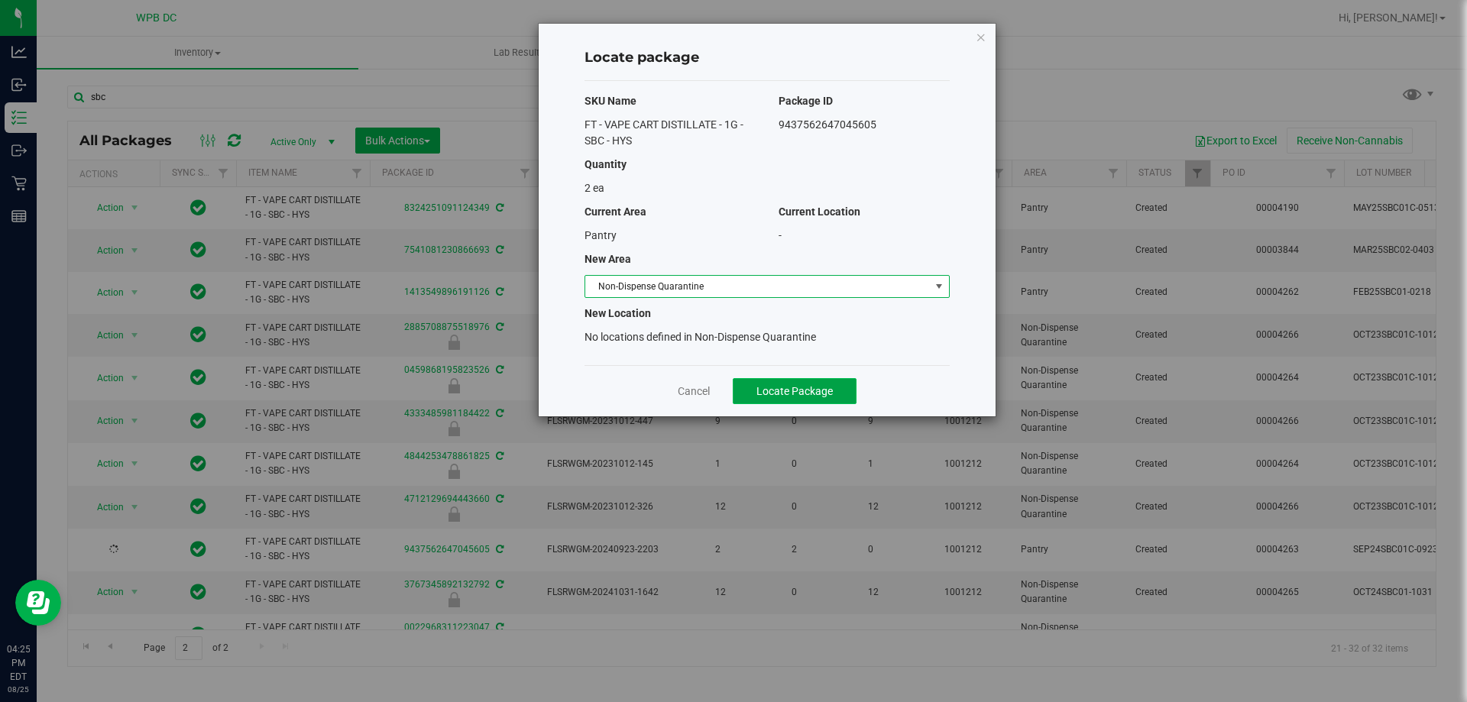
click at [822, 387] on span "Locate Package" at bounding box center [794, 391] width 76 height 12
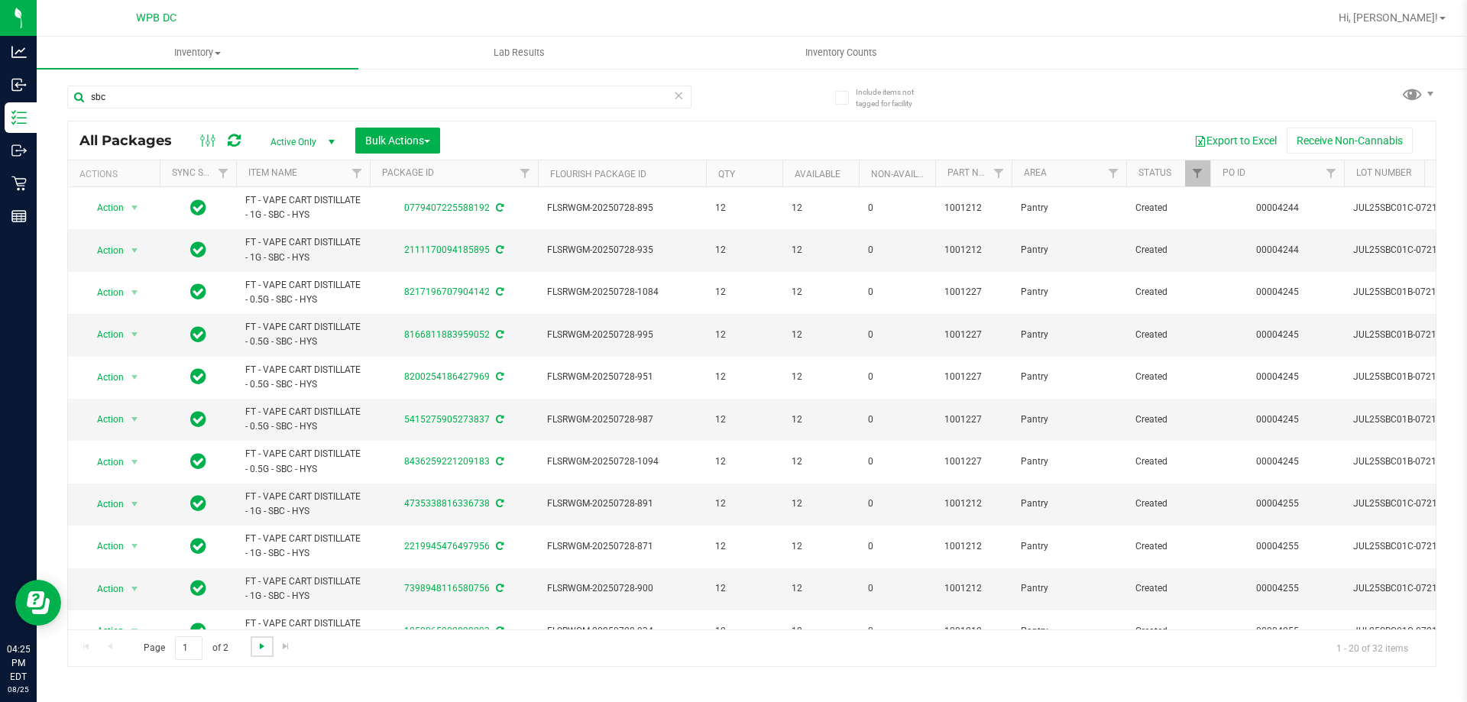
click at [261, 649] on span "Go to the next page" at bounding box center [262, 646] width 12 height 12
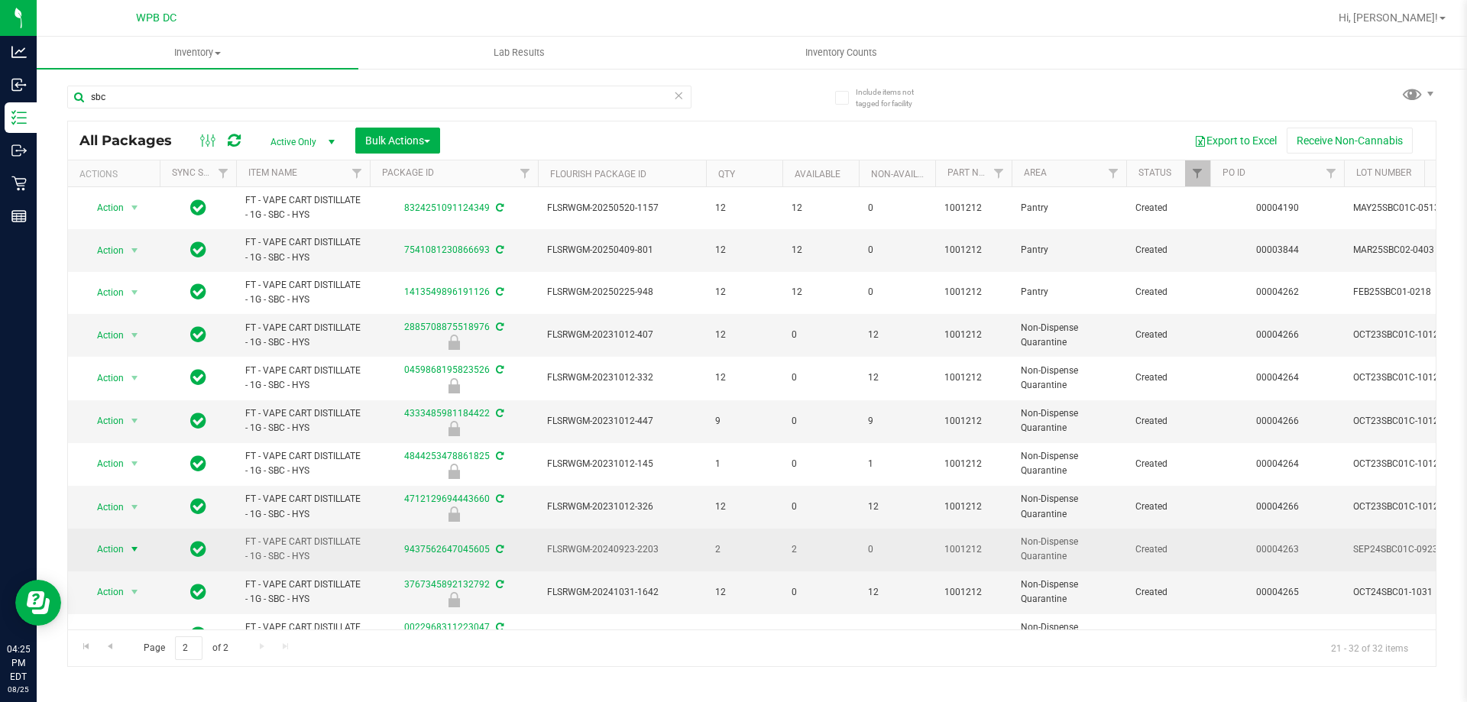
click at [133, 552] on span "select" at bounding box center [134, 549] width 12 height 12
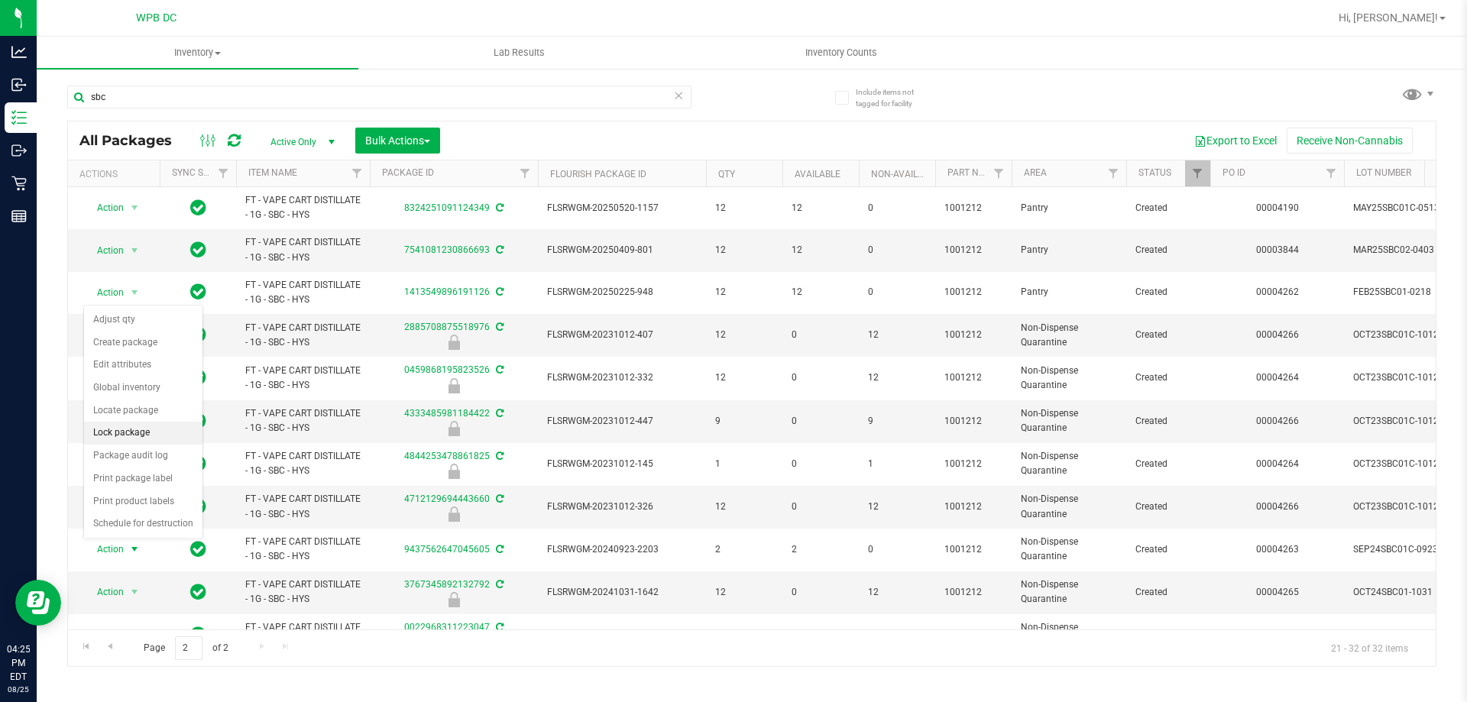
click at [140, 435] on li "Lock package" at bounding box center [143, 433] width 118 height 23
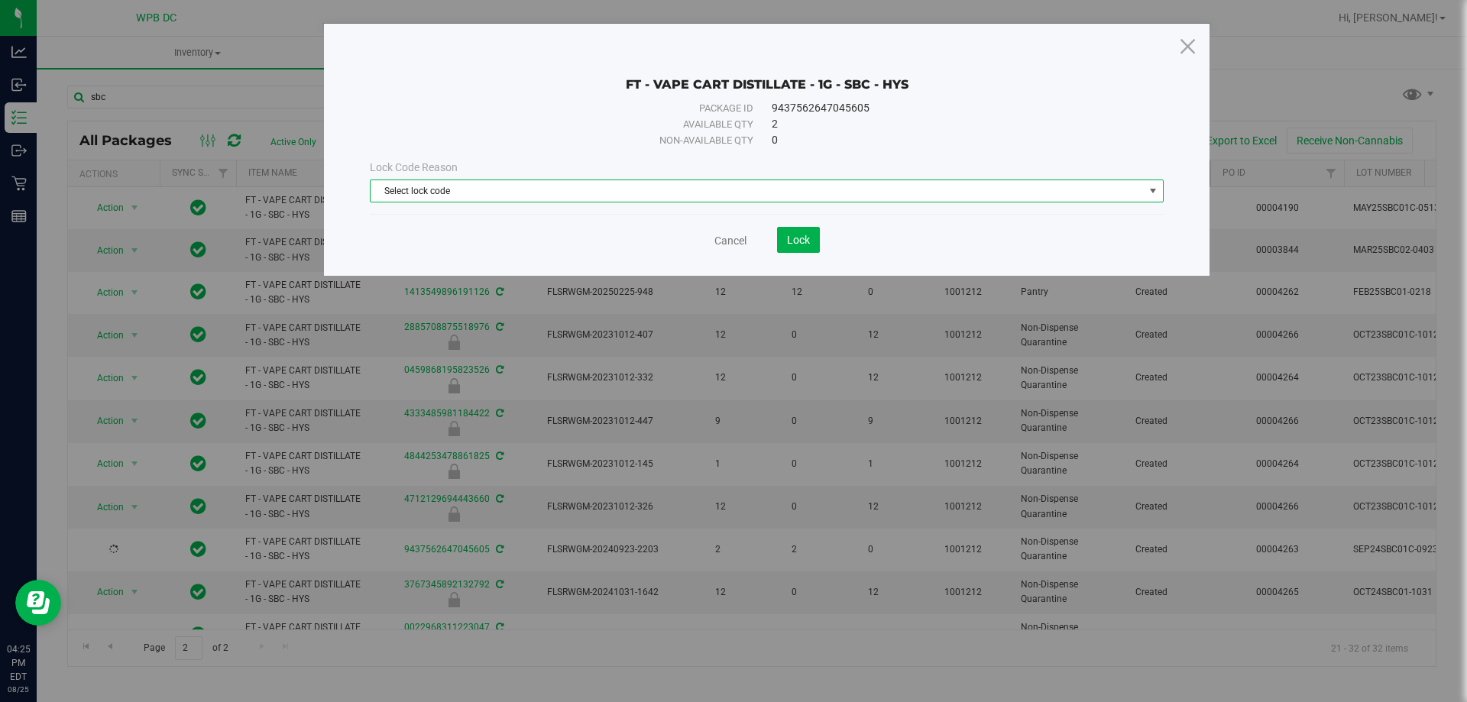
click at [702, 185] on span "Select lock code" at bounding box center [757, 190] width 773 height 21
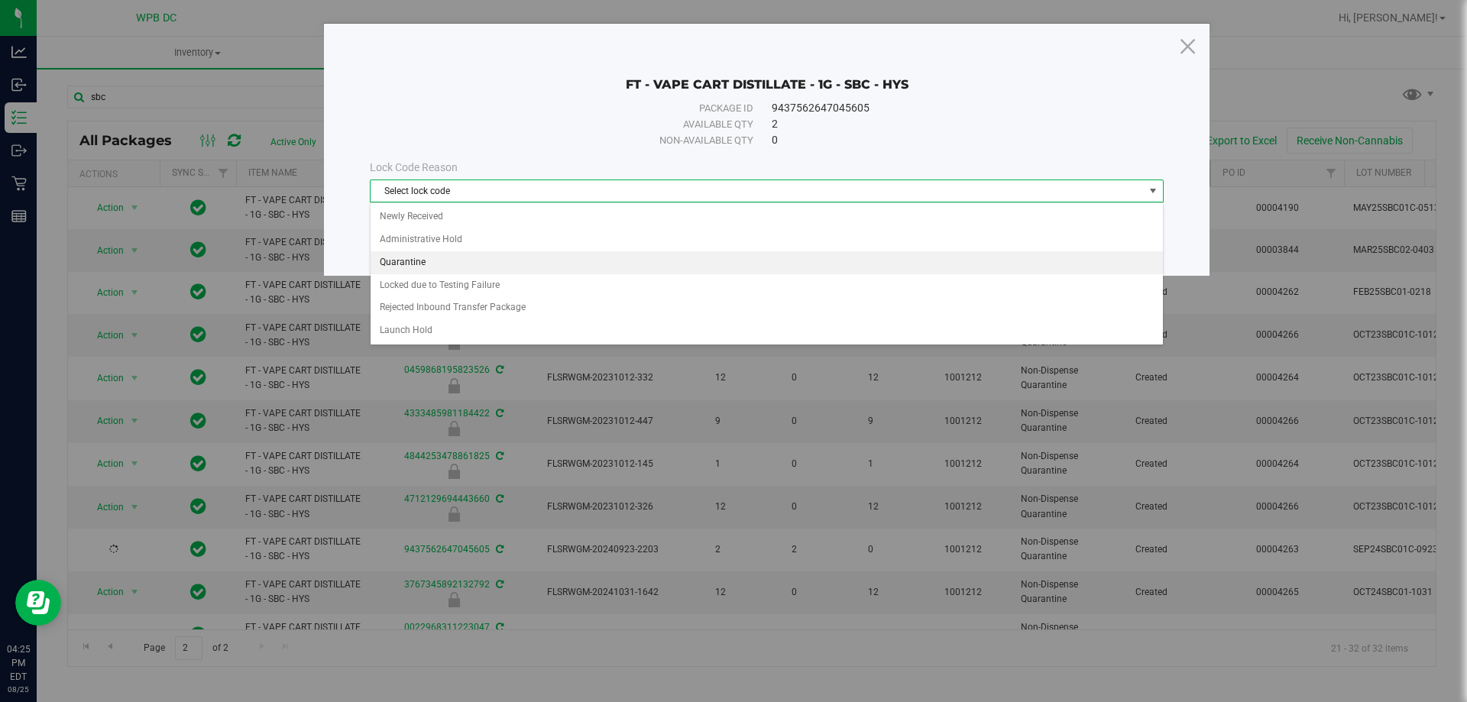
click at [421, 255] on li "Quarantine" at bounding box center [767, 262] width 792 height 23
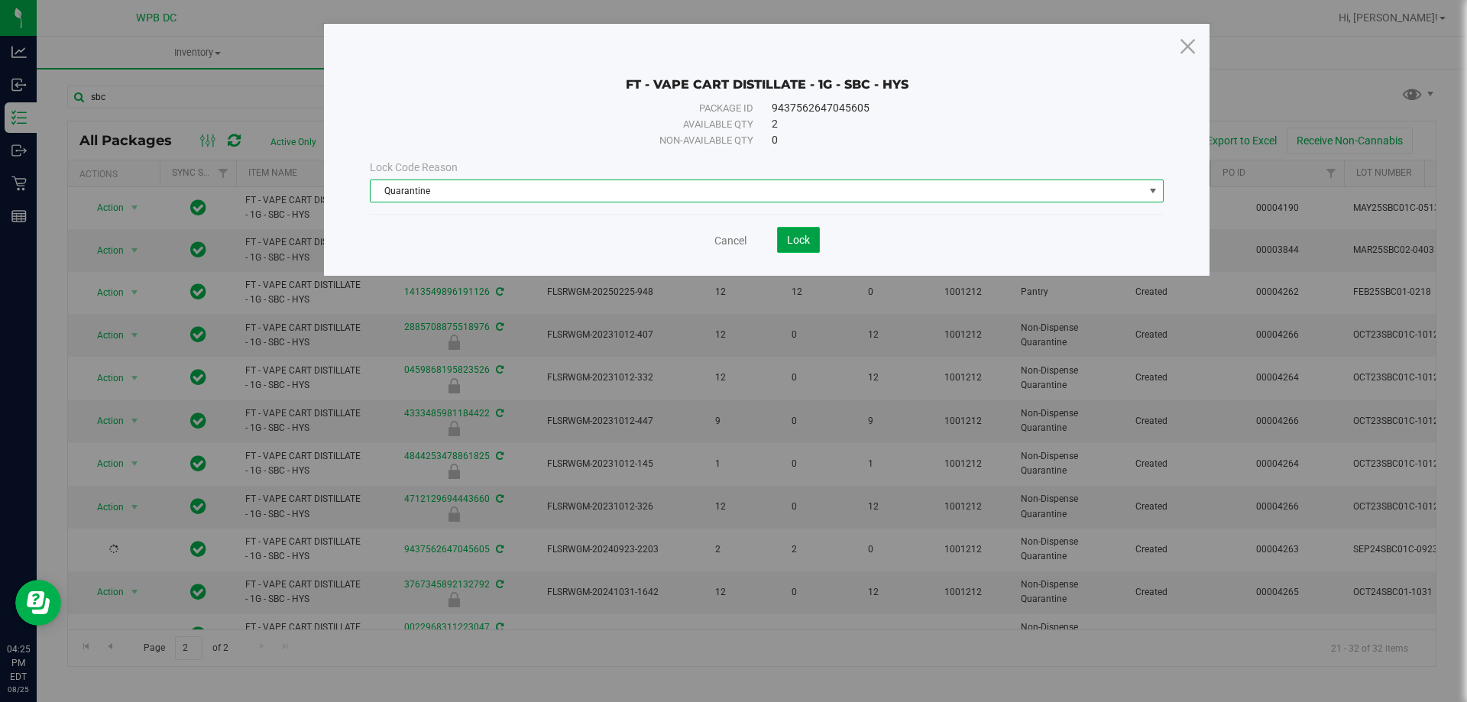
click at [799, 245] on span "Lock" at bounding box center [798, 240] width 23 height 12
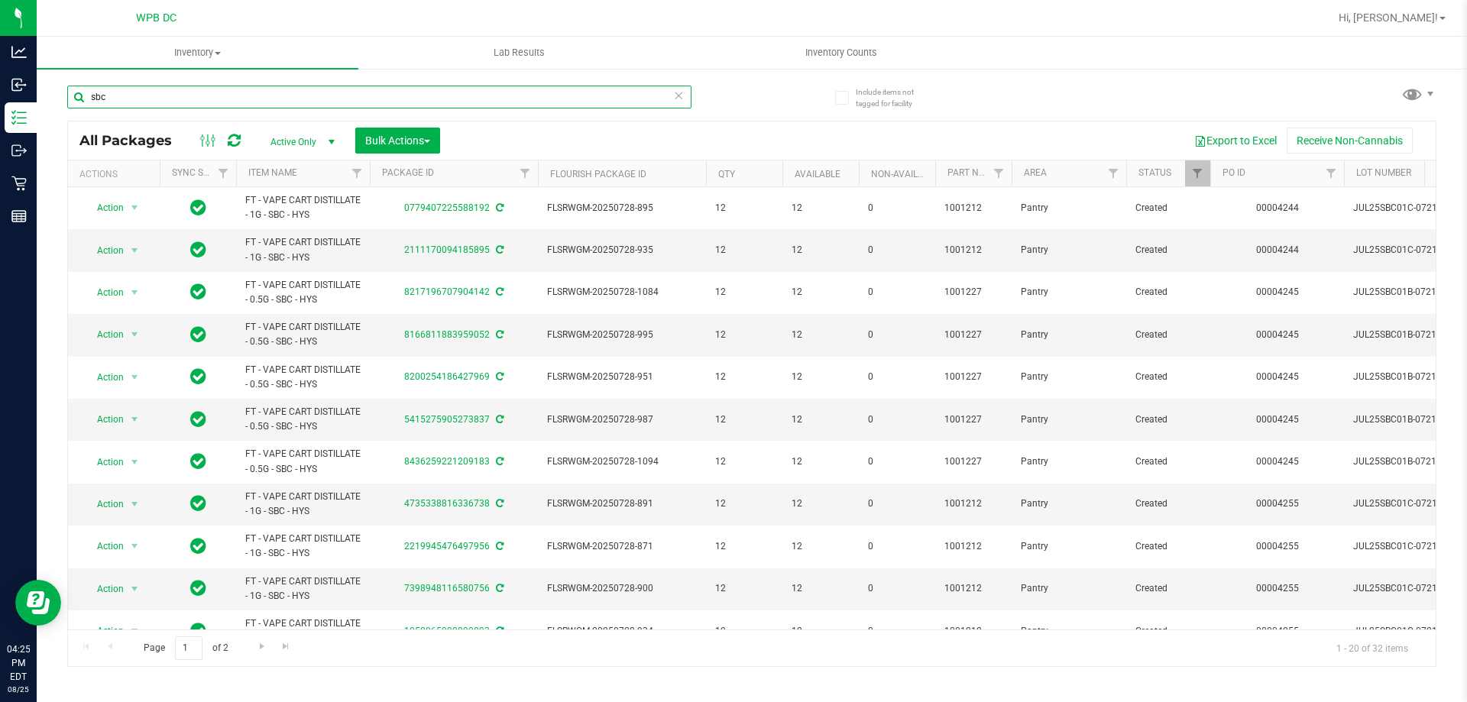
click at [114, 99] on input "sbc" at bounding box center [379, 97] width 624 height 23
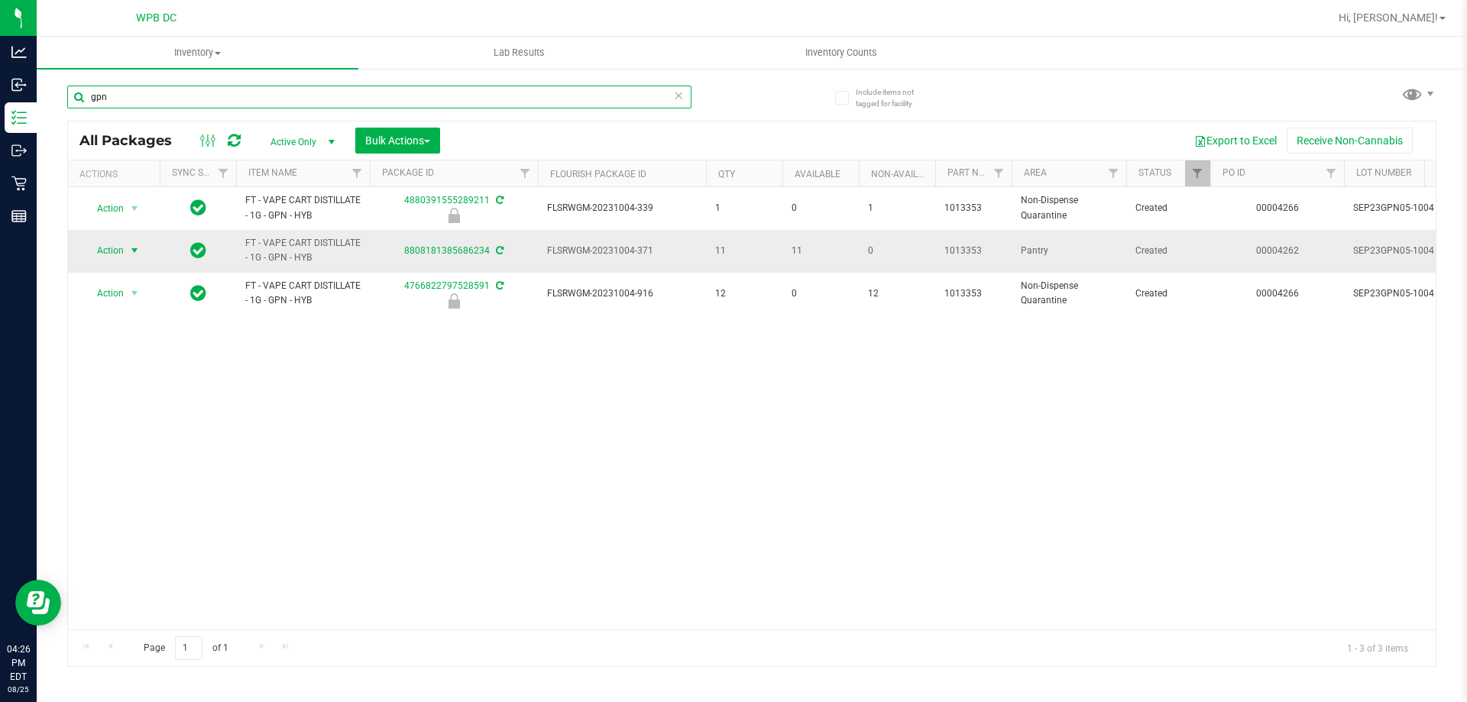
type input "gpn"
click at [136, 248] on span "select" at bounding box center [134, 250] width 12 height 12
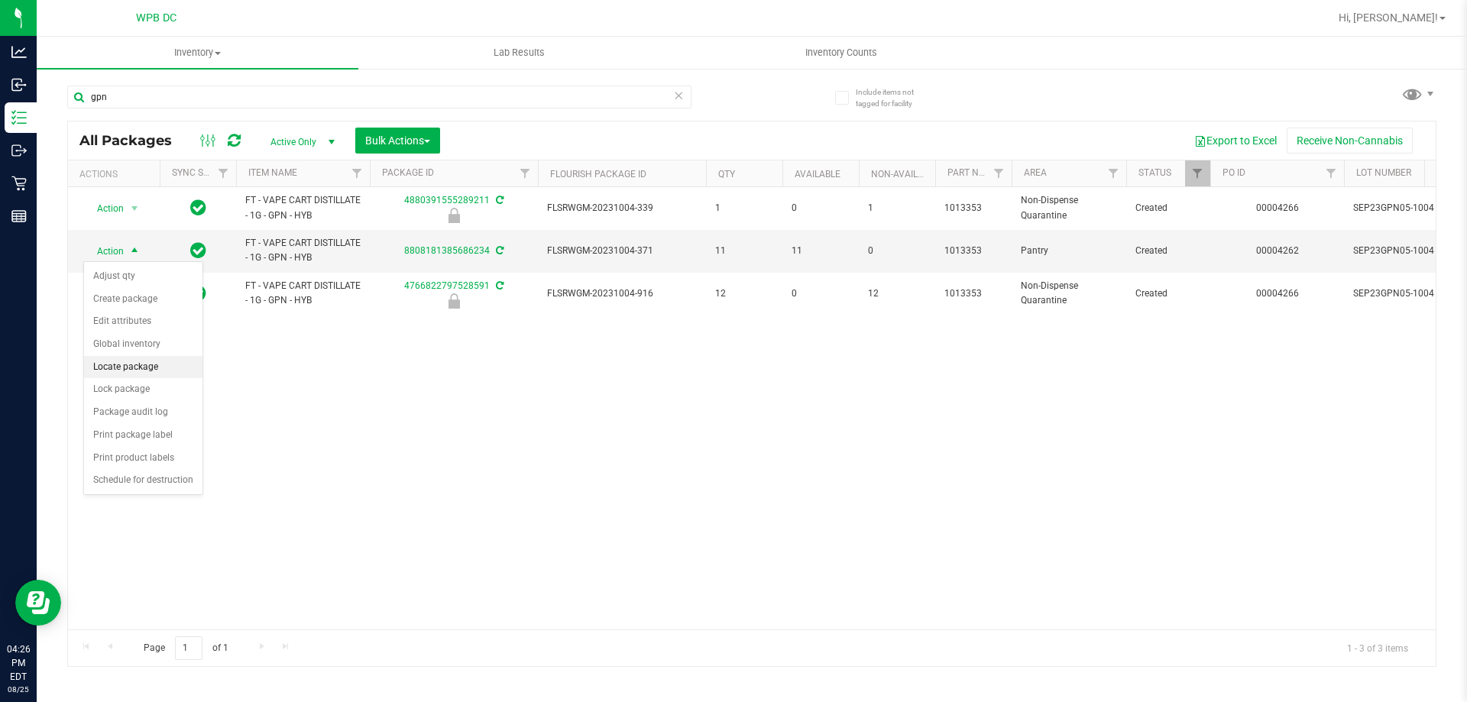
click at [112, 372] on li "Locate package" at bounding box center [143, 367] width 118 height 23
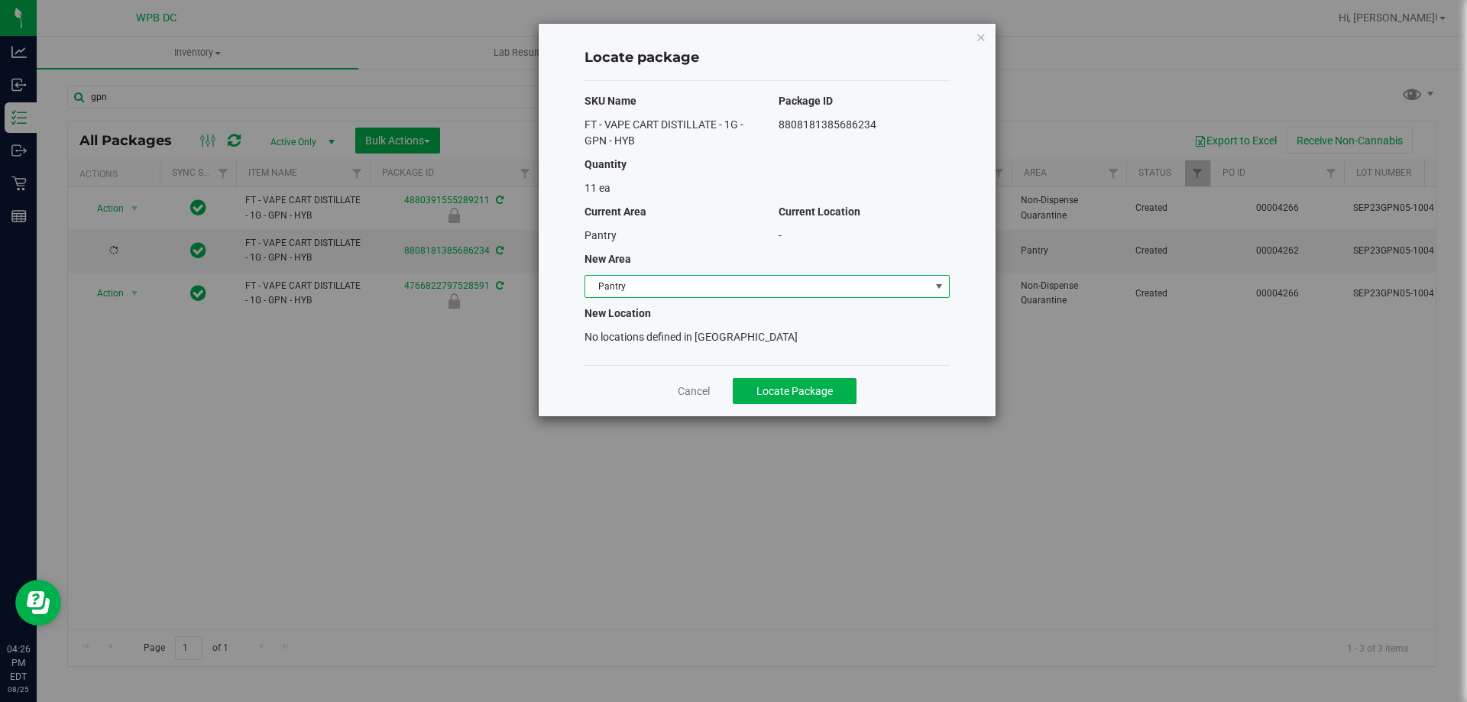
click at [648, 287] on span "Pantry" at bounding box center [757, 286] width 345 height 21
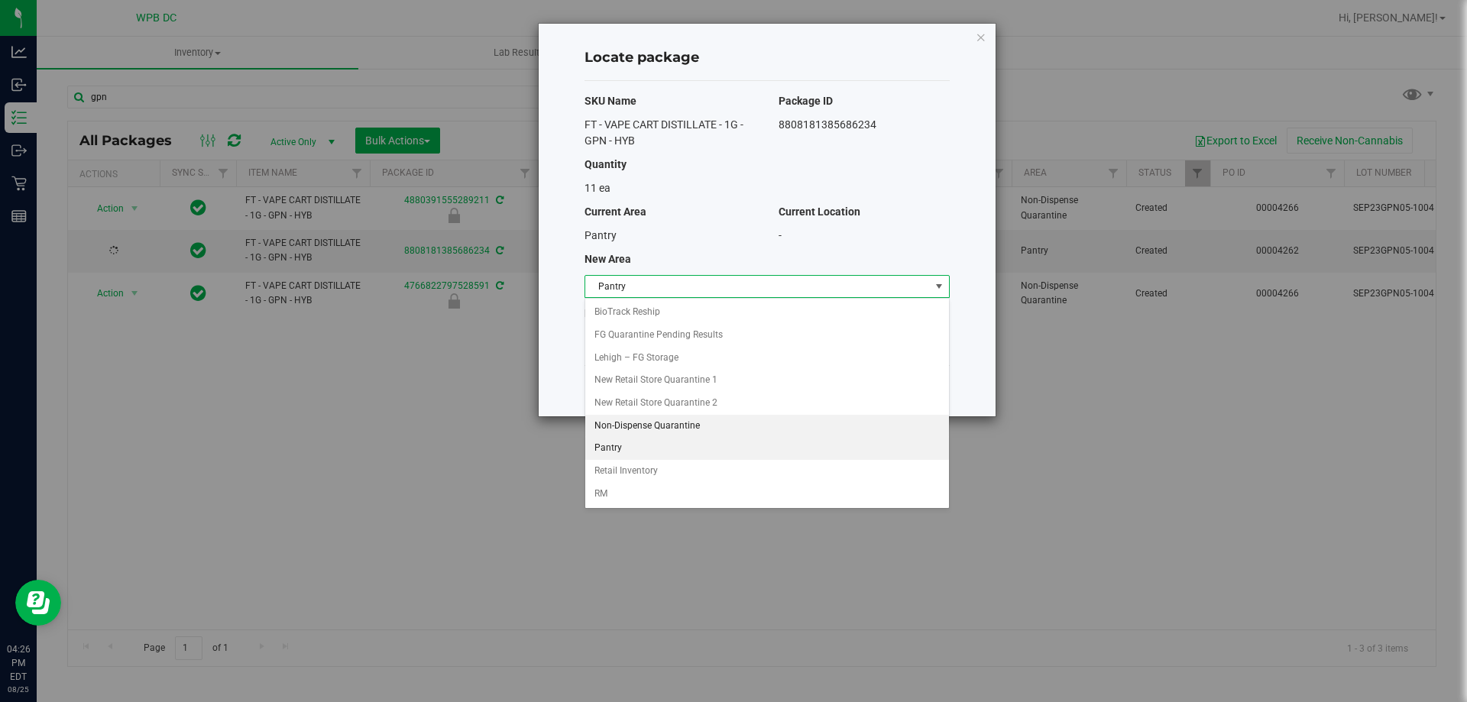
click at [652, 429] on li "Non-Dispense Quarantine" at bounding box center [767, 426] width 364 height 23
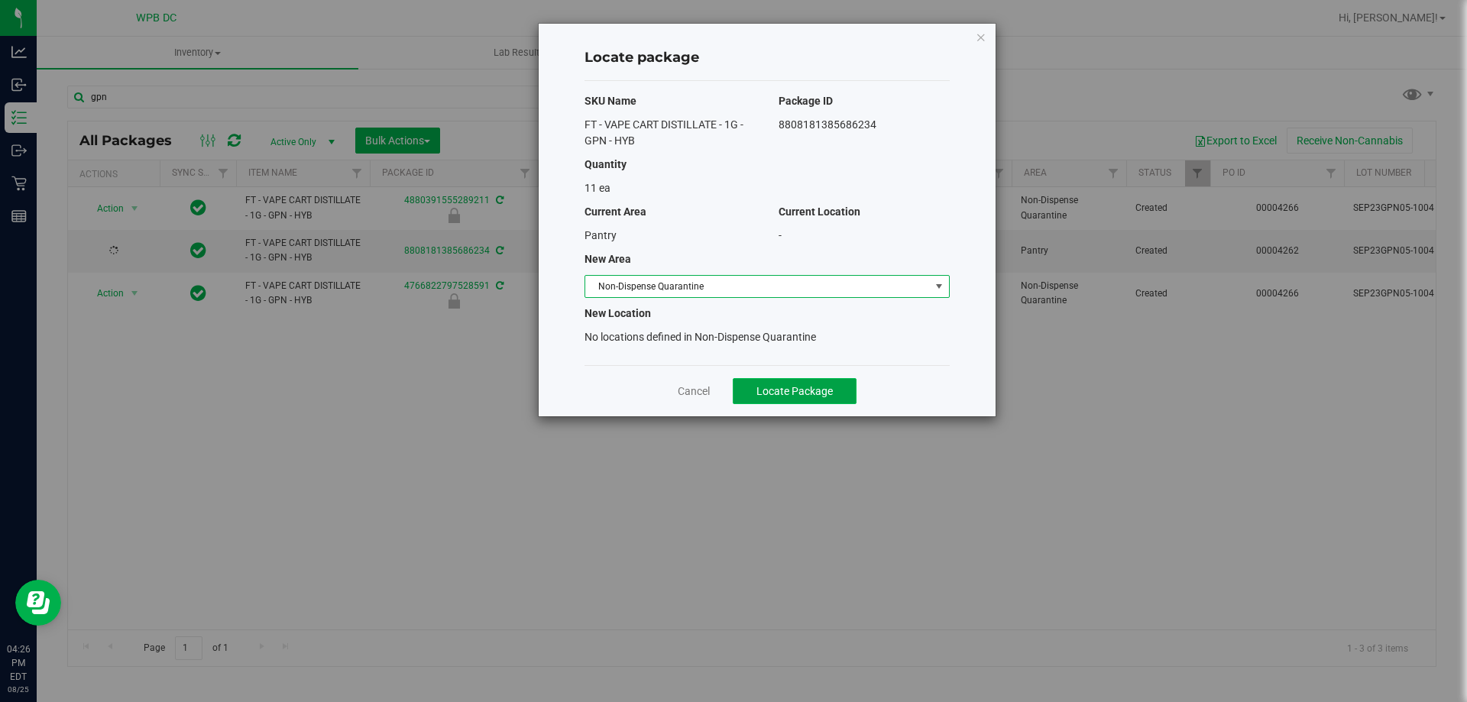
click at [813, 379] on button "Locate Package" at bounding box center [795, 391] width 124 height 26
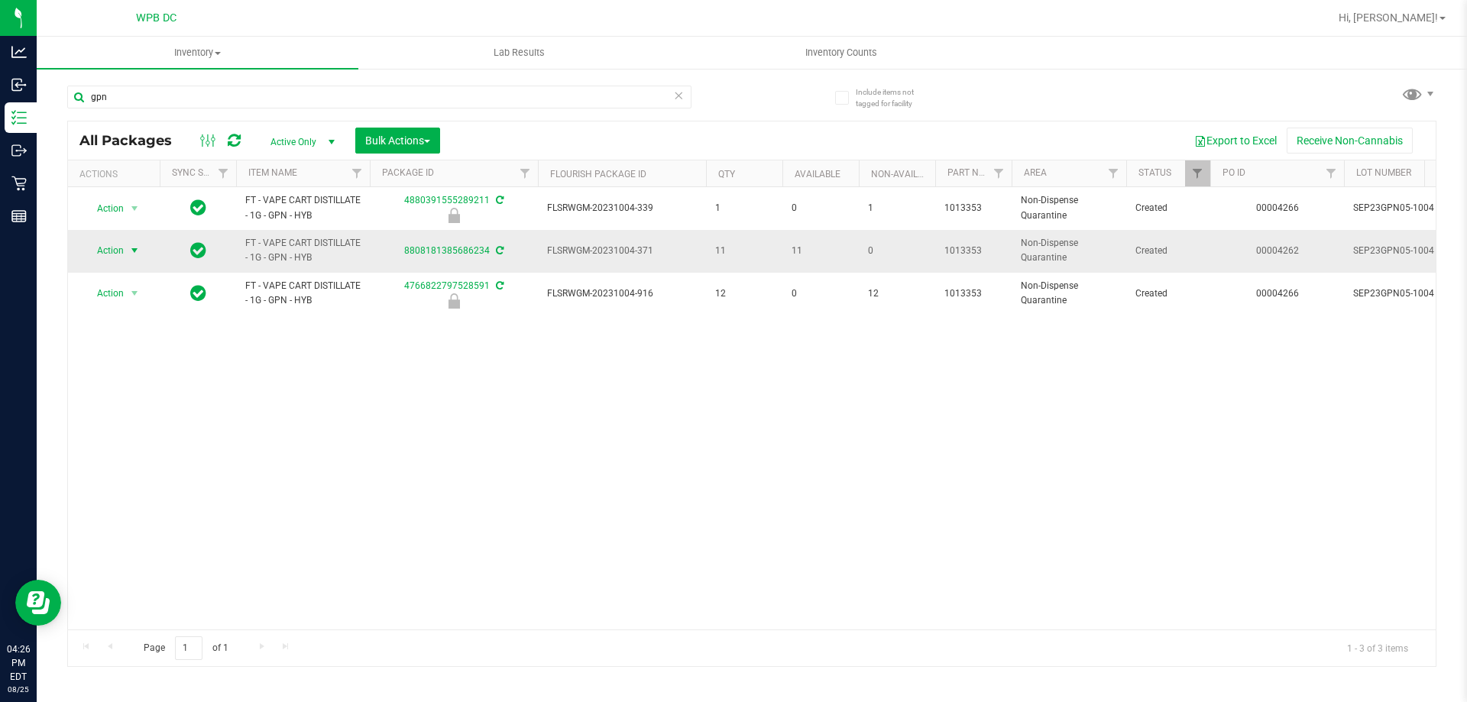
click at [134, 248] on span "select" at bounding box center [134, 250] width 12 height 12
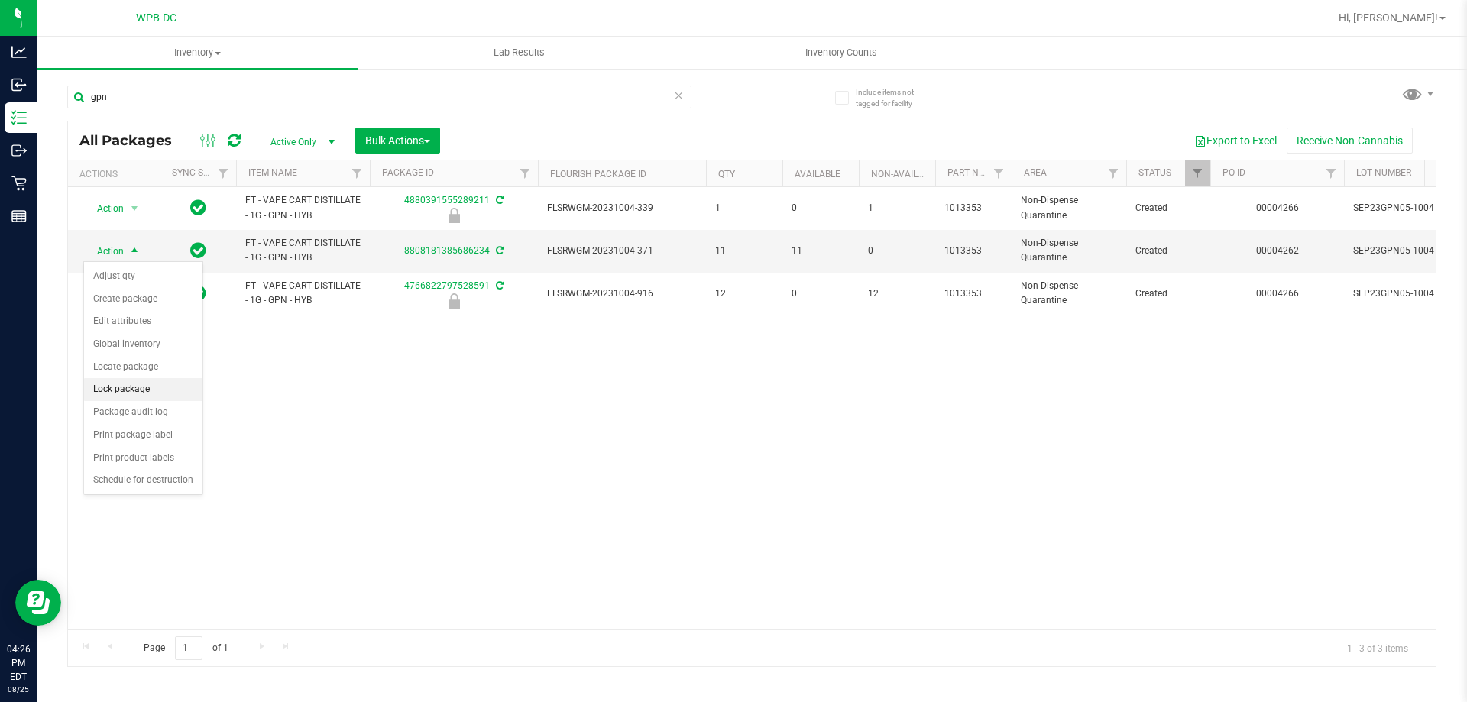
click at [128, 392] on li "Lock package" at bounding box center [143, 389] width 118 height 23
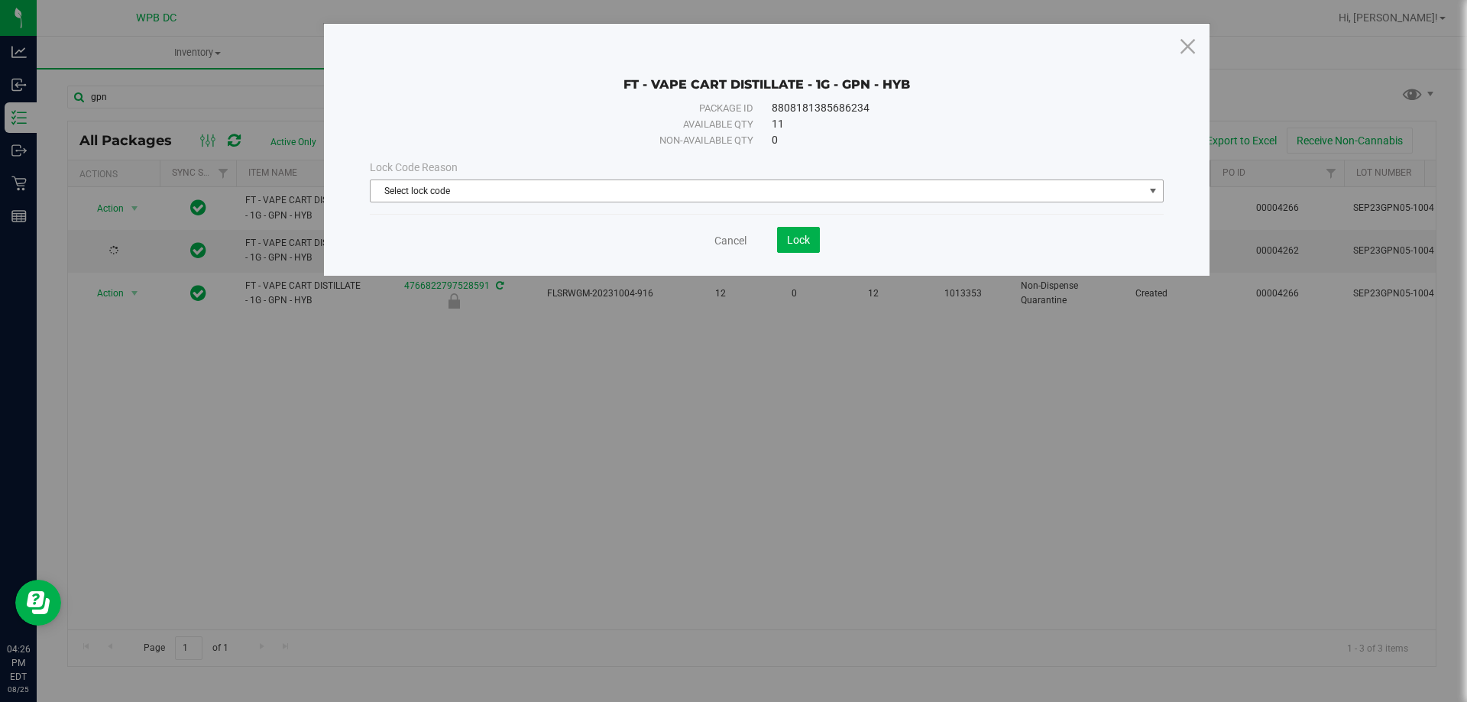
click at [743, 189] on span "Select lock code" at bounding box center [757, 190] width 773 height 21
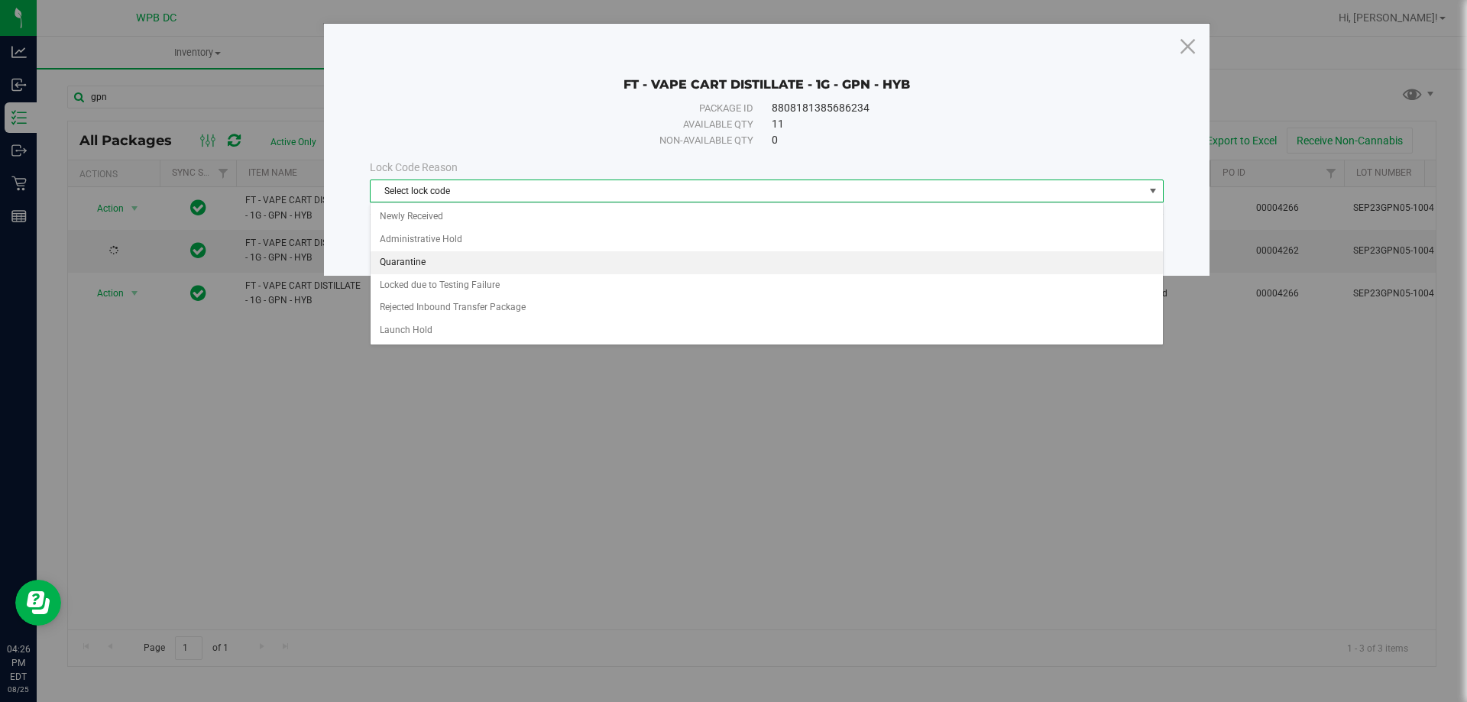
click at [411, 254] on li "Quarantine" at bounding box center [767, 262] width 792 height 23
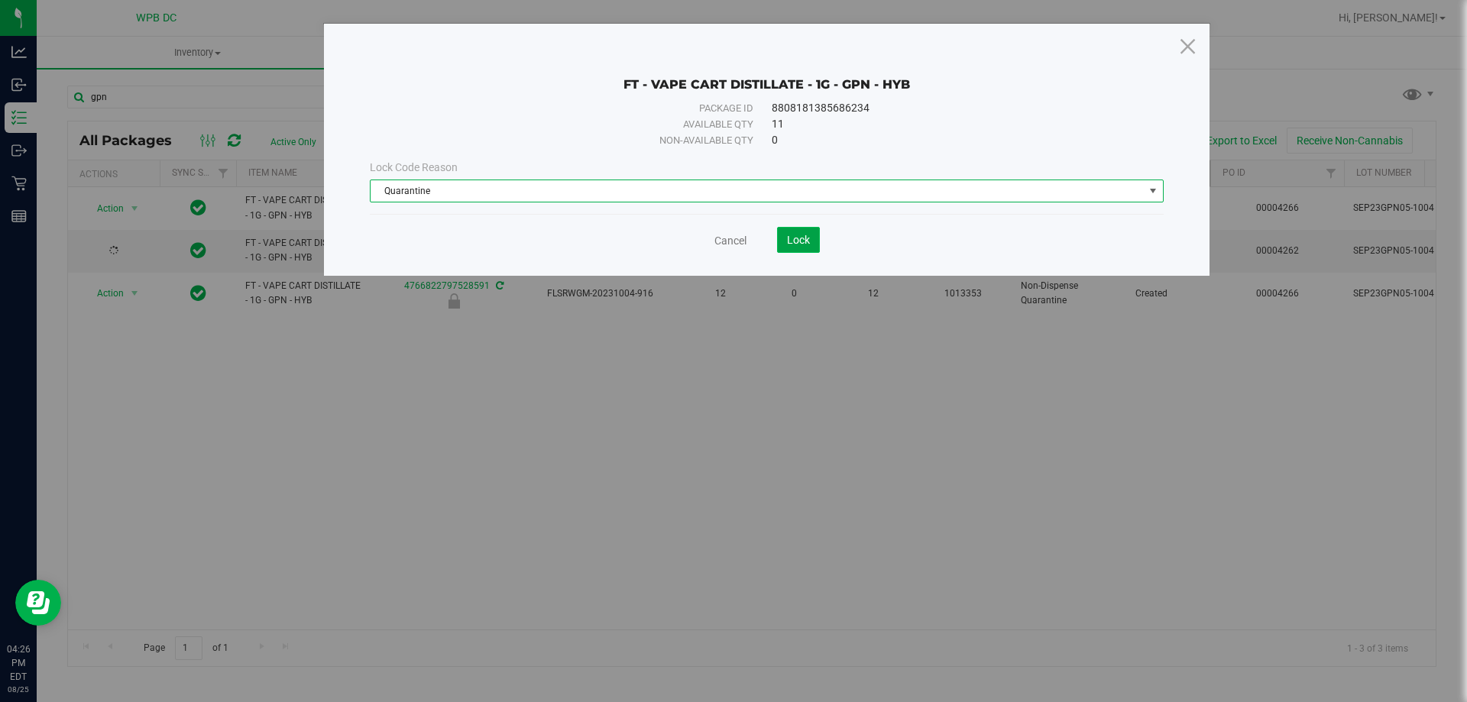
click at [785, 239] on button "Lock" at bounding box center [798, 240] width 43 height 26
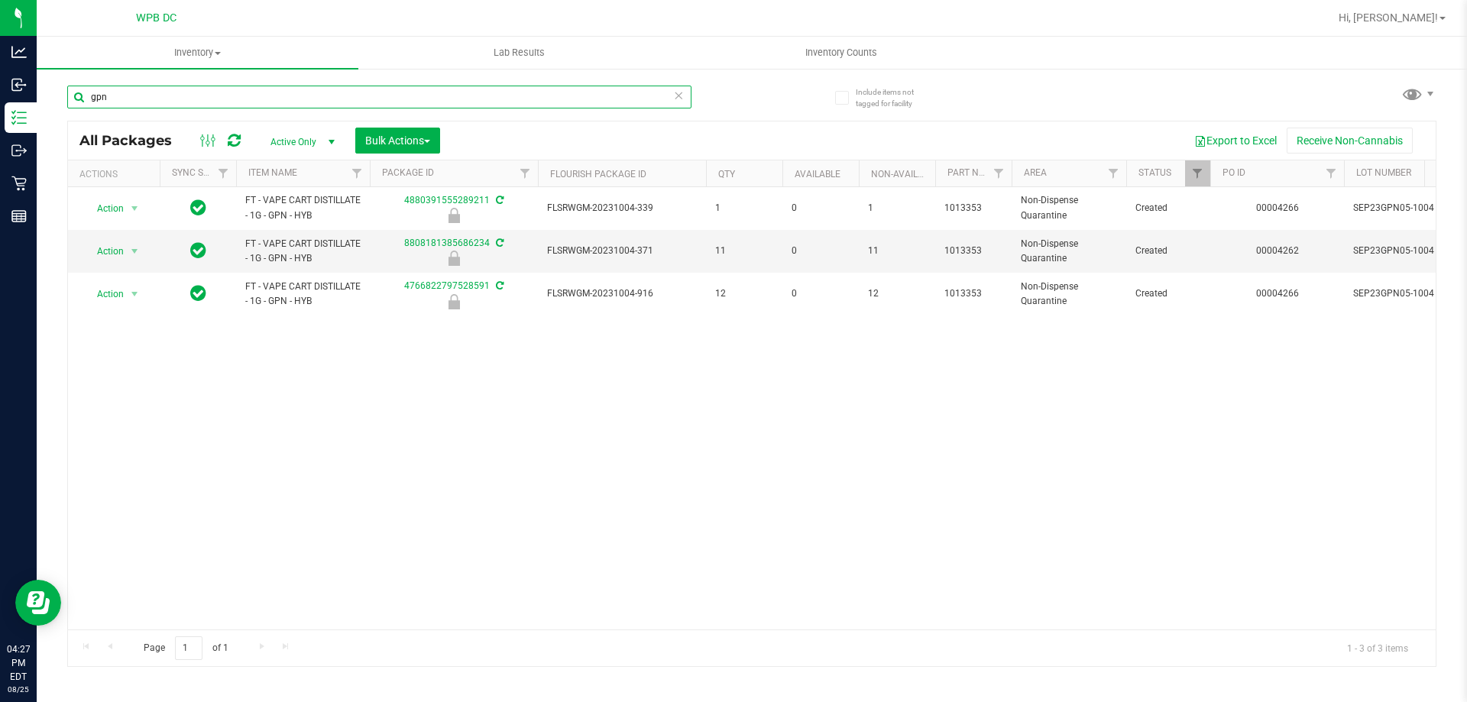
drag, startPoint x: 126, startPoint y: 94, endPoint x: 76, endPoint y: 94, distance: 50.4
click at [76, 94] on input "gpn" at bounding box center [379, 97] width 624 height 23
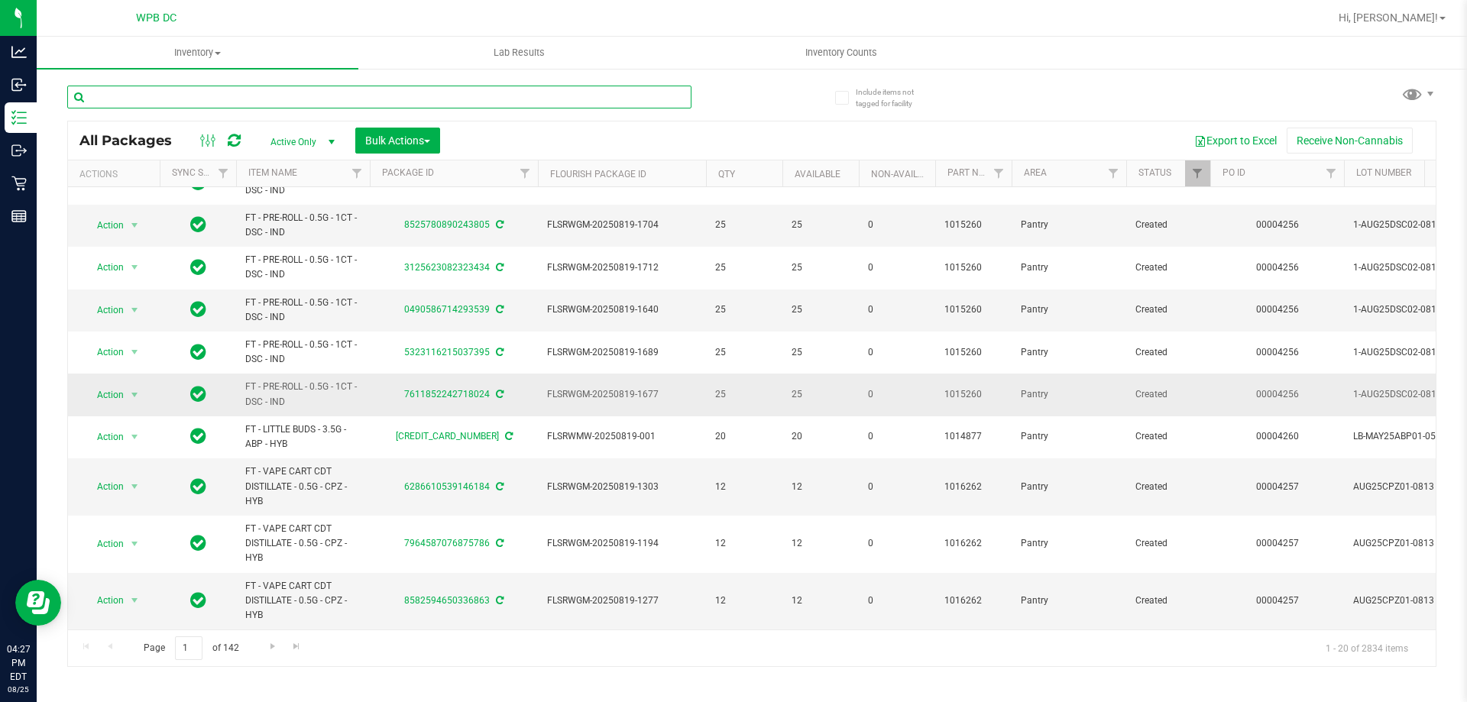
scroll to position [306, 0]
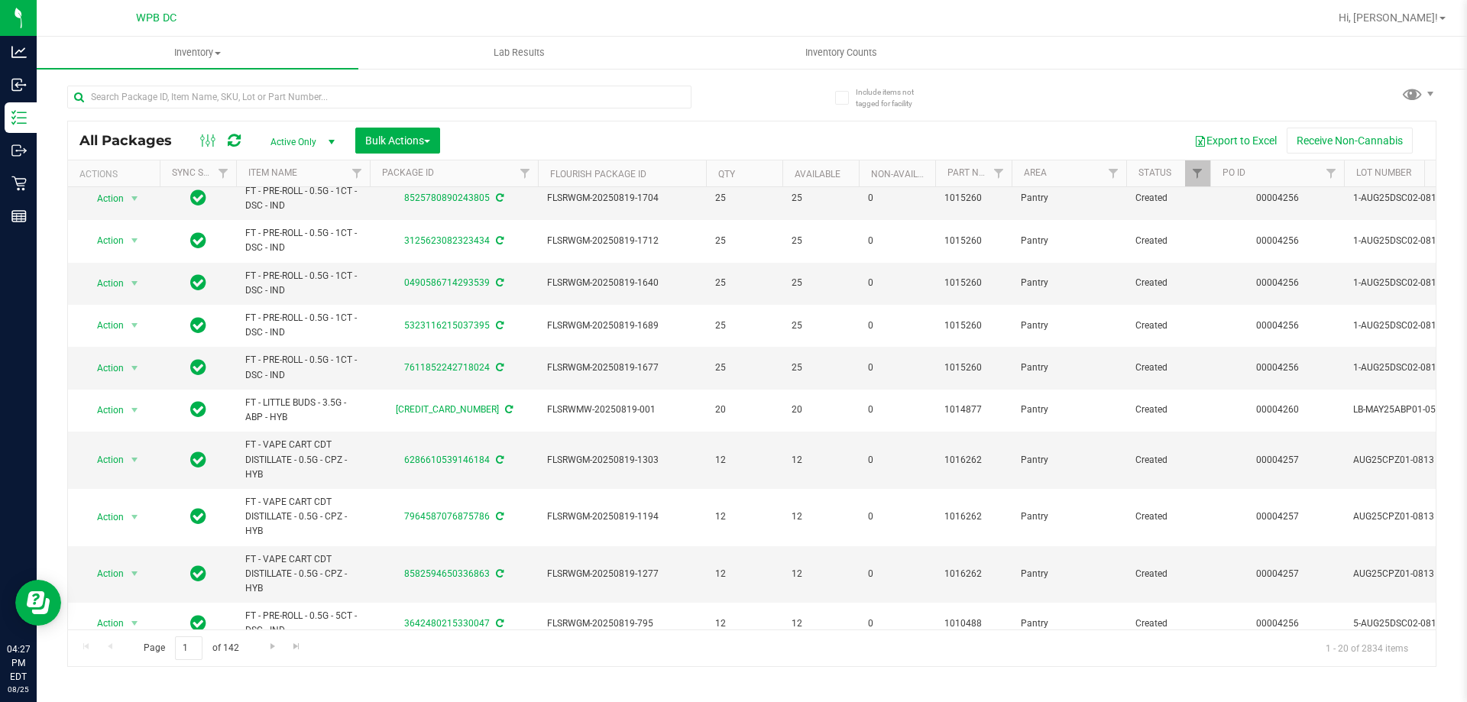
click at [261, 81] on div at bounding box center [409, 96] width 685 height 49
click at [259, 93] on input "text" at bounding box center [379, 97] width 624 height 23
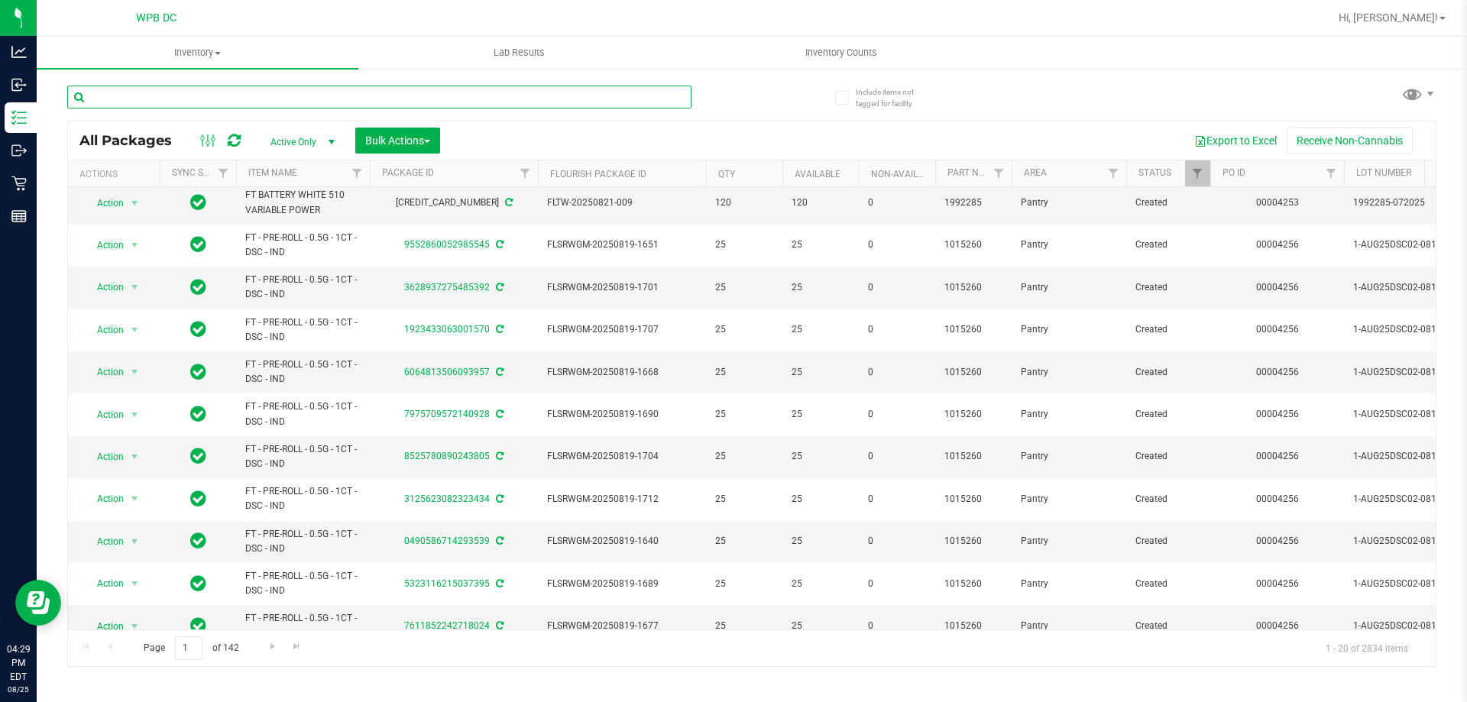
scroll to position [0, 0]
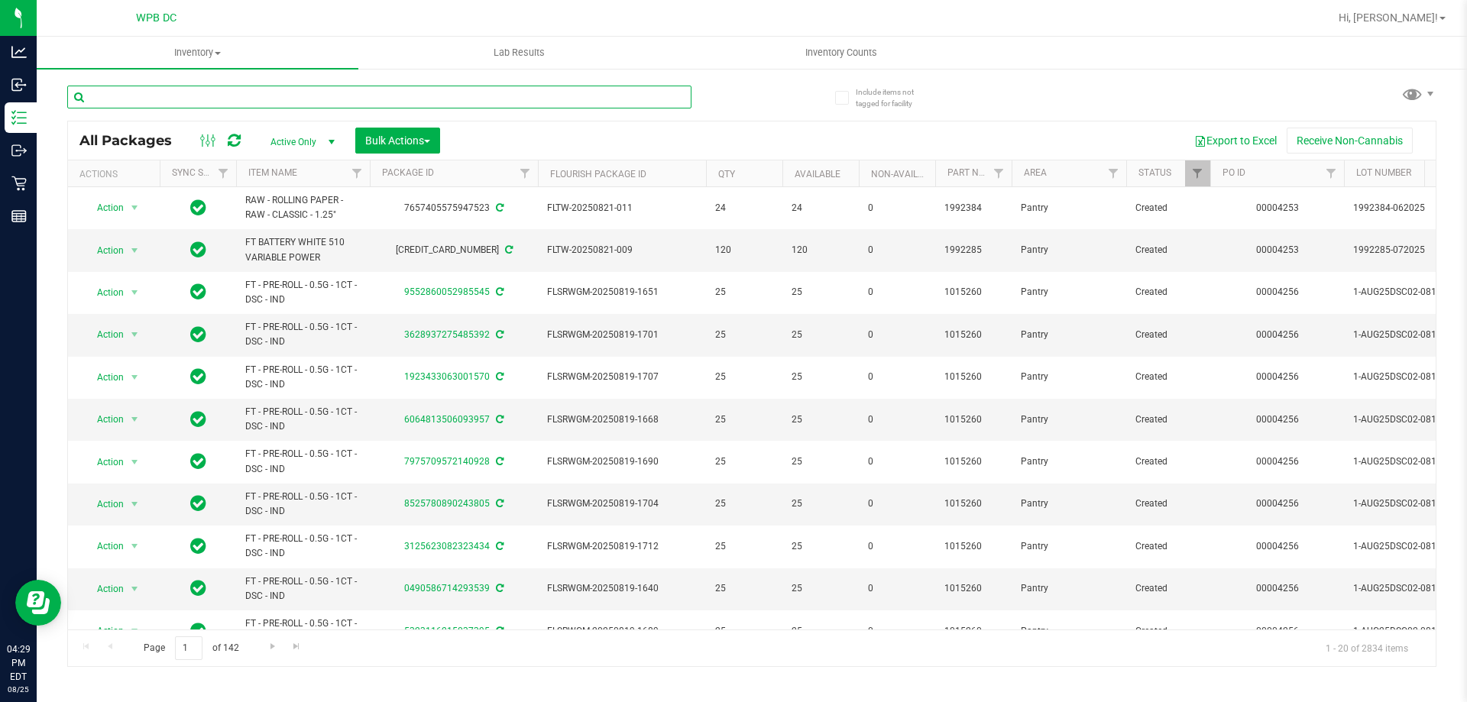
click at [209, 86] on input "text" at bounding box center [379, 97] width 624 height 23
click at [211, 89] on input "text" at bounding box center [379, 97] width 624 height 23
type input "pex"
